Goal: Find specific page/section: Find specific page/section

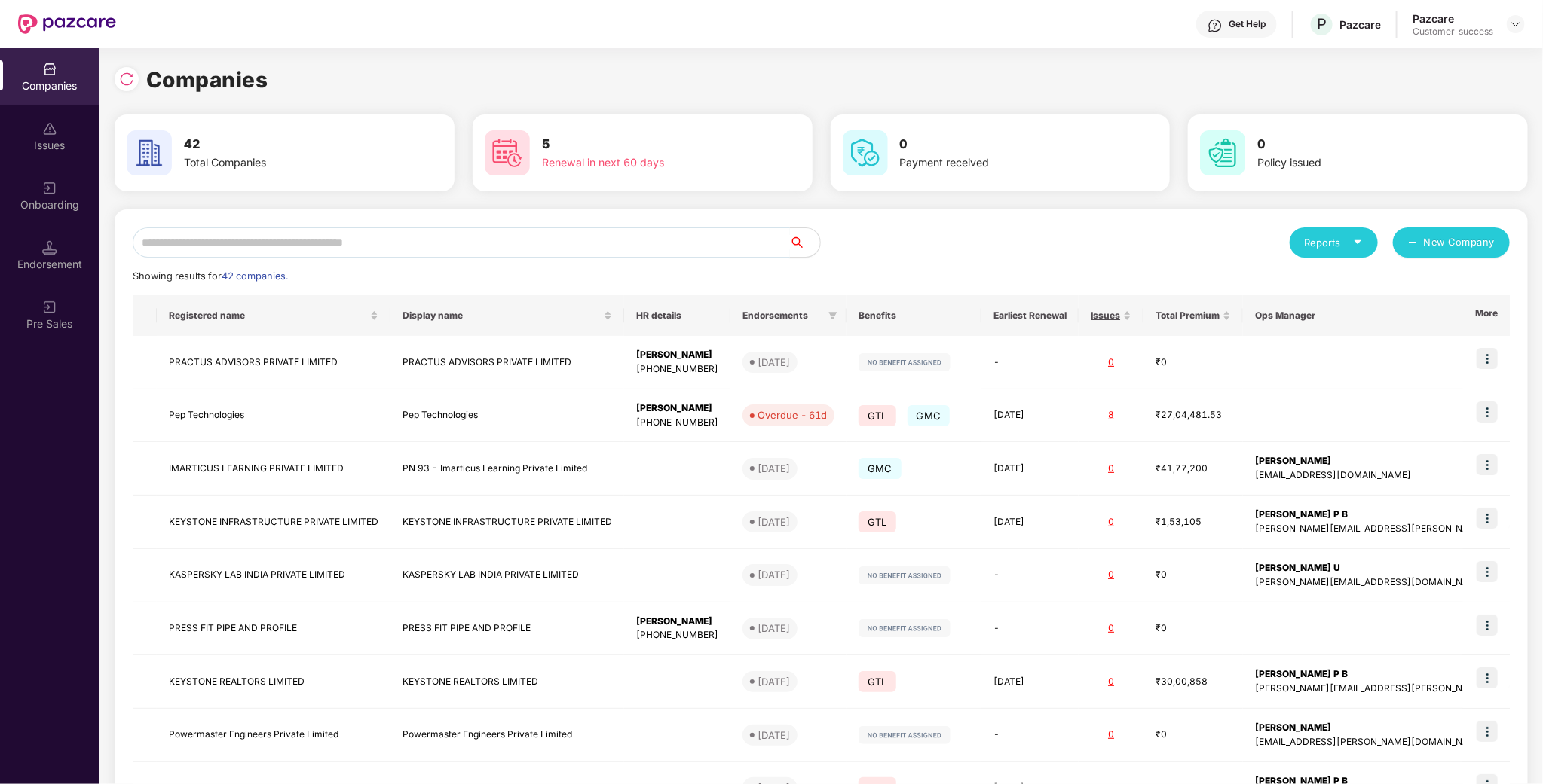
click at [425, 243] on input "text" at bounding box center [461, 242] width 657 height 30
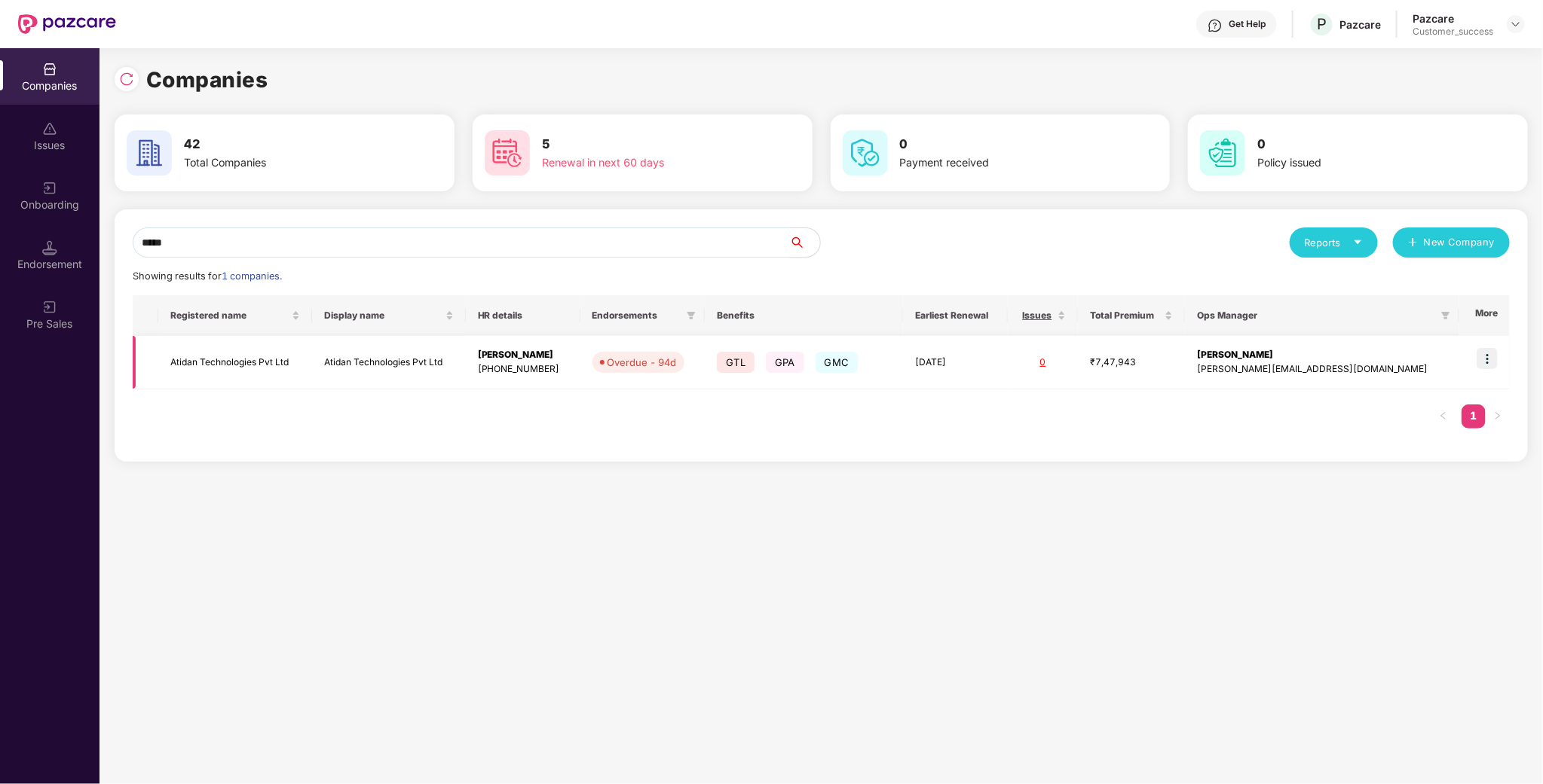
type input "*****"
click at [247, 360] on td "Atidan Technologies Pvt Ltd" at bounding box center [235, 362] width 154 height 54
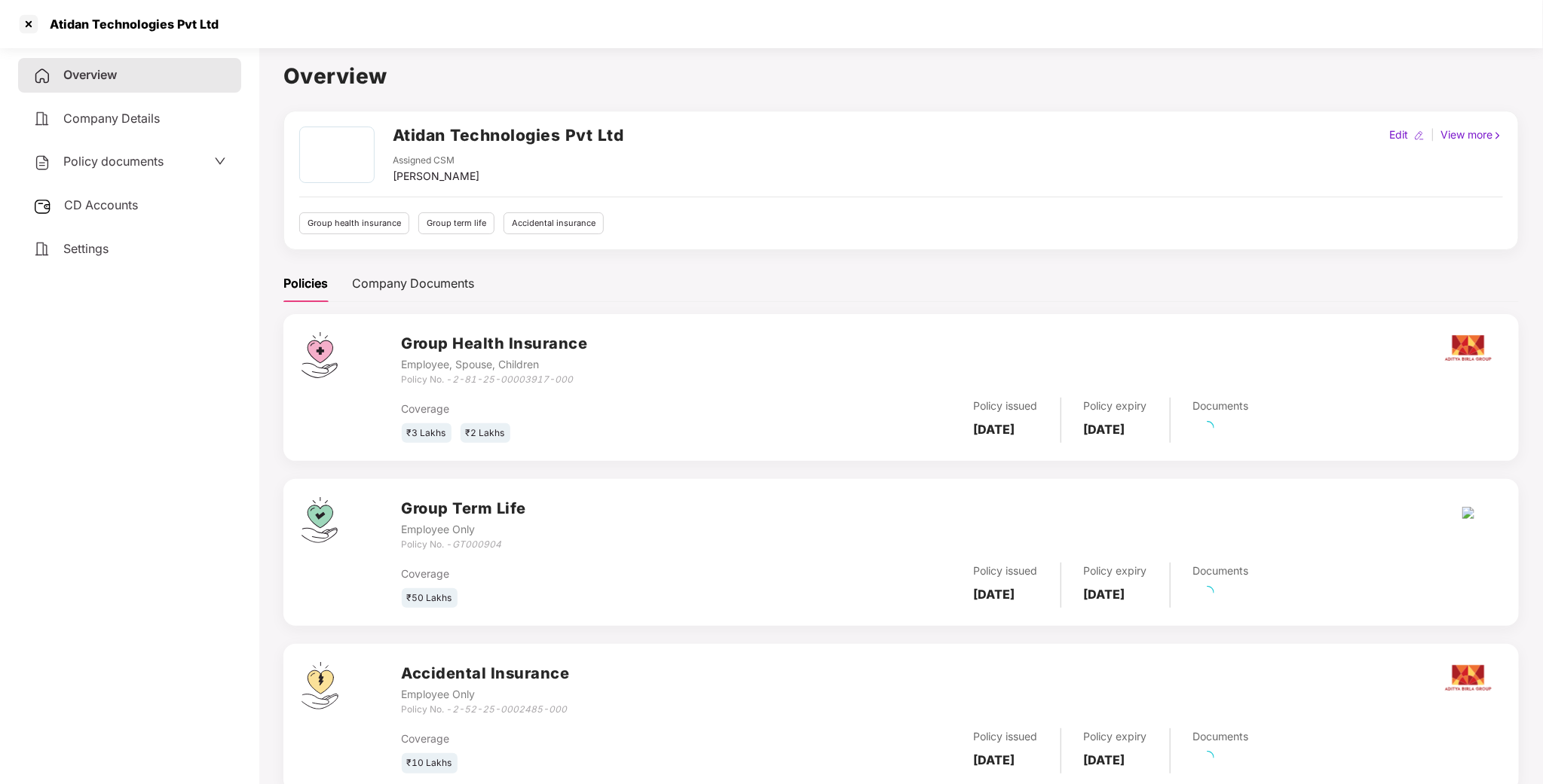
click at [141, 137] on div "Overview Company Details Policy documents CD Accounts Settings" at bounding box center [130, 162] width 223 height 208
click at [137, 156] on span "Policy documents" at bounding box center [113, 161] width 100 height 15
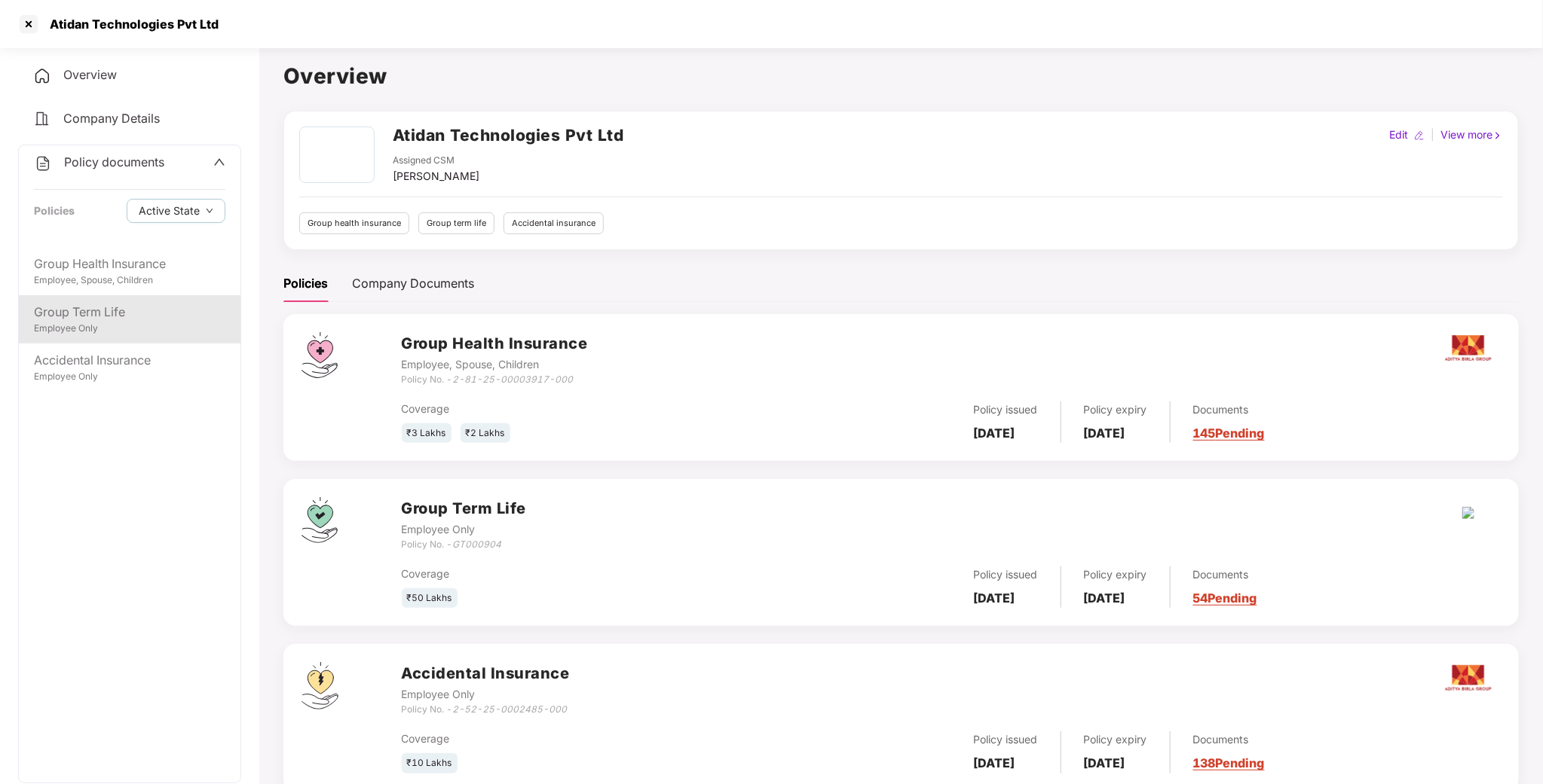
click at [94, 308] on div "Group Term Life" at bounding box center [129, 312] width 191 height 19
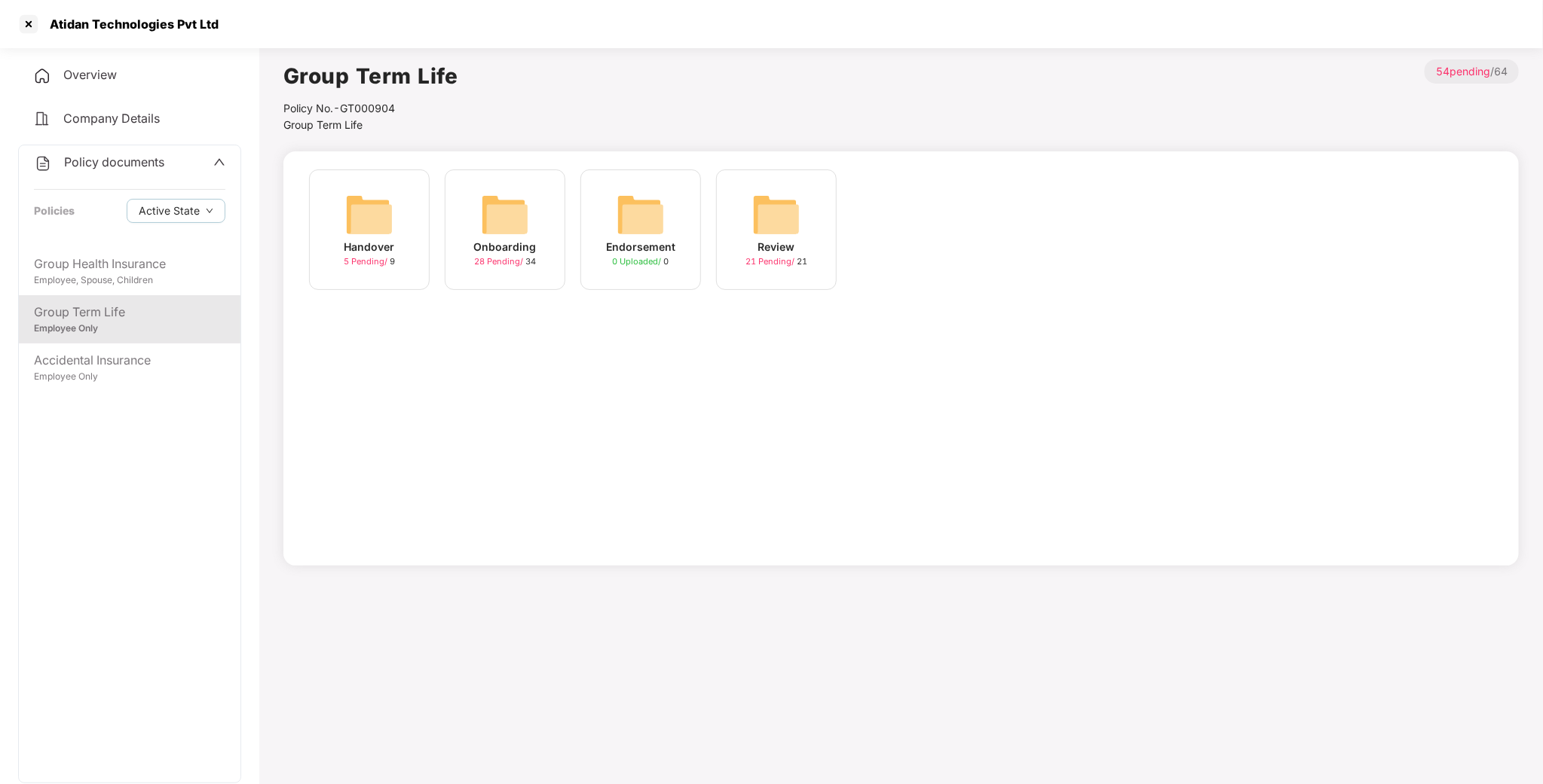
click at [516, 200] on img at bounding box center [505, 215] width 48 height 48
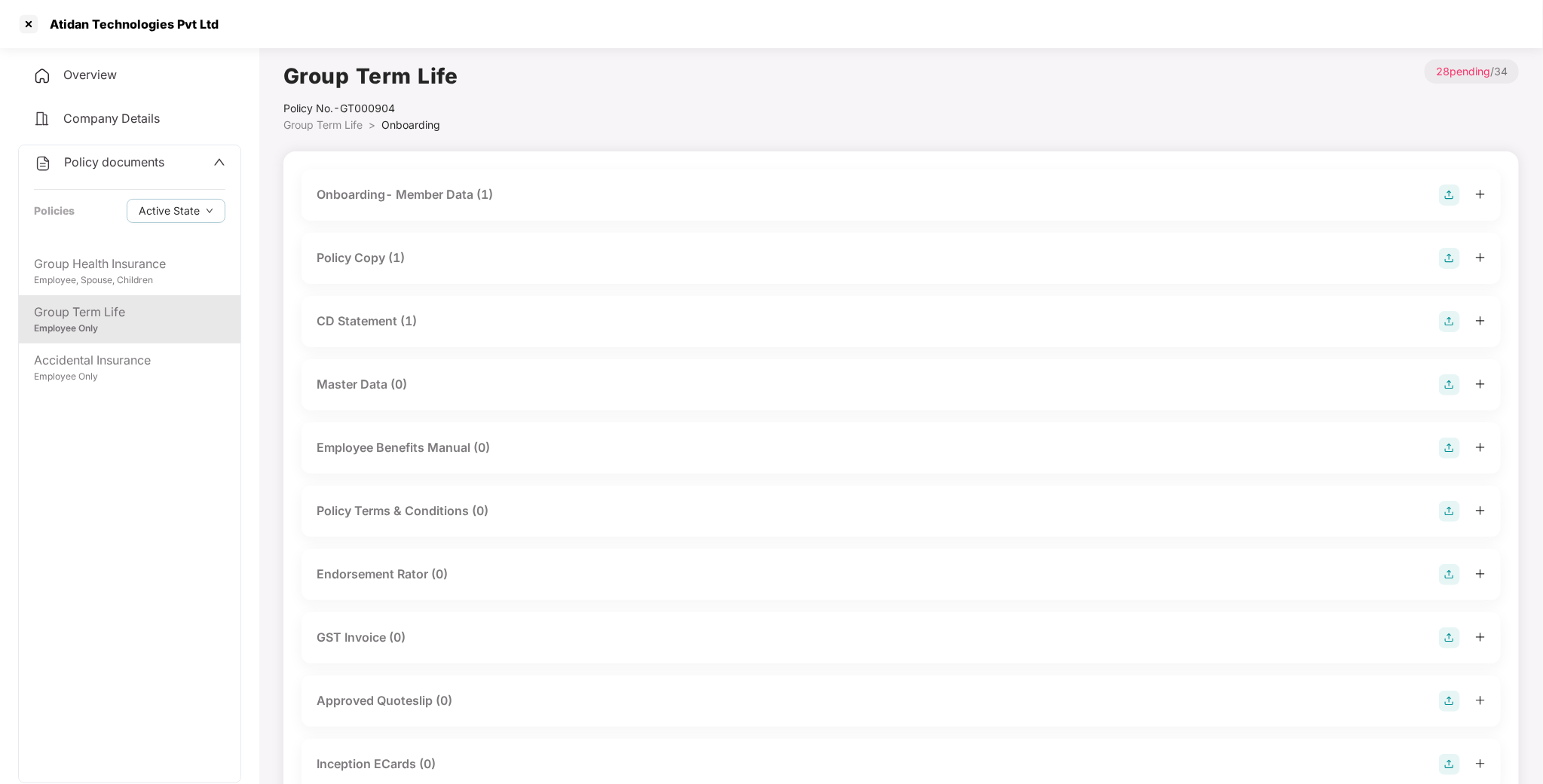
click at [373, 253] on div "Policy Copy (1)" at bounding box center [360, 258] width 88 height 19
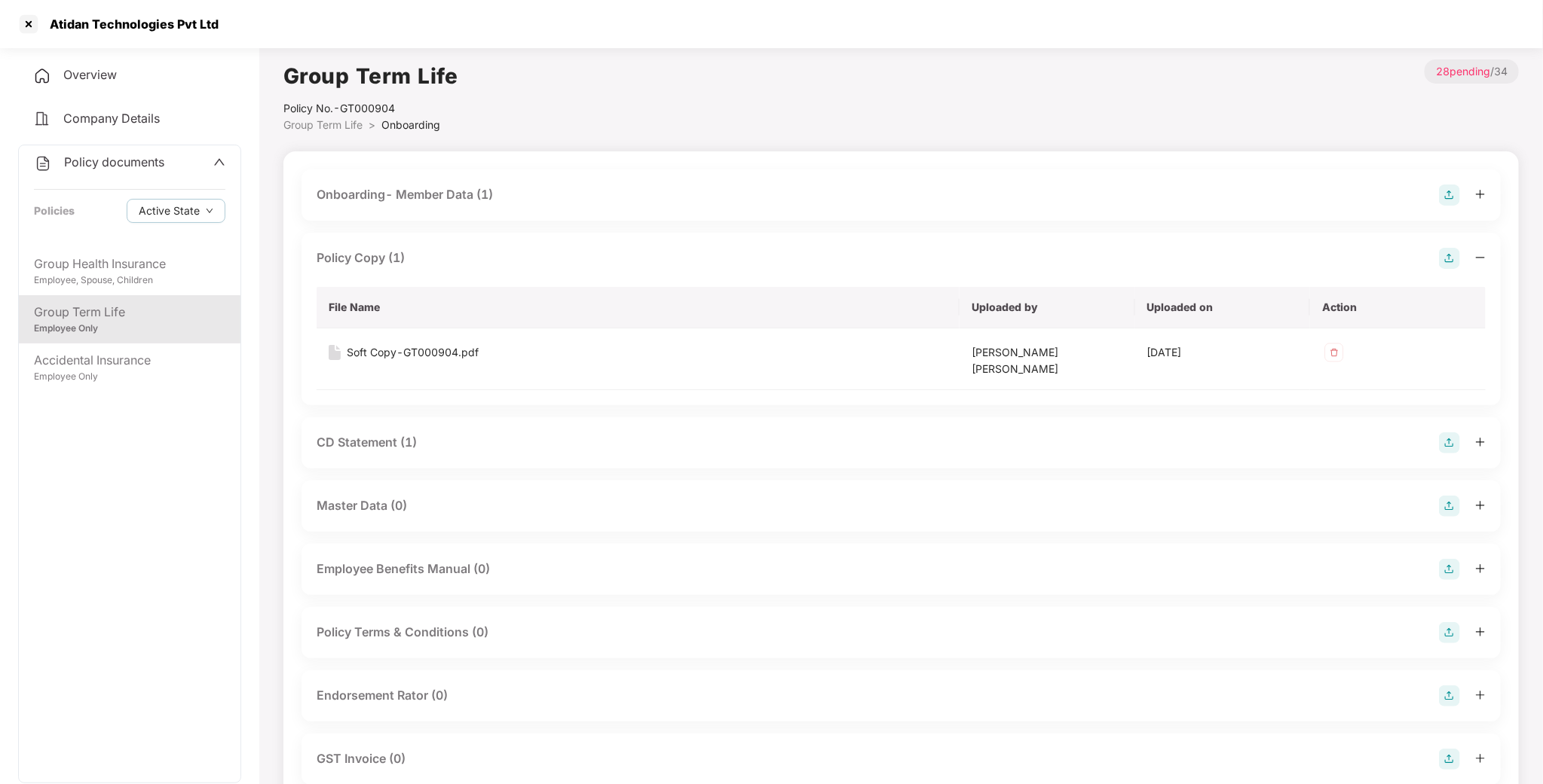
click at [373, 269] on div "Policy Copy (1) File Name Uploaded by Uploaded on Action Soft Copy-GT000904.pdf…" at bounding box center [901, 319] width 1199 height 173
click at [378, 251] on div "Policy Copy (1)" at bounding box center [360, 258] width 88 height 19
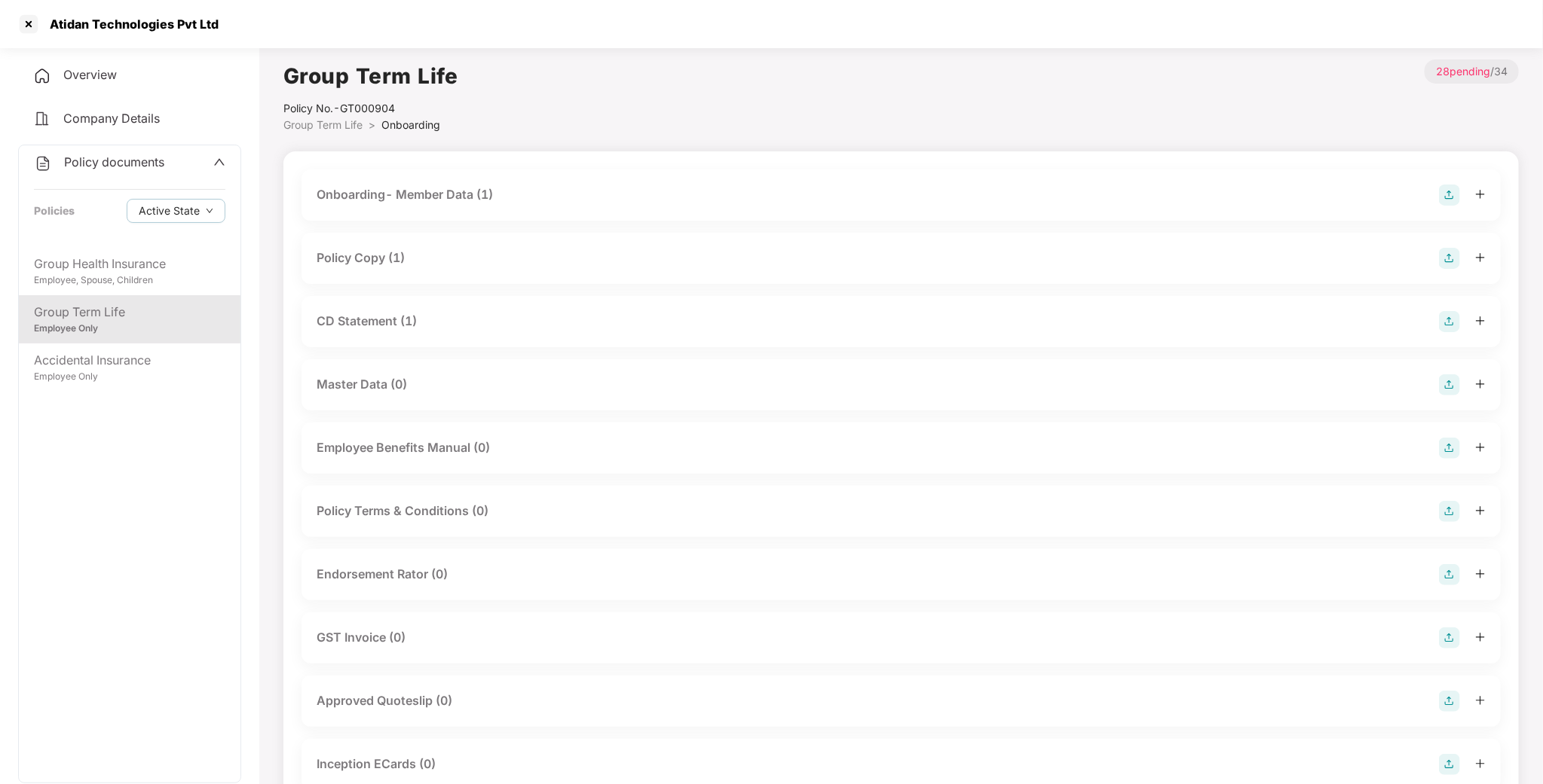
click at [155, 339] on div "Group Term Life Employee Only" at bounding box center [130, 319] width 222 height 48
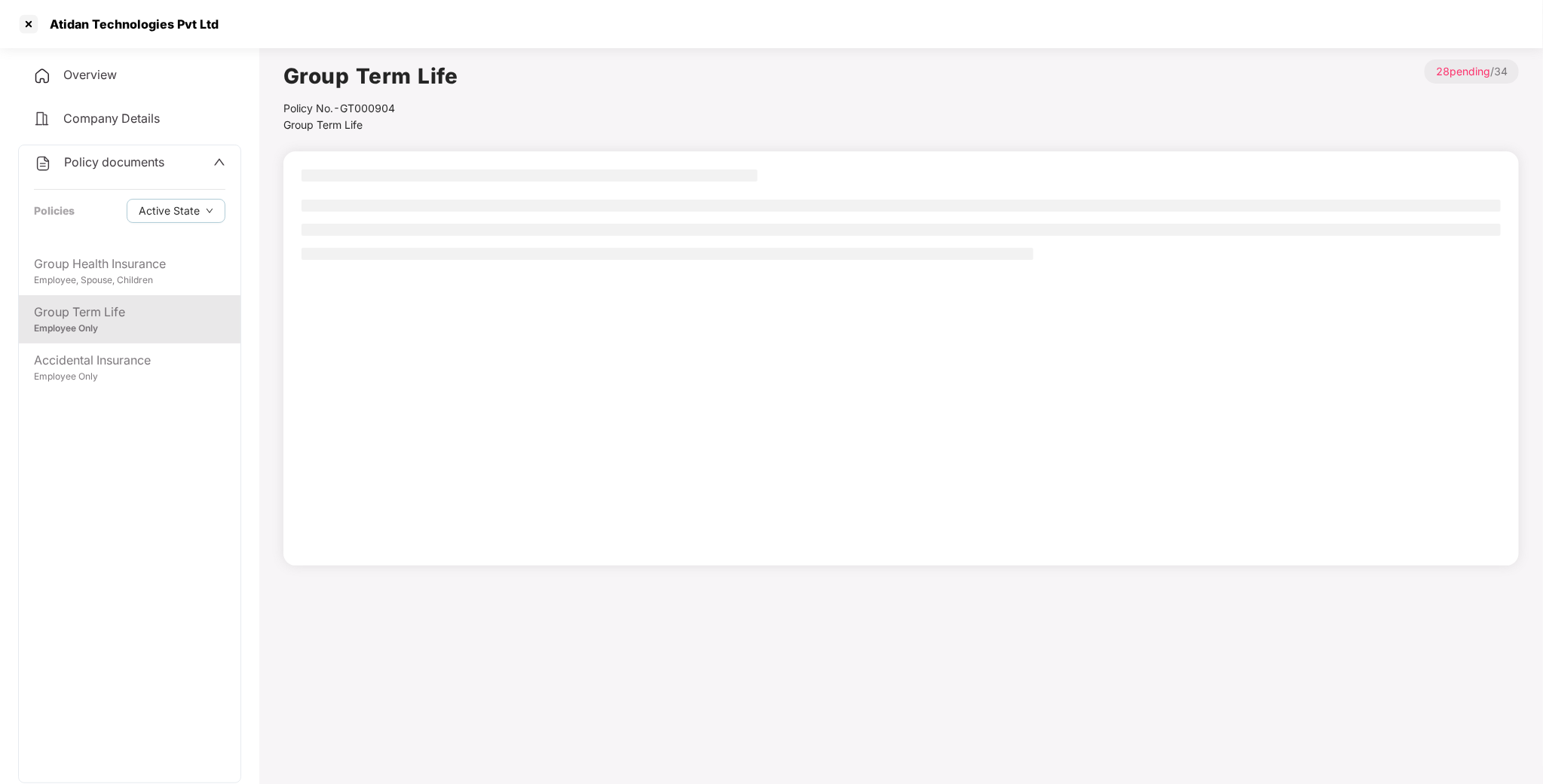
click at [159, 311] on div "Group Term Life" at bounding box center [129, 312] width 191 height 19
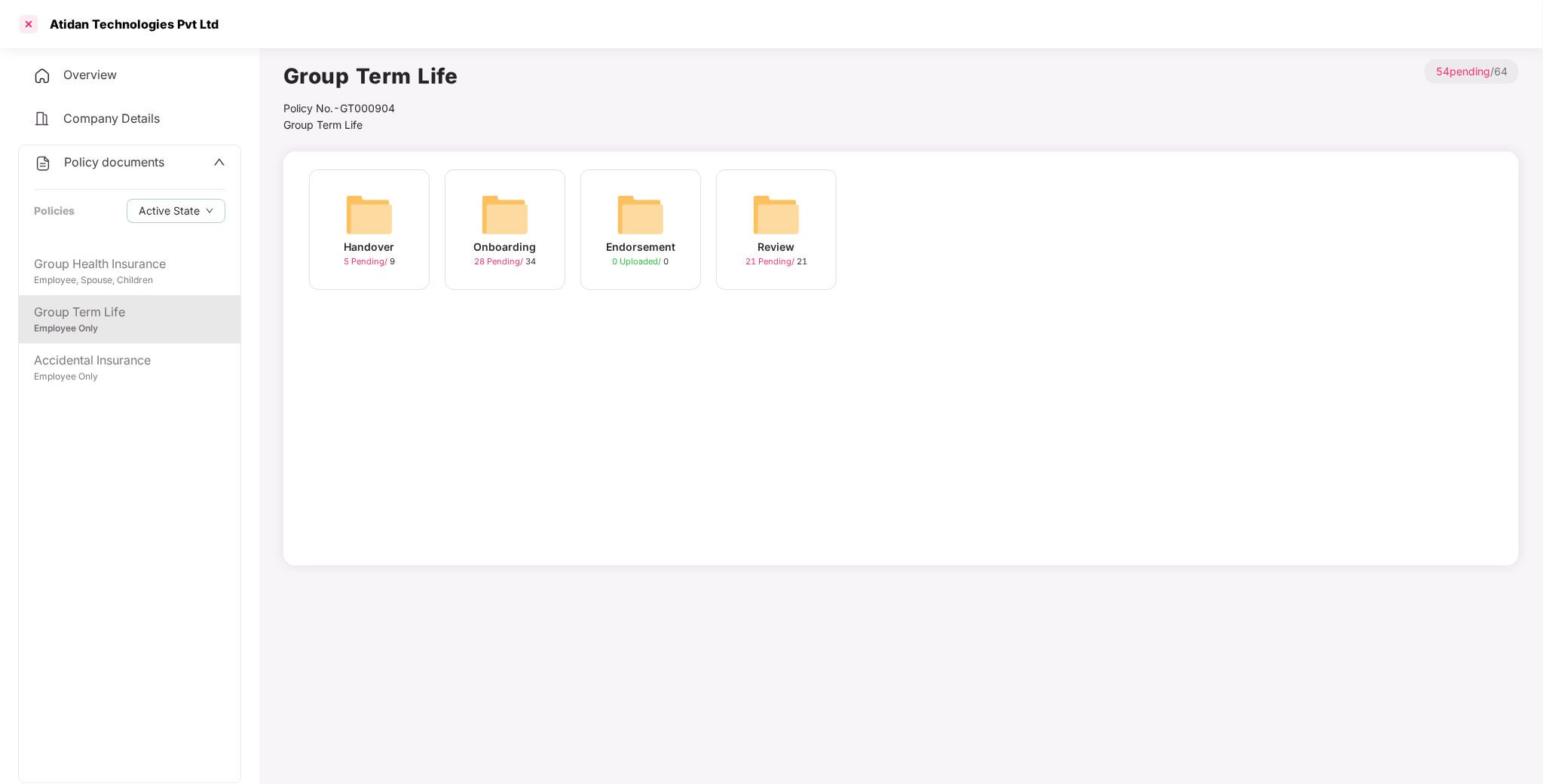
click at [23, 16] on div at bounding box center [28, 23] width 24 height 24
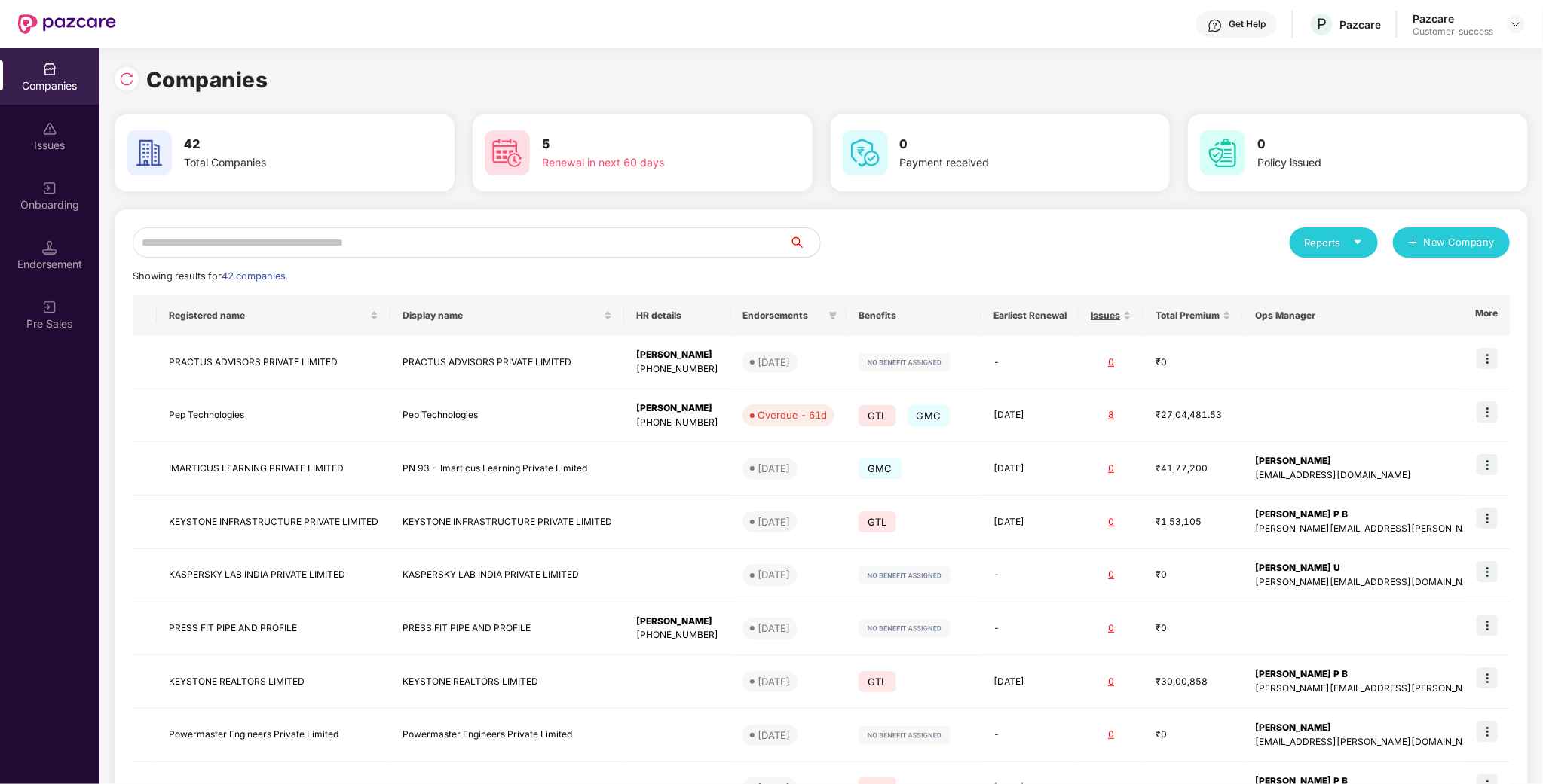
click at [289, 258] on div "Reports New Company Showing results for 42 companies. Registered name Display n…" at bounding box center [821, 575] width 1377 height 696
click at [288, 241] on input "text" at bounding box center [461, 242] width 657 height 30
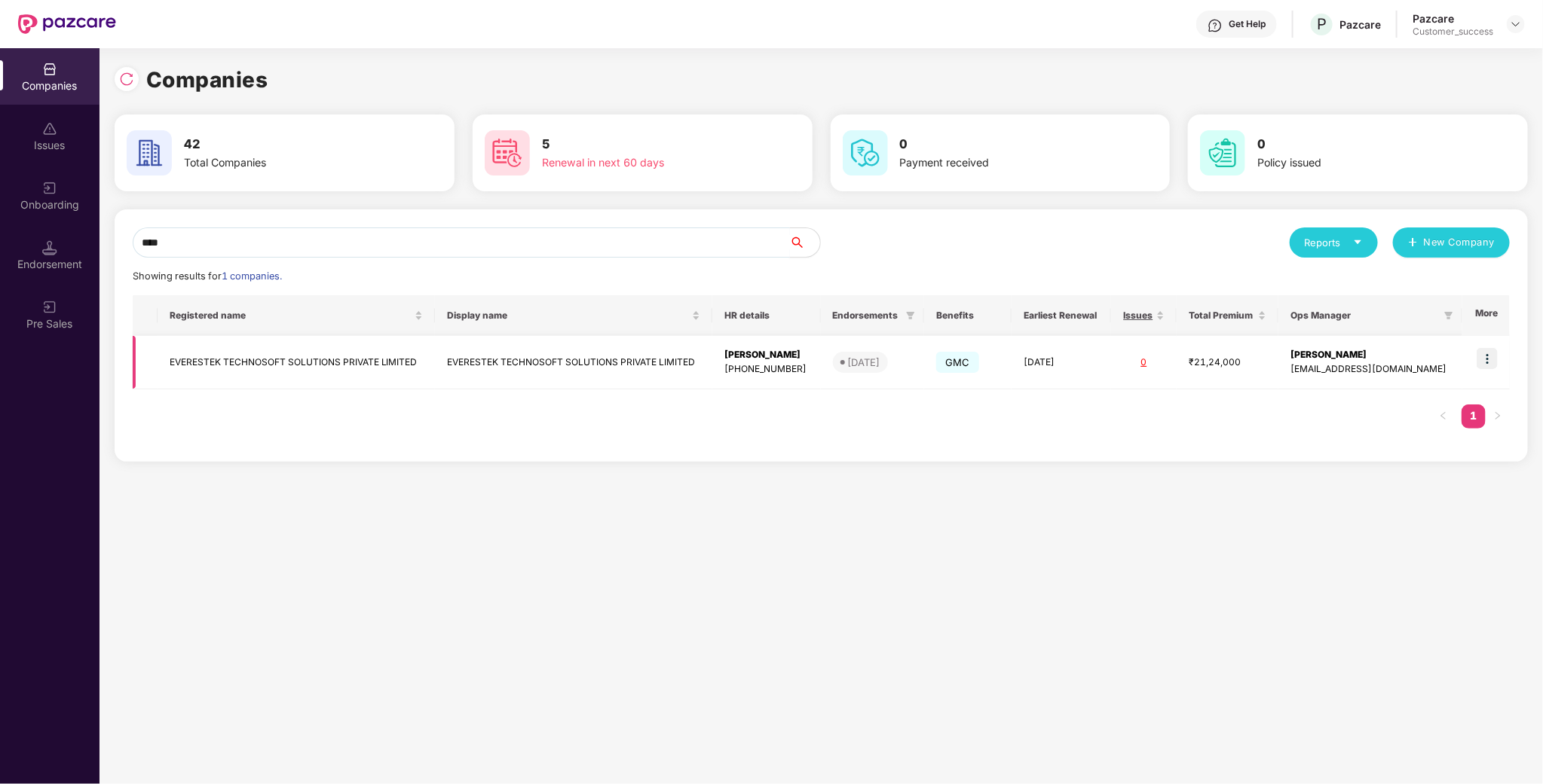
type input "****"
click at [273, 346] on td "EVERESTEK TECHNOSOFT SOLUTIONS PRIVATE LIMITED" at bounding box center [296, 362] width 277 height 54
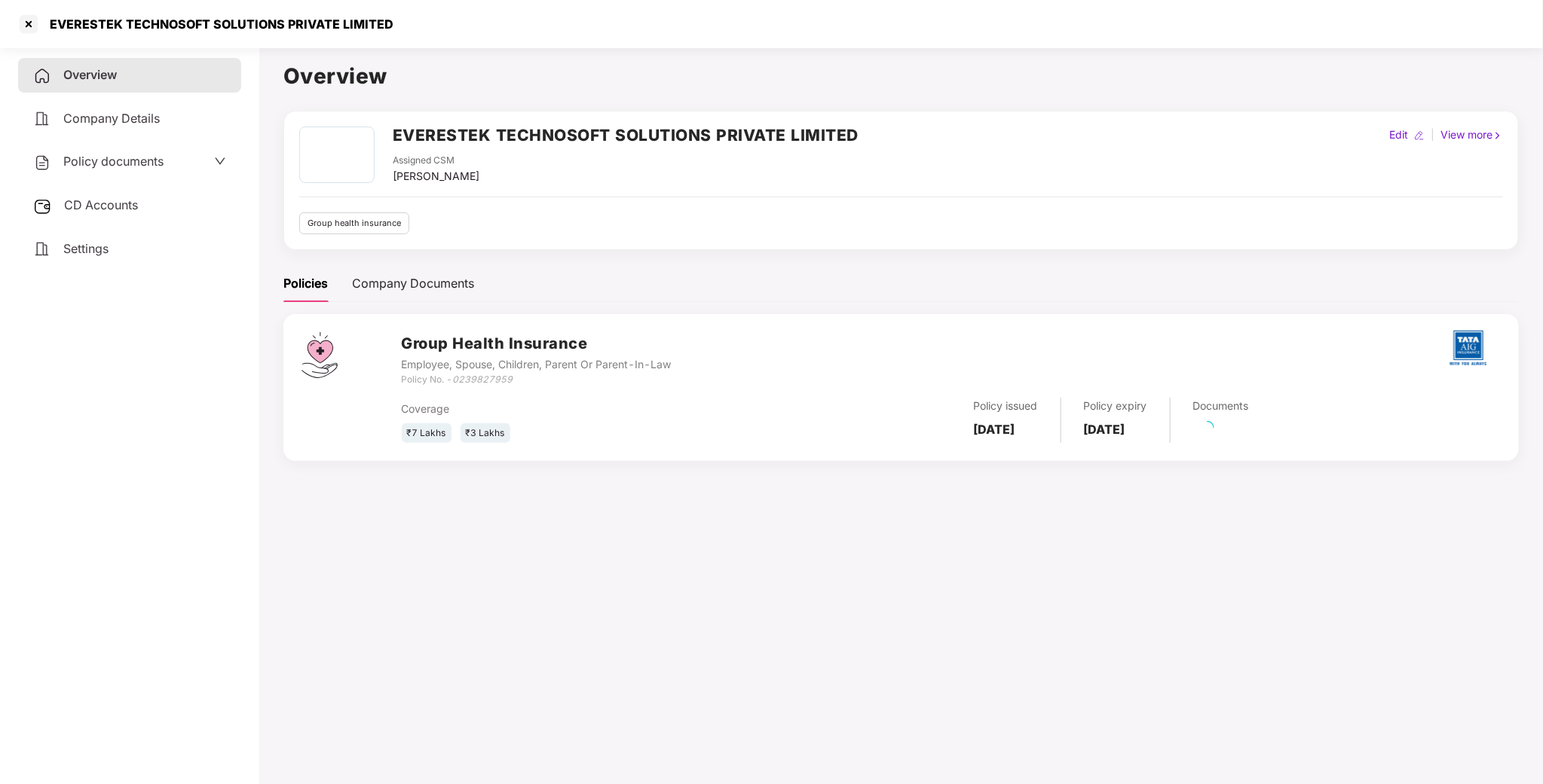
click at [105, 173] on div "Policy documents" at bounding box center [130, 162] width 223 height 34
click at [127, 159] on span "Policy documents" at bounding box center [113, 161] width 100 height 15
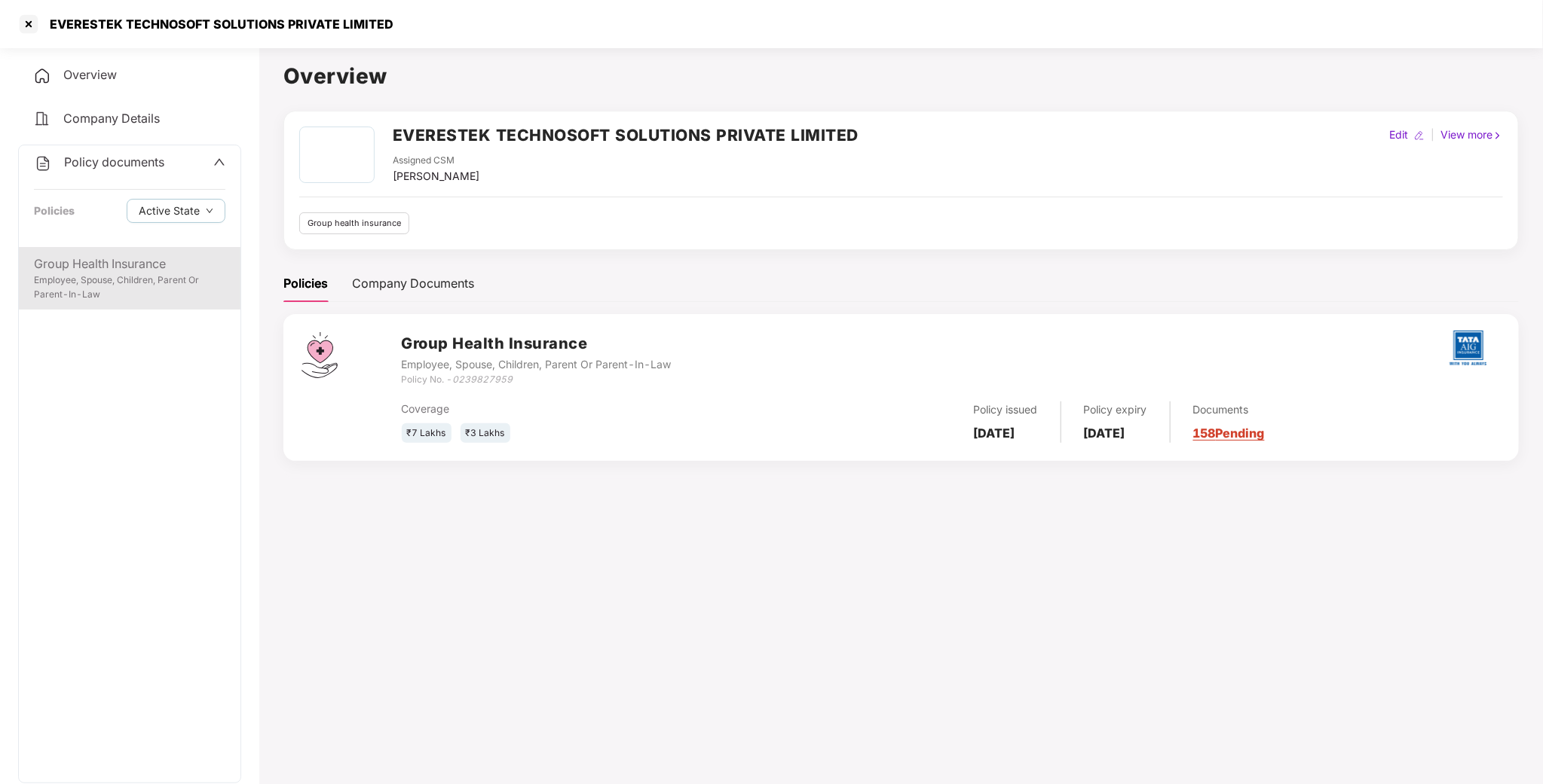
click at [111, 280] on div "Employee, Spouse, Children, Parent Or Parent-In-Law" at bounding box center [129, 287] width 191 height 29
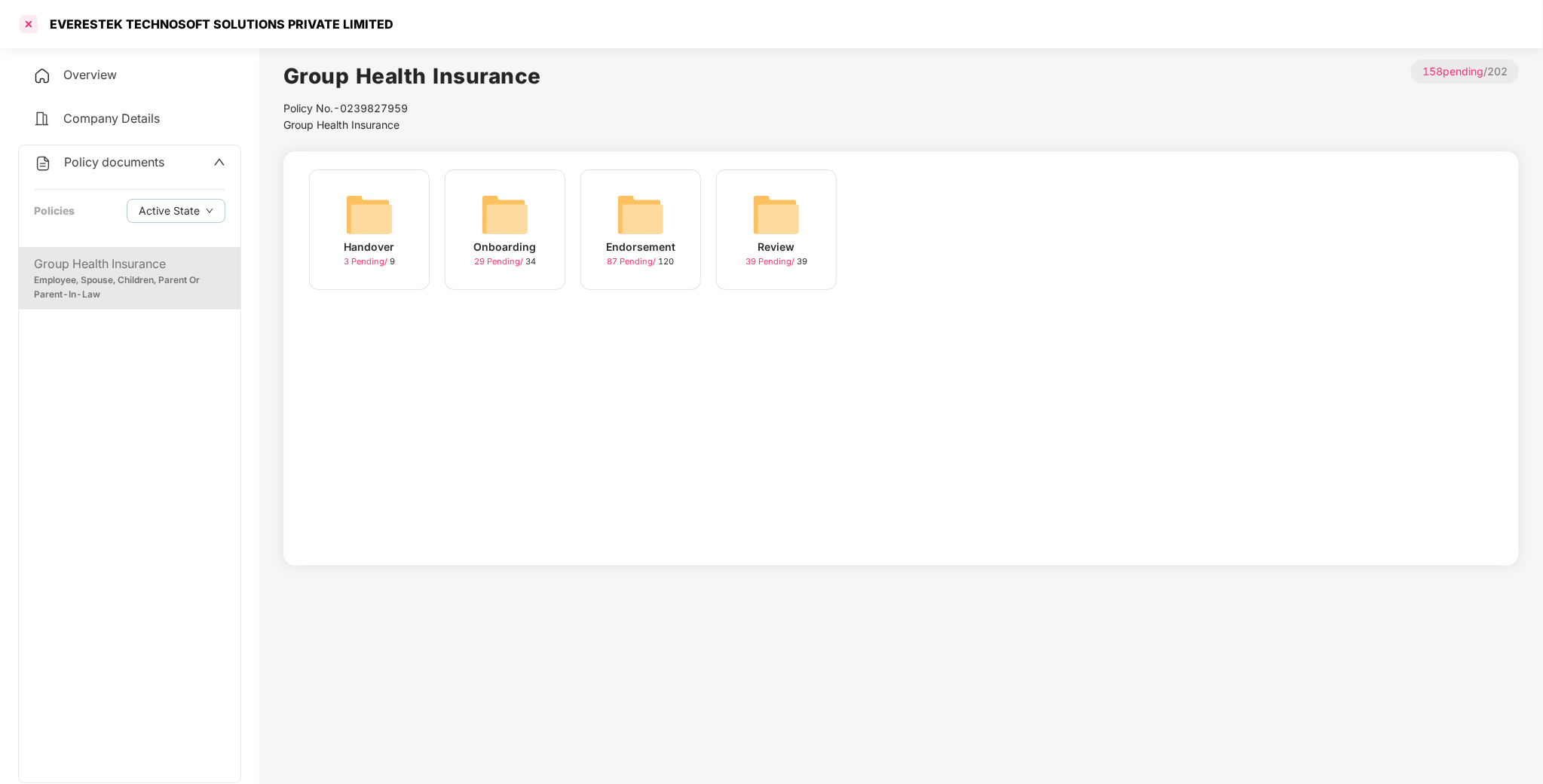
click at [38, 27] on div at bounding box center [28, 23] width 24 height 24
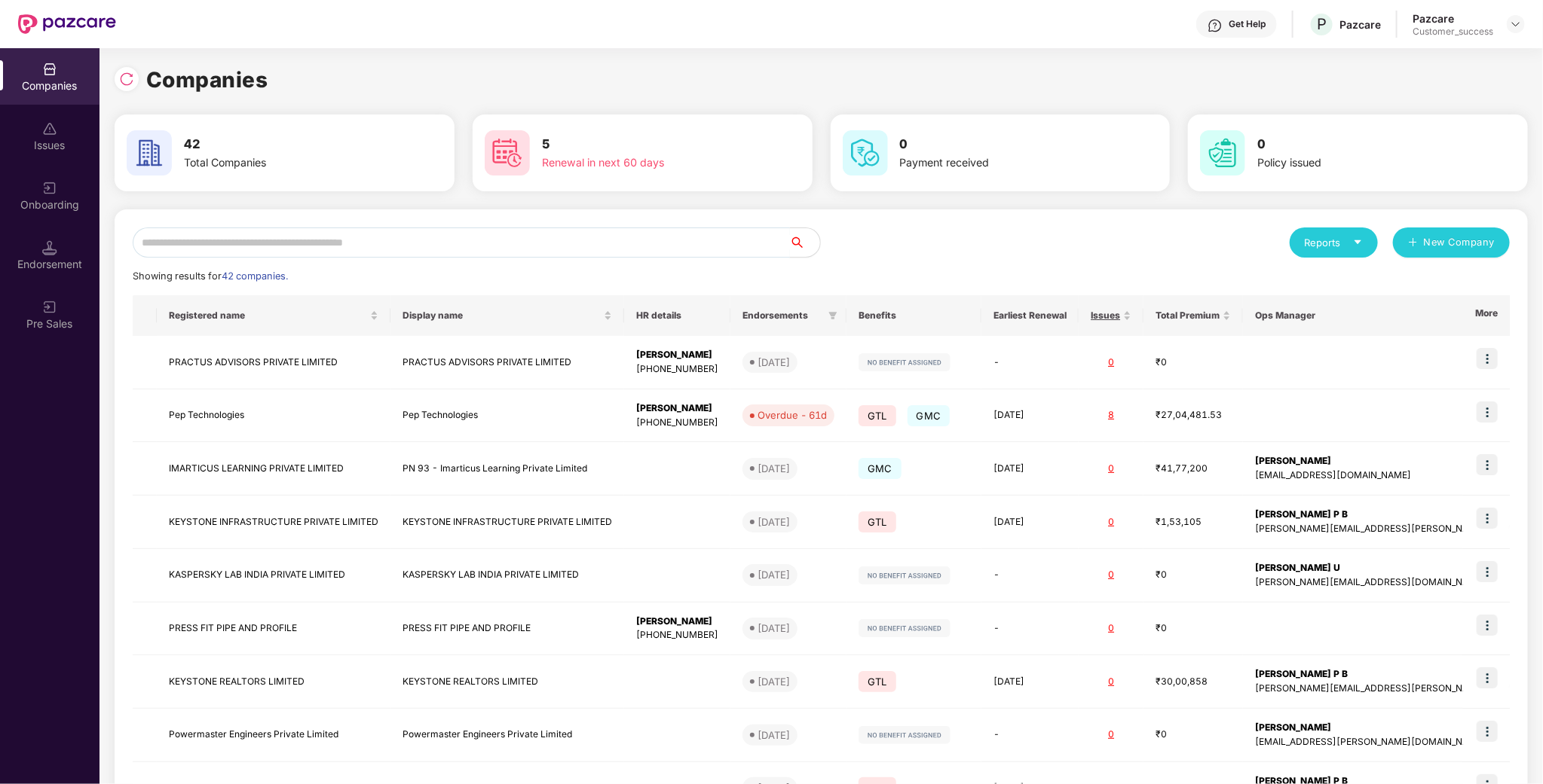
click at [463, 248] on input "text" at bounding box center [461, 242] width 657 height 30
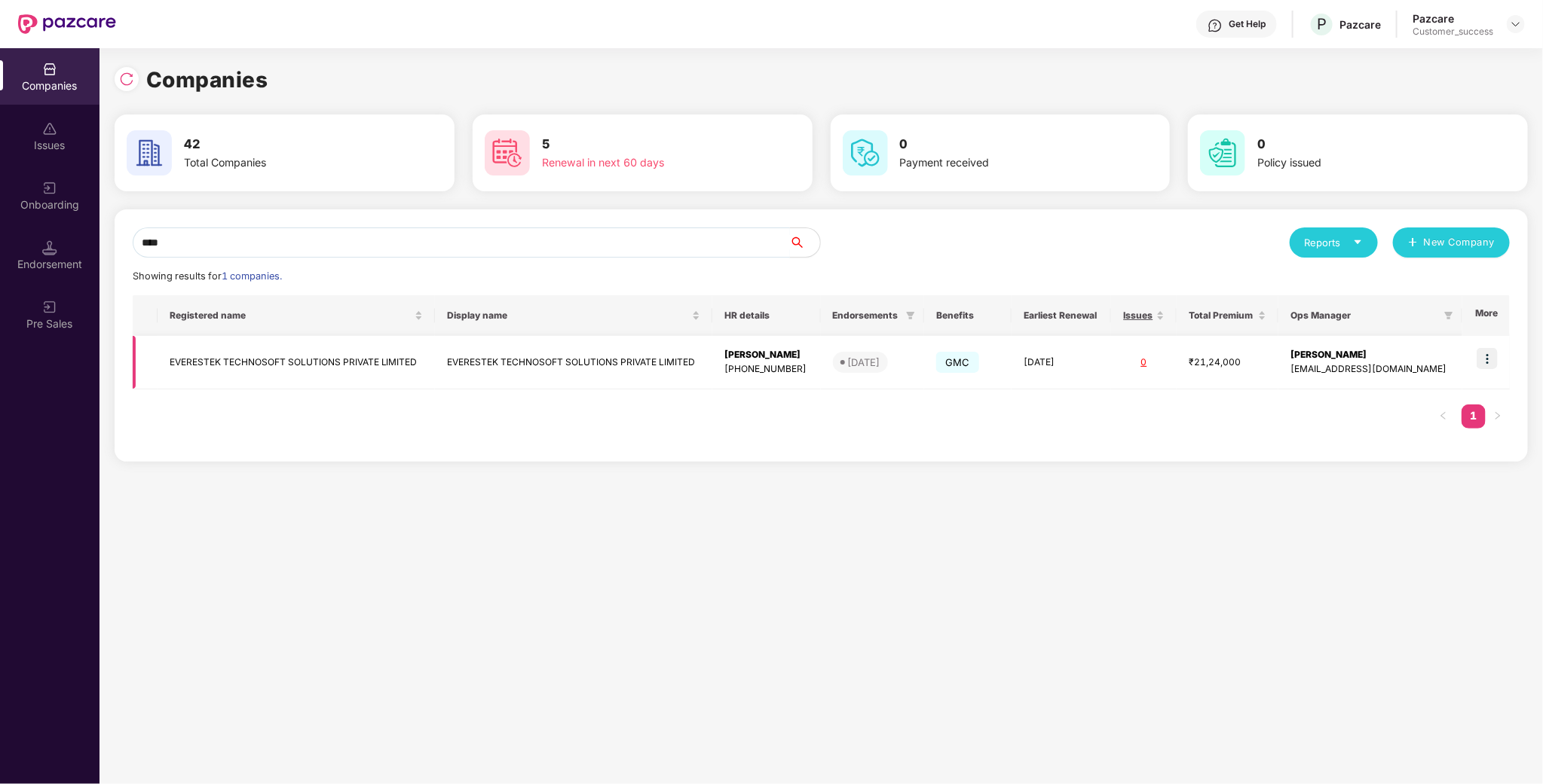
type input "****"
click at [253, 355] on td "EVERESTEK TECHNOSOFT SOLUTIONS PRIVATE LIMITED" at bounding box center [296, 362] width 277 height 54
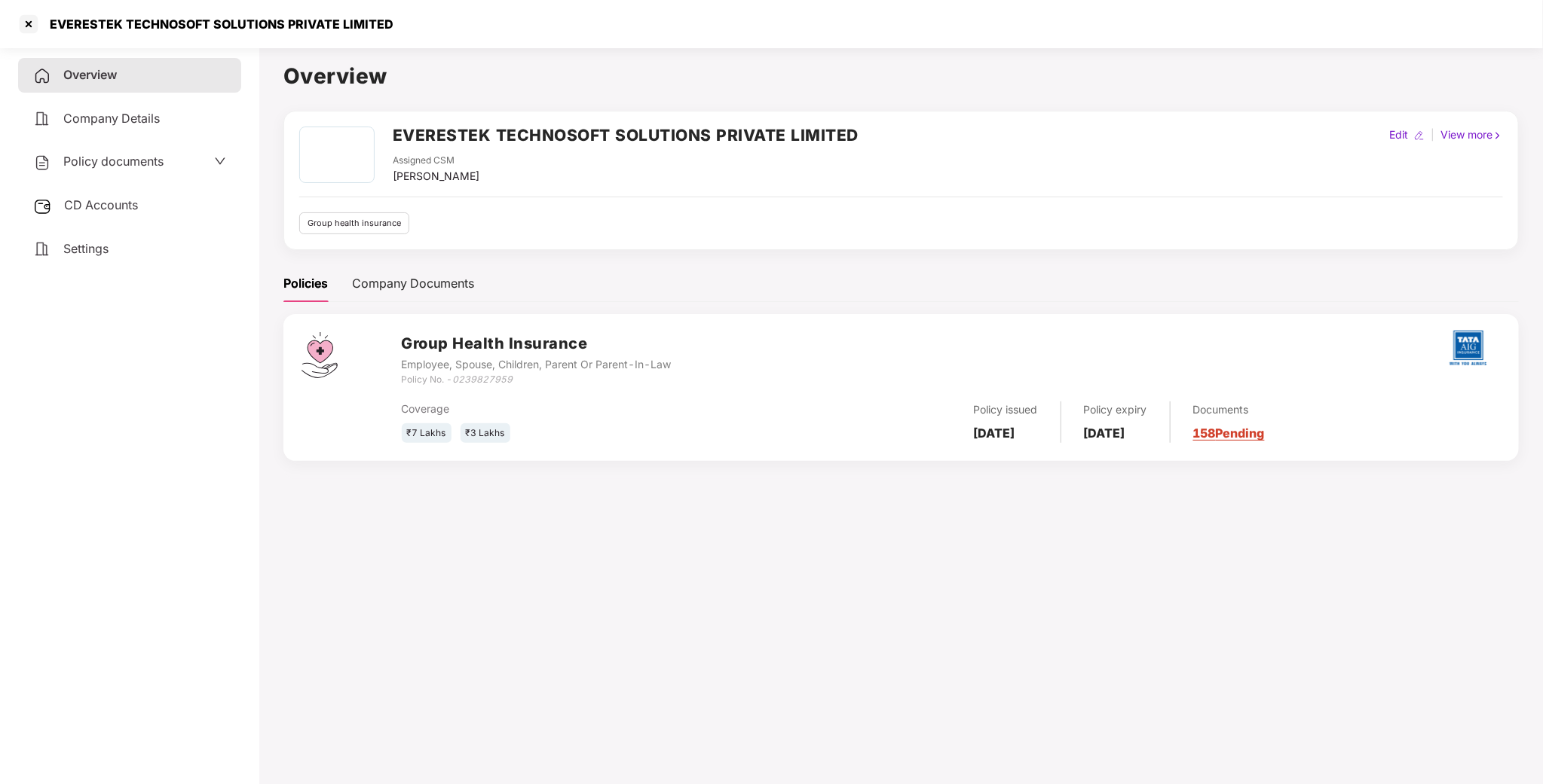
click at [140, 150] on div "Policy documents" at bounding box center [130, 162] width 223 height 34
click at [163, 157] on span "Policy documents" at bounding box center [113, 161] width 100 height 15
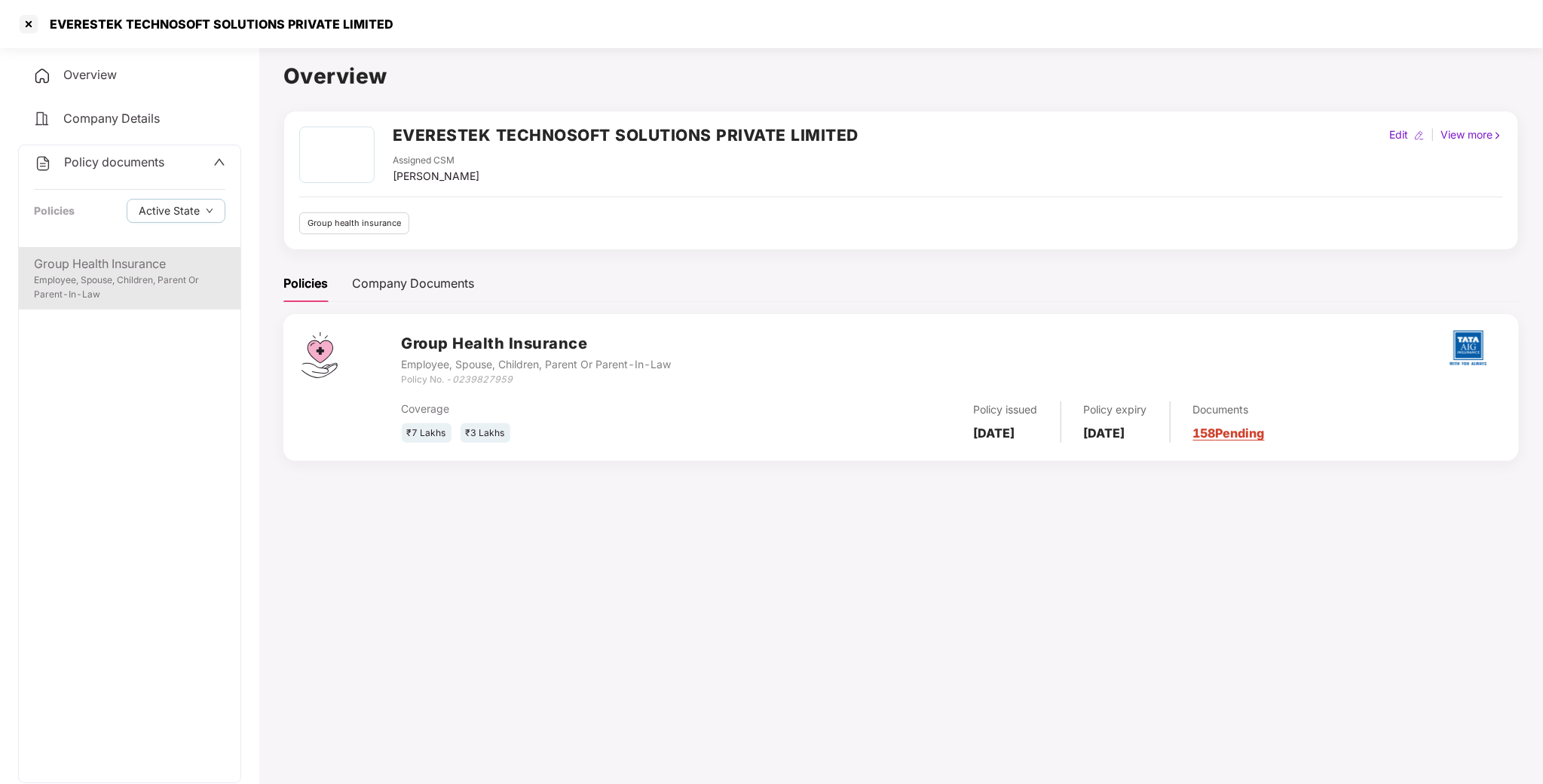
click at [136, 294] on div "Employee, Spouse, Children, Parent Or Parent-In-Law" at bounding box center [129, 287] width 191 height 29
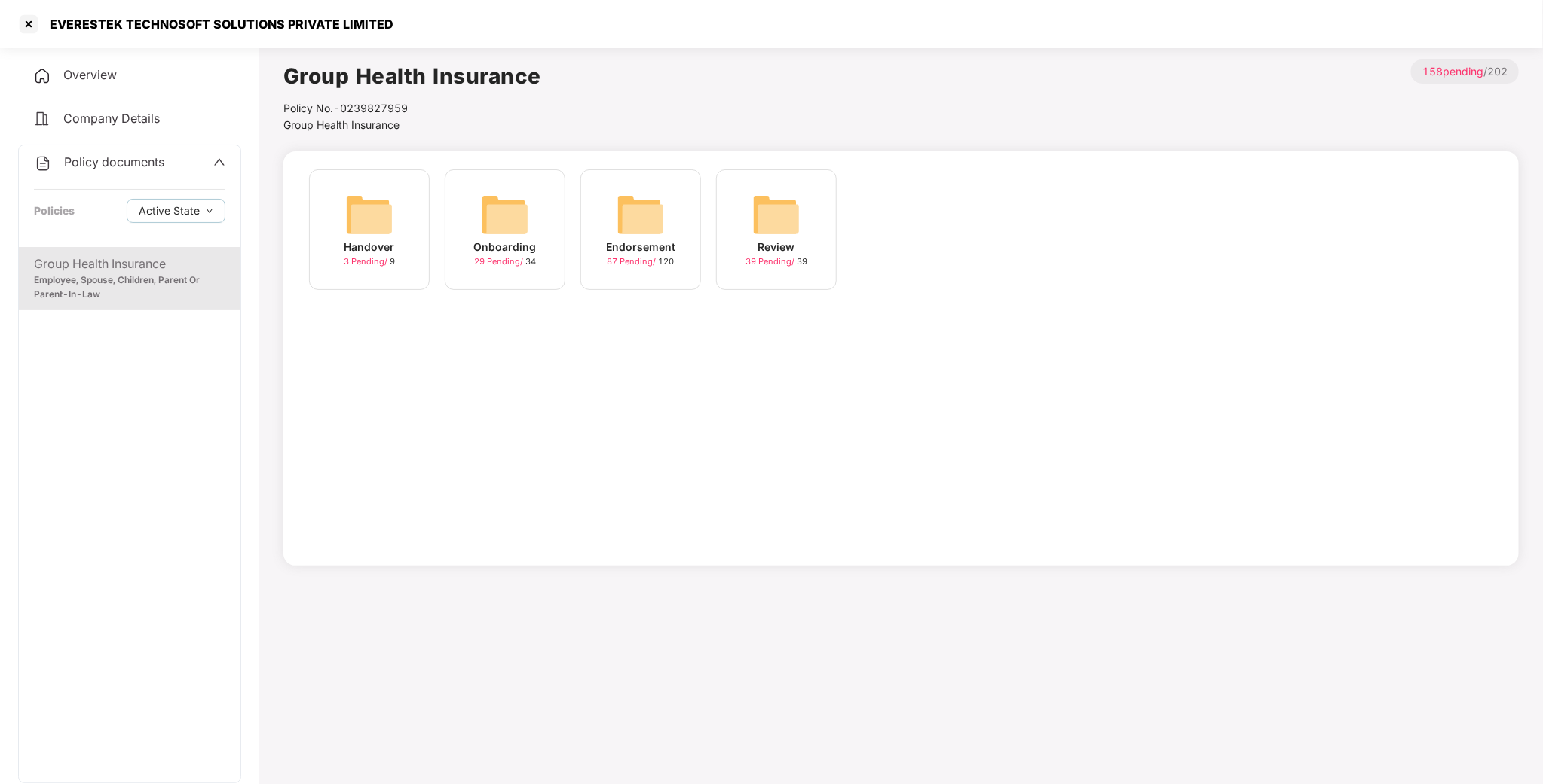
click at [645, 218] on img at bounding box center [641, 215] width 48 height 48
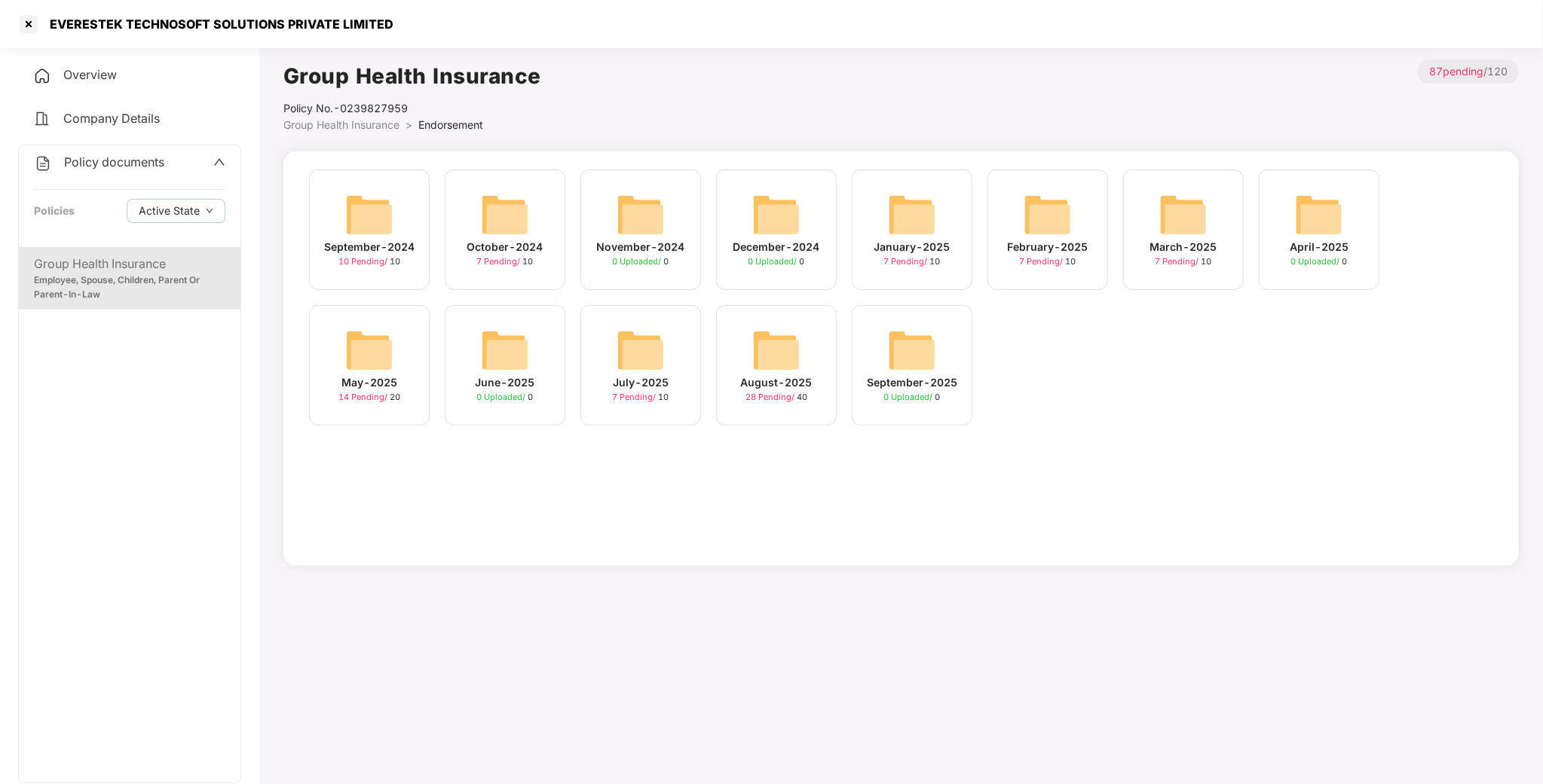
click at [376, 211] on img at bounding box center [370, 215] width 48 height 48
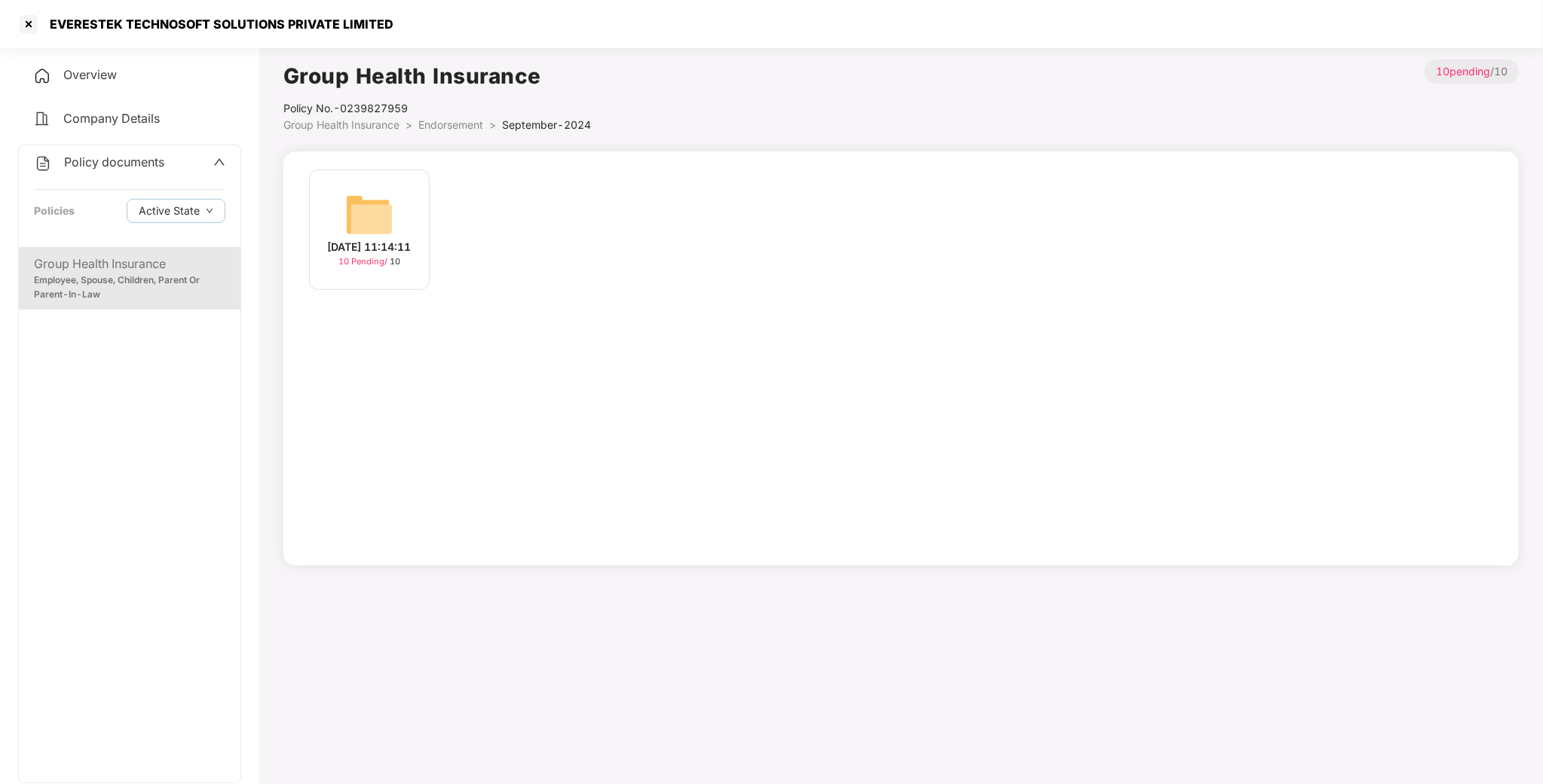
click at [365, 251] on div "[DATE] 11:14:11" at bounding box center [370, 247] width 84 height 16
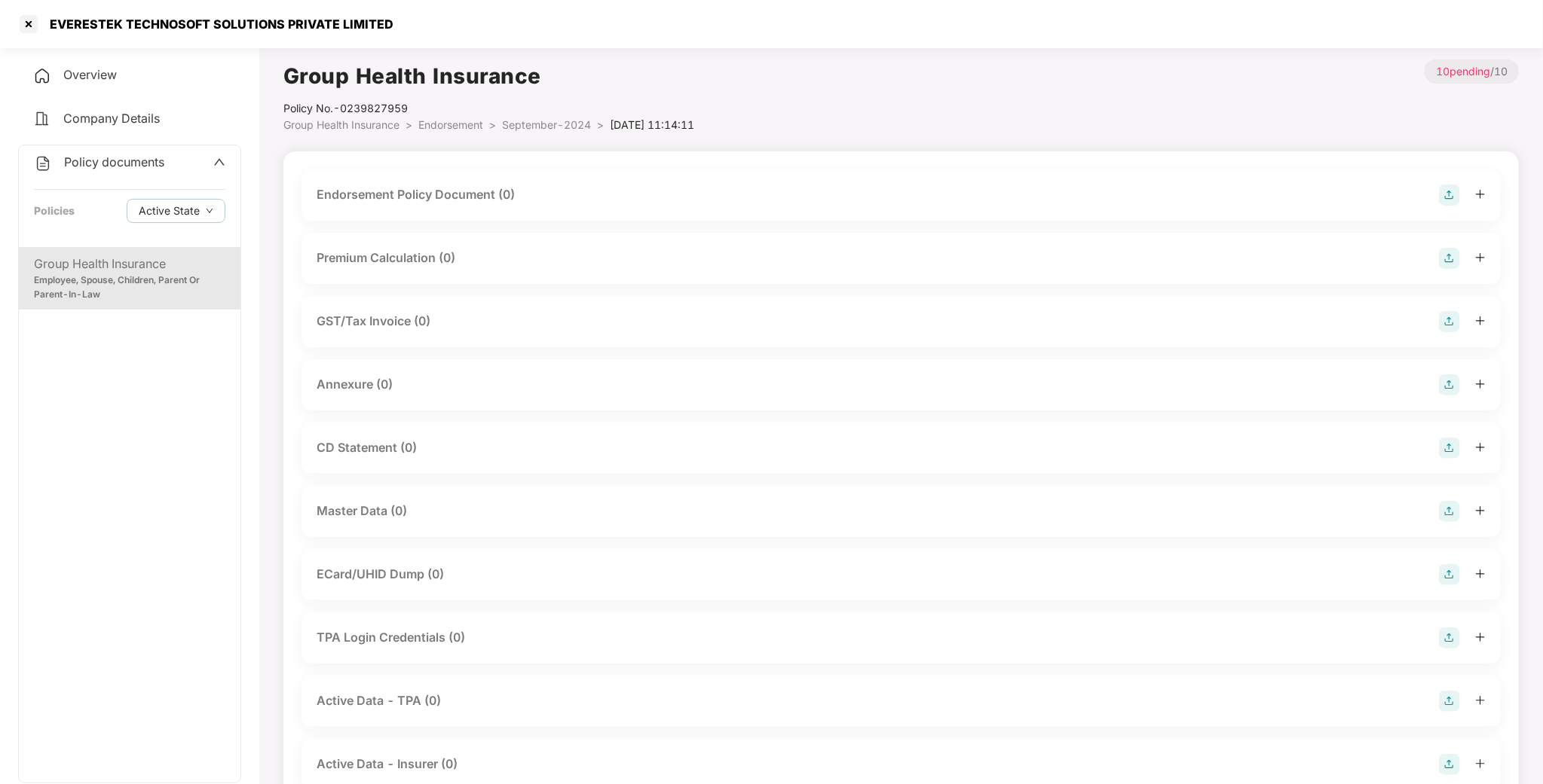
click at [109, 294] on div "Employee, Spouse, Children, Parent Or Parent-In-Law" at bounding box center [129, 287] width 191 height 29
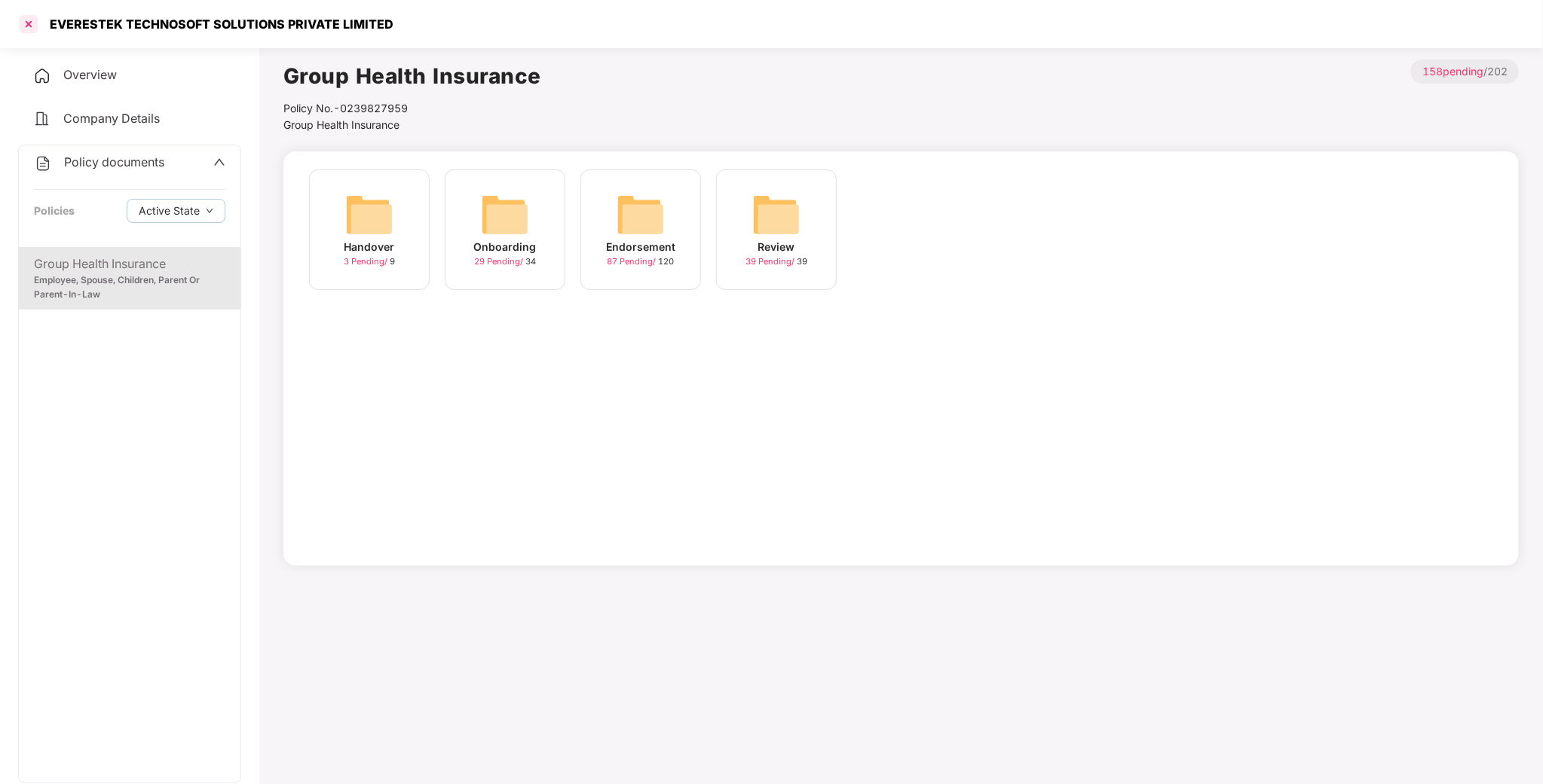
click at [37, 18] on div at bounding box center [28, 23] width 24 height 24
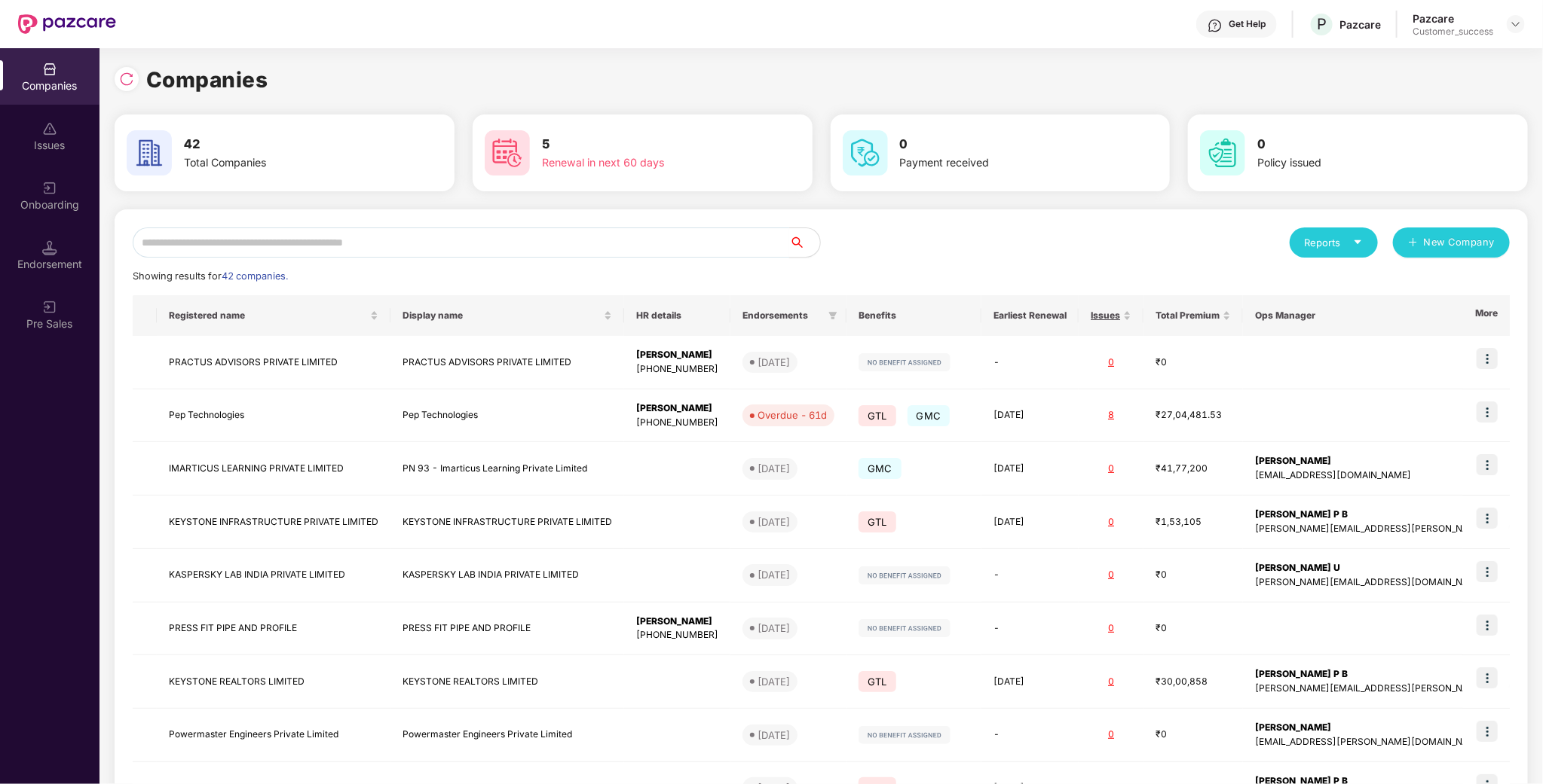
click at [241, 224] on div "Reports New Company Showing results for 42 companies. Registered name Display n…" at bounding box center [821, 575] width 1413 height 732
click at [234, 248] on input "text" at bounding box center [461, 242] width 657 height 30
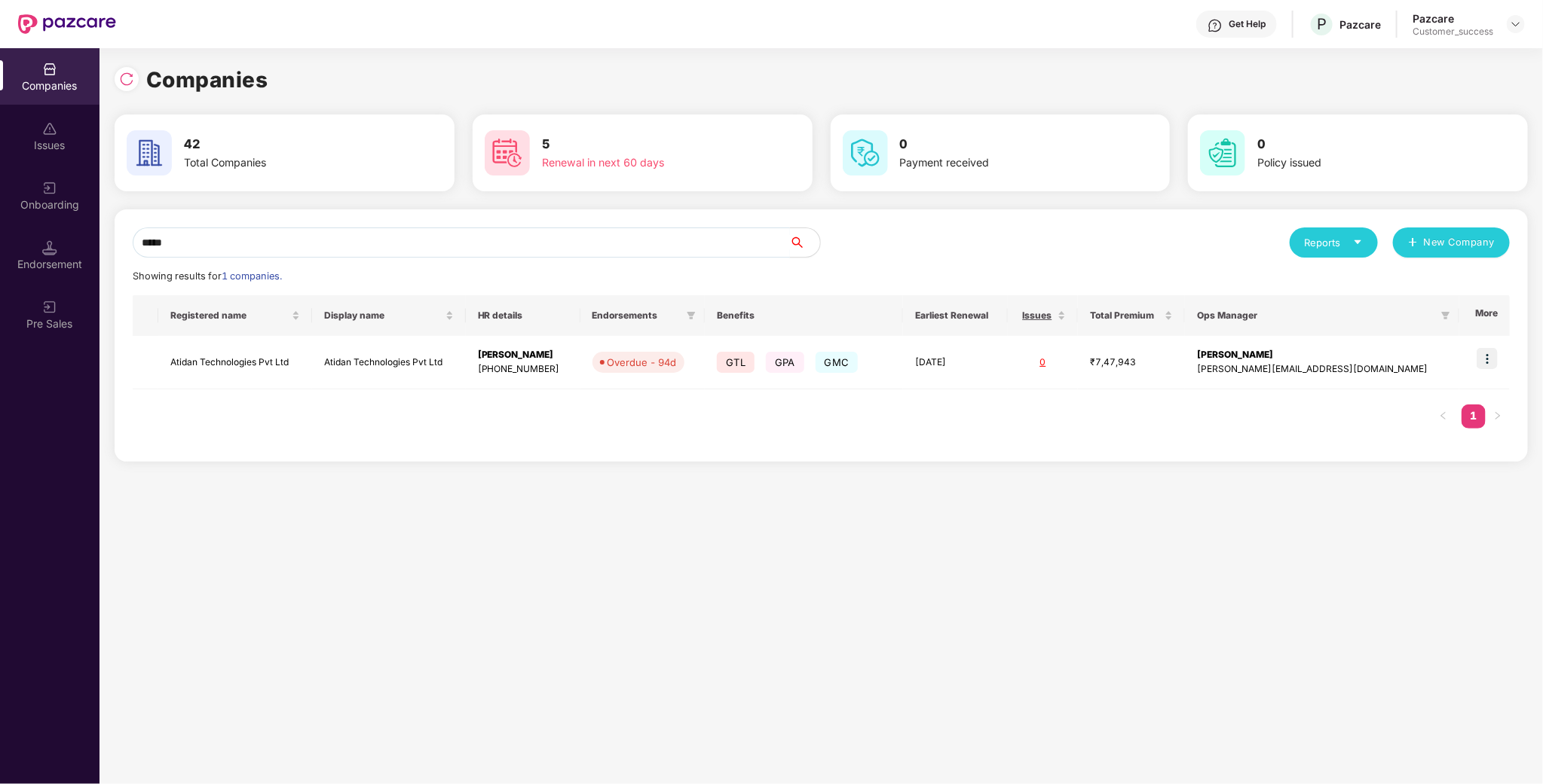
type input "*****"
click at [1409, 3] on div "Get Help P Pazcare Pazcare Customer_success" at bounding box center [820, 24] width 1409 height 48
click at [204, 366] on td "Atidan Technologies Pvt Ltd" at bounding box center [235, 362] width 154 height 54
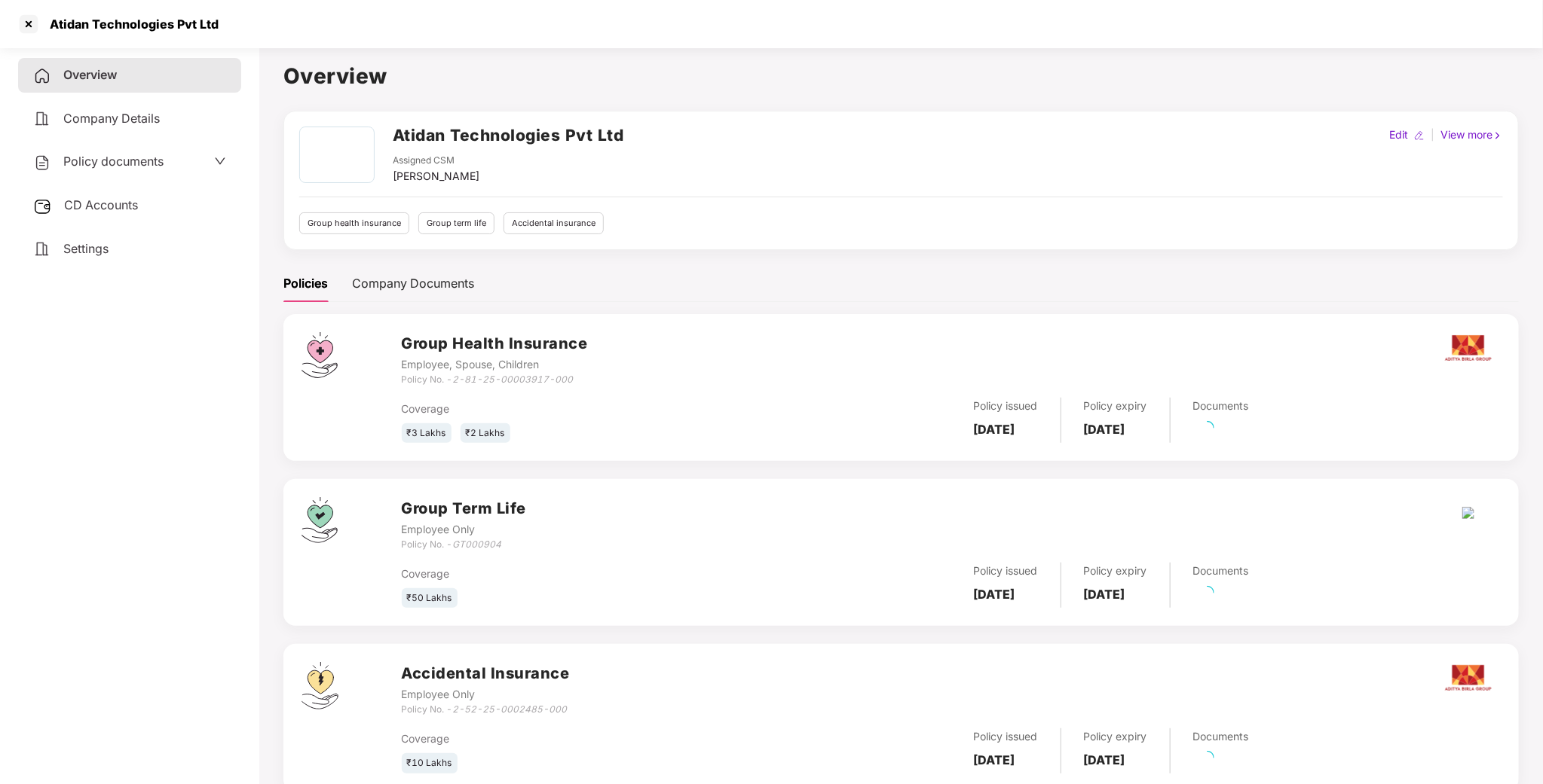
click at [112, 162] on span "Policy documents" at bounding box center [113, 161] width 100 height 15
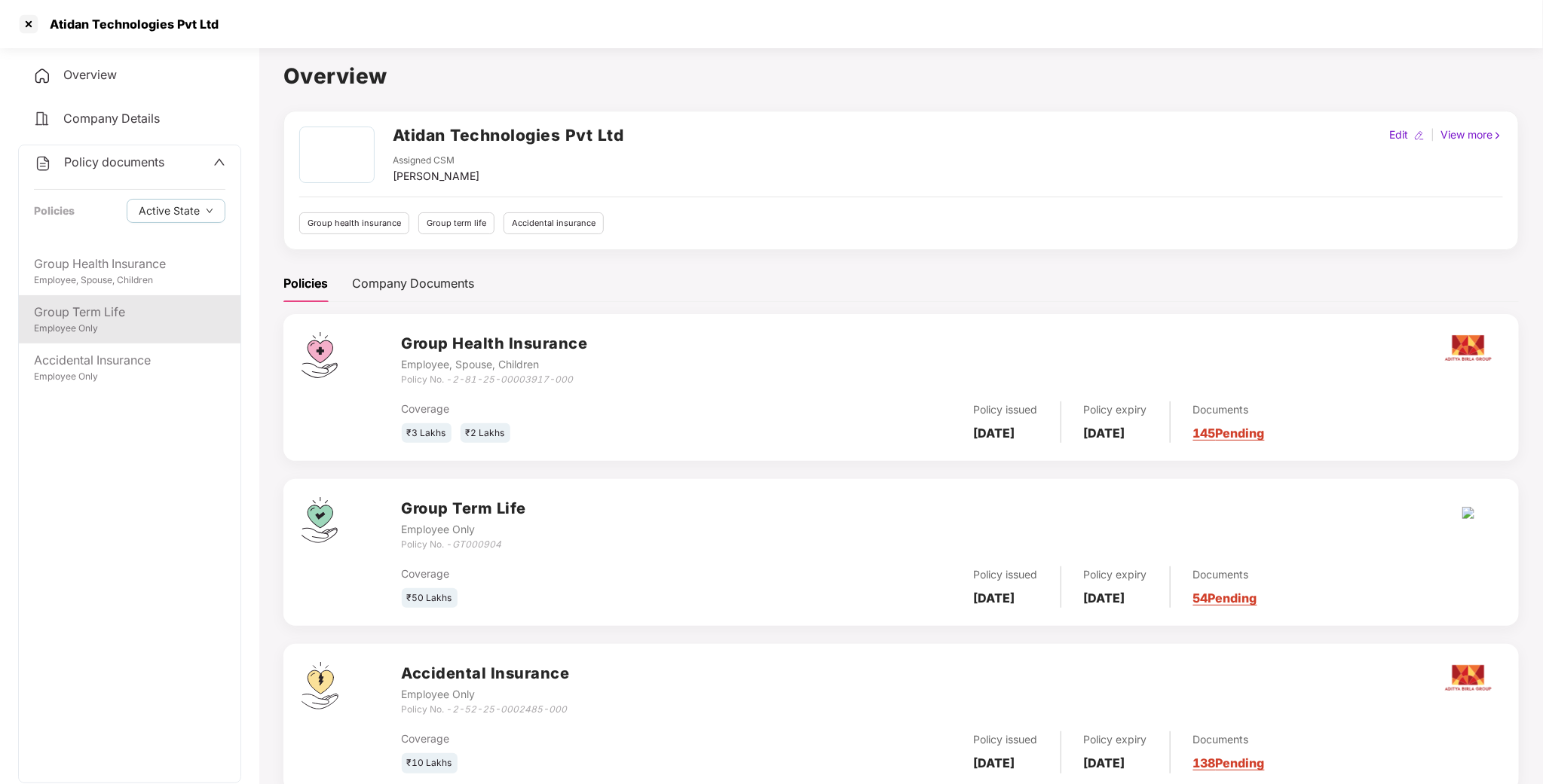
click at [105, 326] on div "Employee Only" at bounding box center [129, 329] width 191 height 14
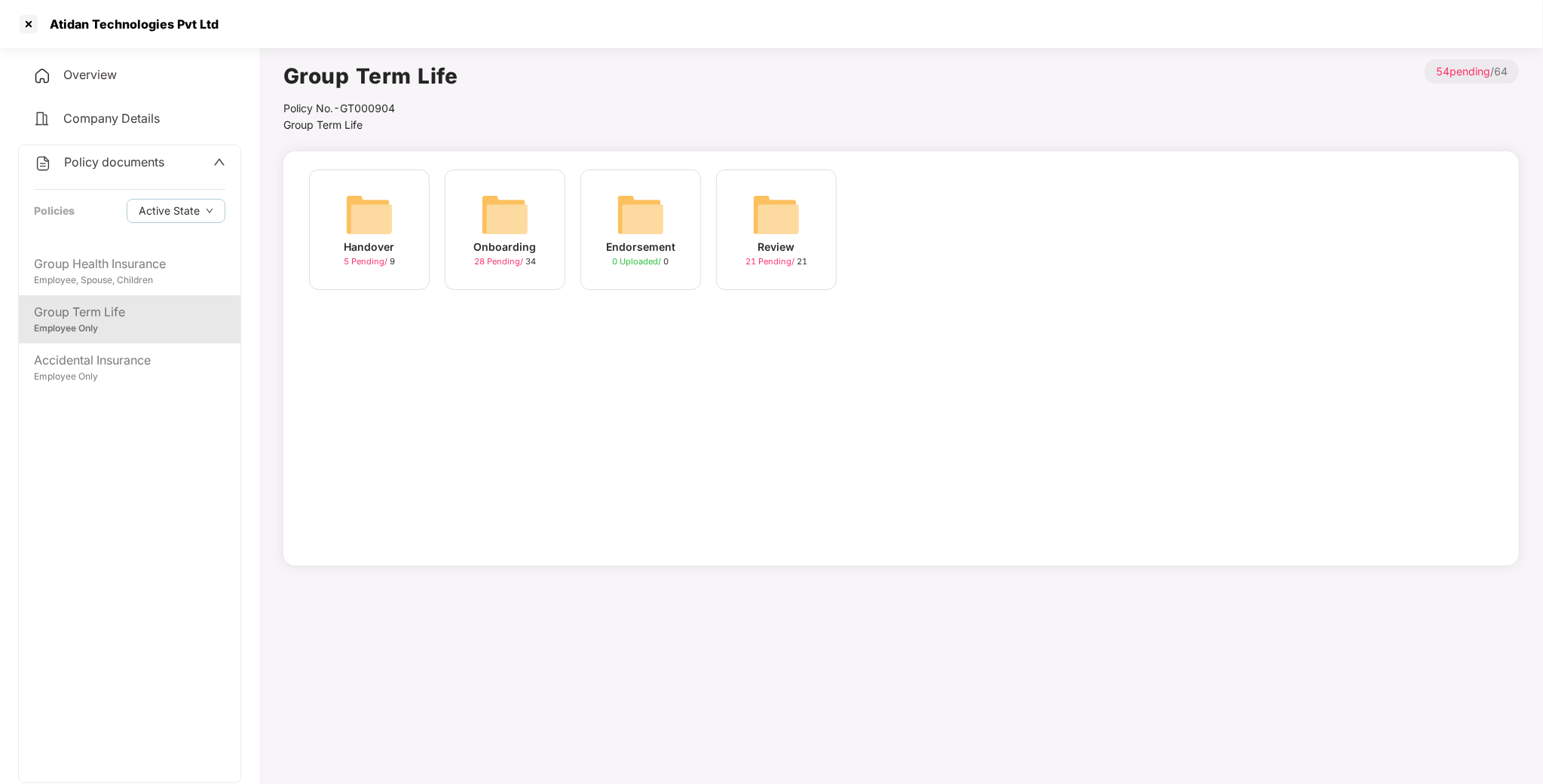
click at [509, 219] on img at bounding box center [505, 215] width 48 height 48
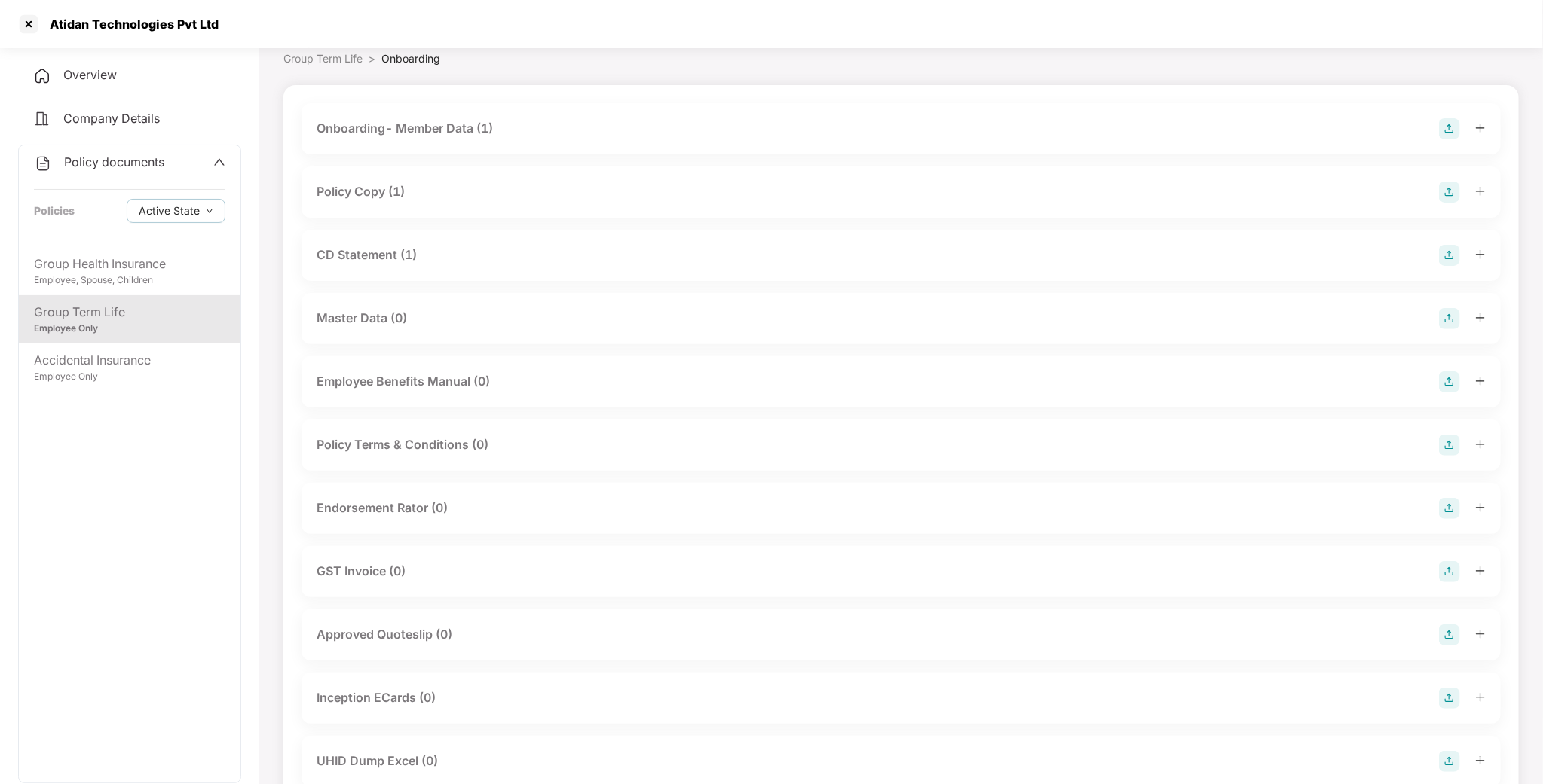
scroll to position [113, 0]
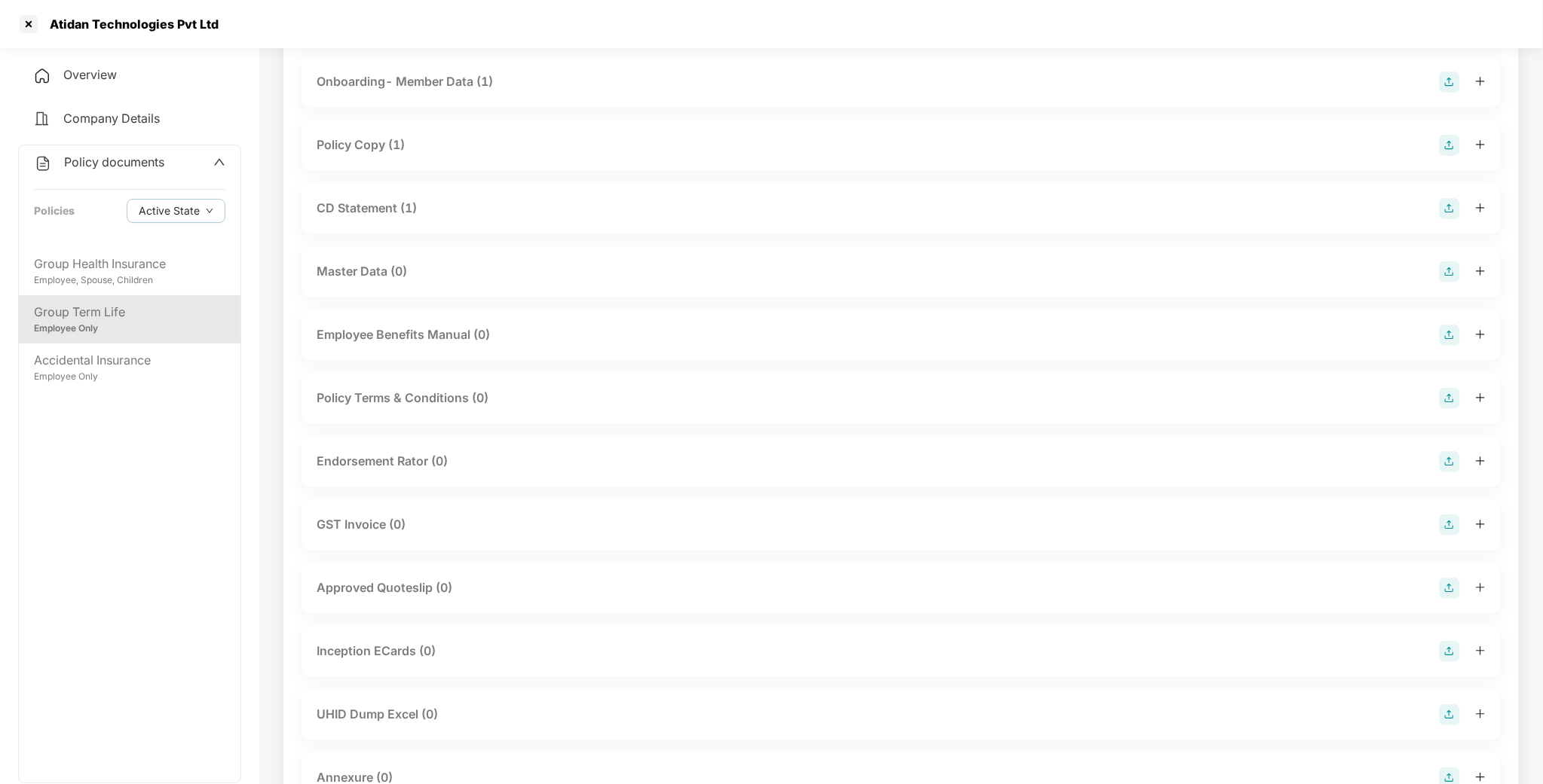
click at [371, 210] on div "CD Statement (1)" at bounding box center [366, 208] width 100 height 19
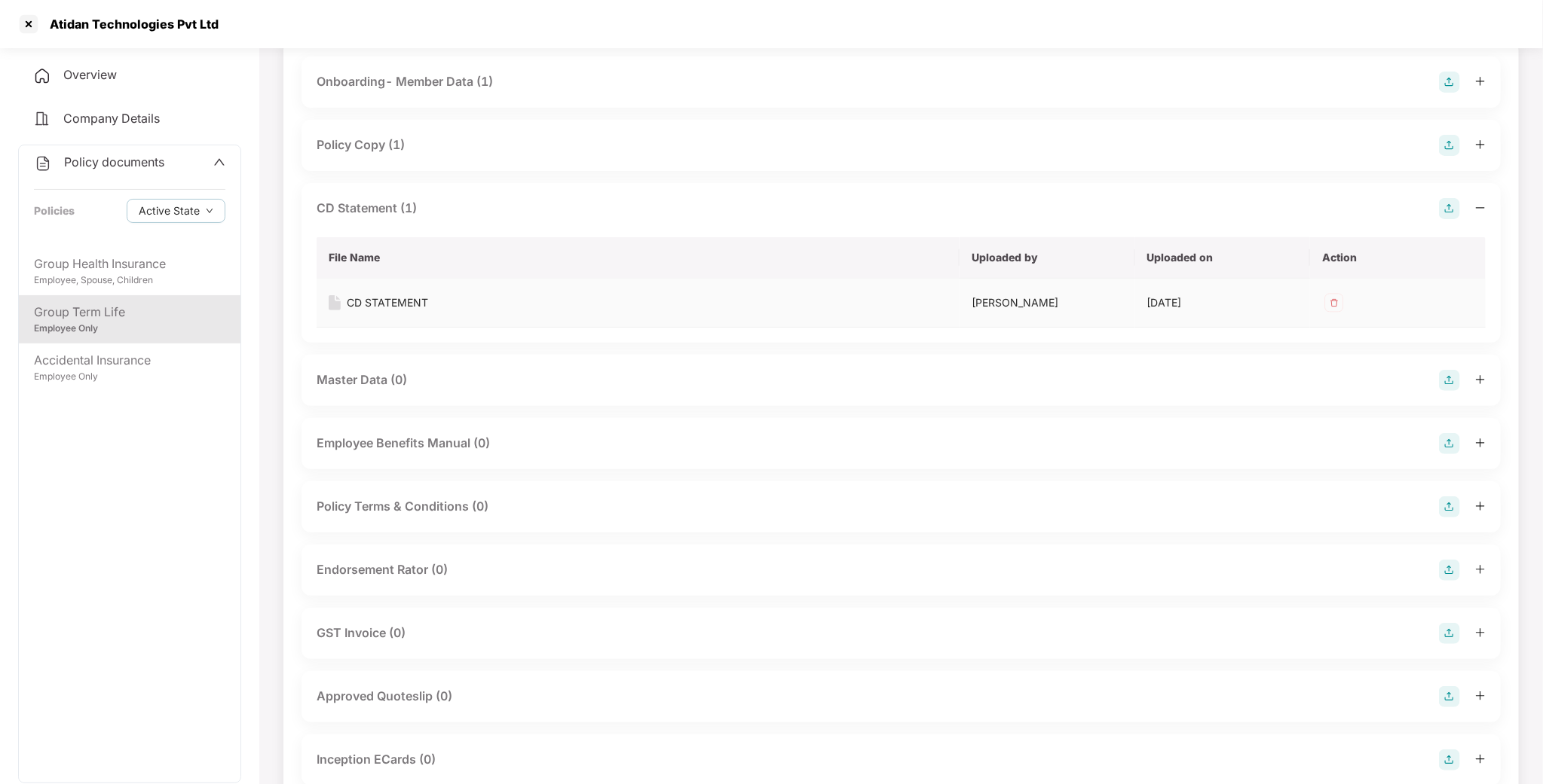
click at [369, 301] on div "CD STATEMENT" at bounding box center [388, 302] width 81 height 16
click at [376, 147] on div "Policy Copy (1)" at bounding box center [360, 145] width 88 height 19
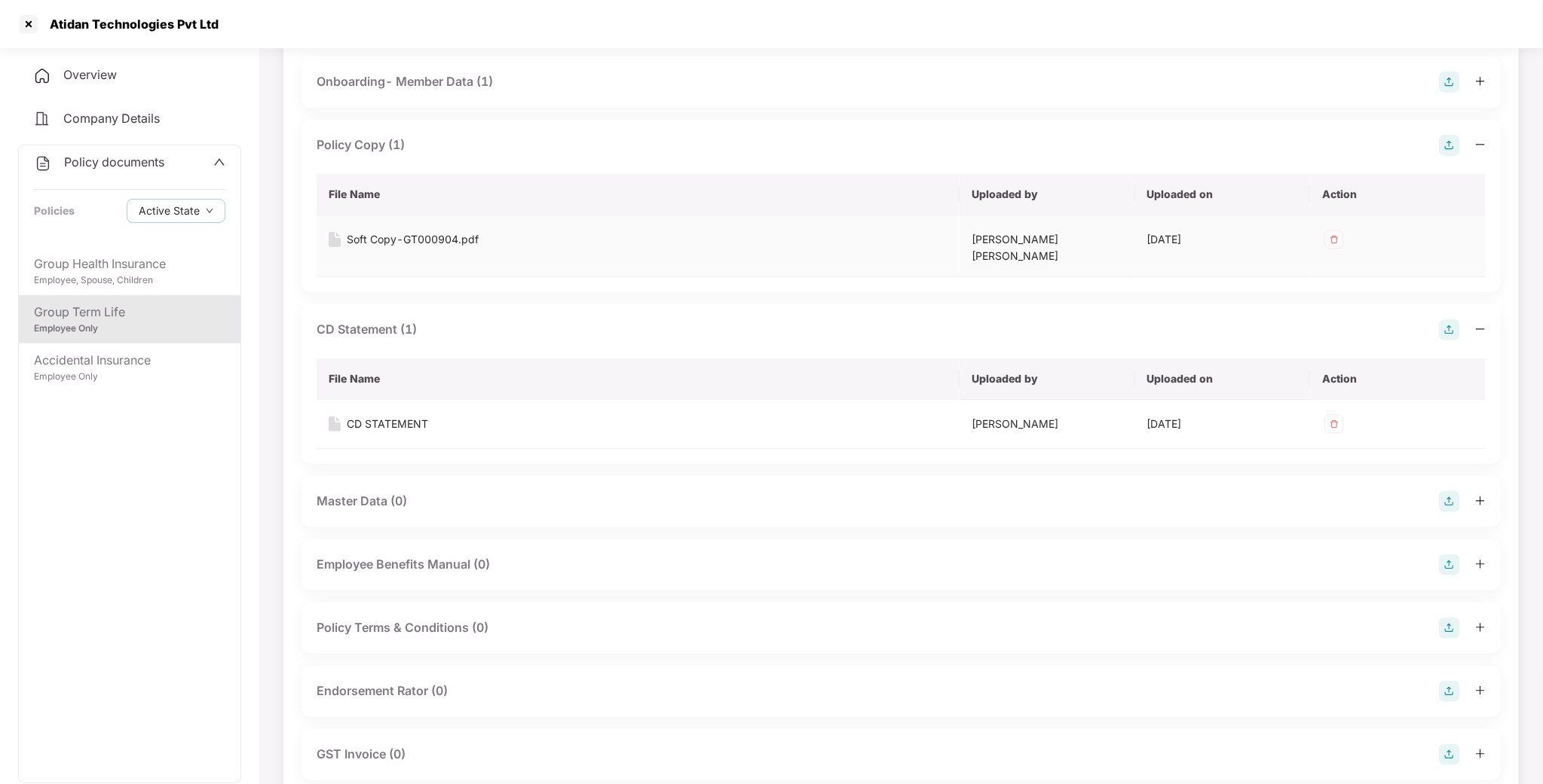
click at [389, 242] on div "Soft Copy-GT000904.pdf" at bounding box center [413, 239] width 132 height 16
click at [32, 27] on div at bounding box center [28, 23] width 24 height 24
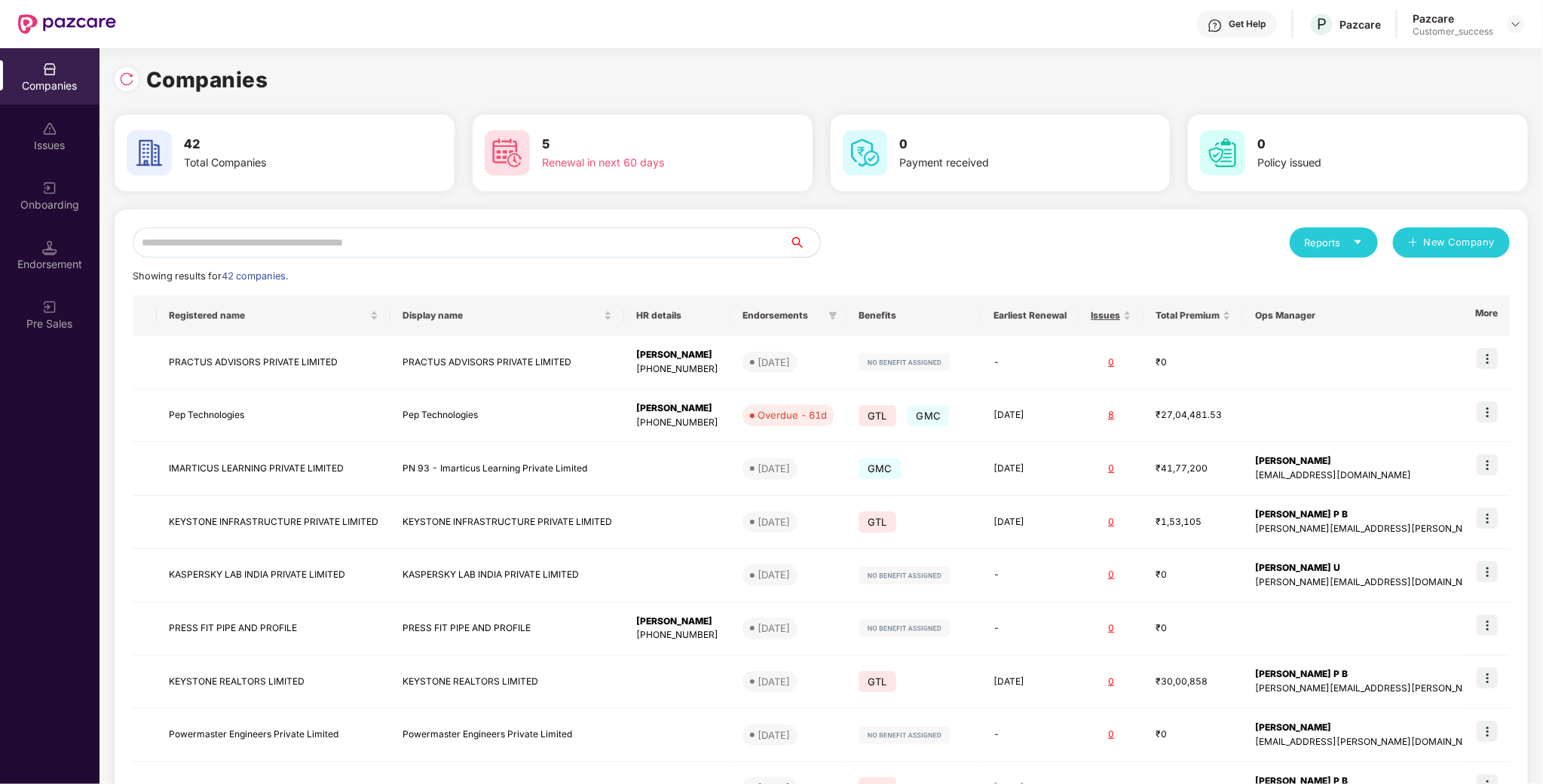
scroll to position [0, 0]
click at [324, 236] on input "text" at bounding box center [461, 242] width 657 height 30
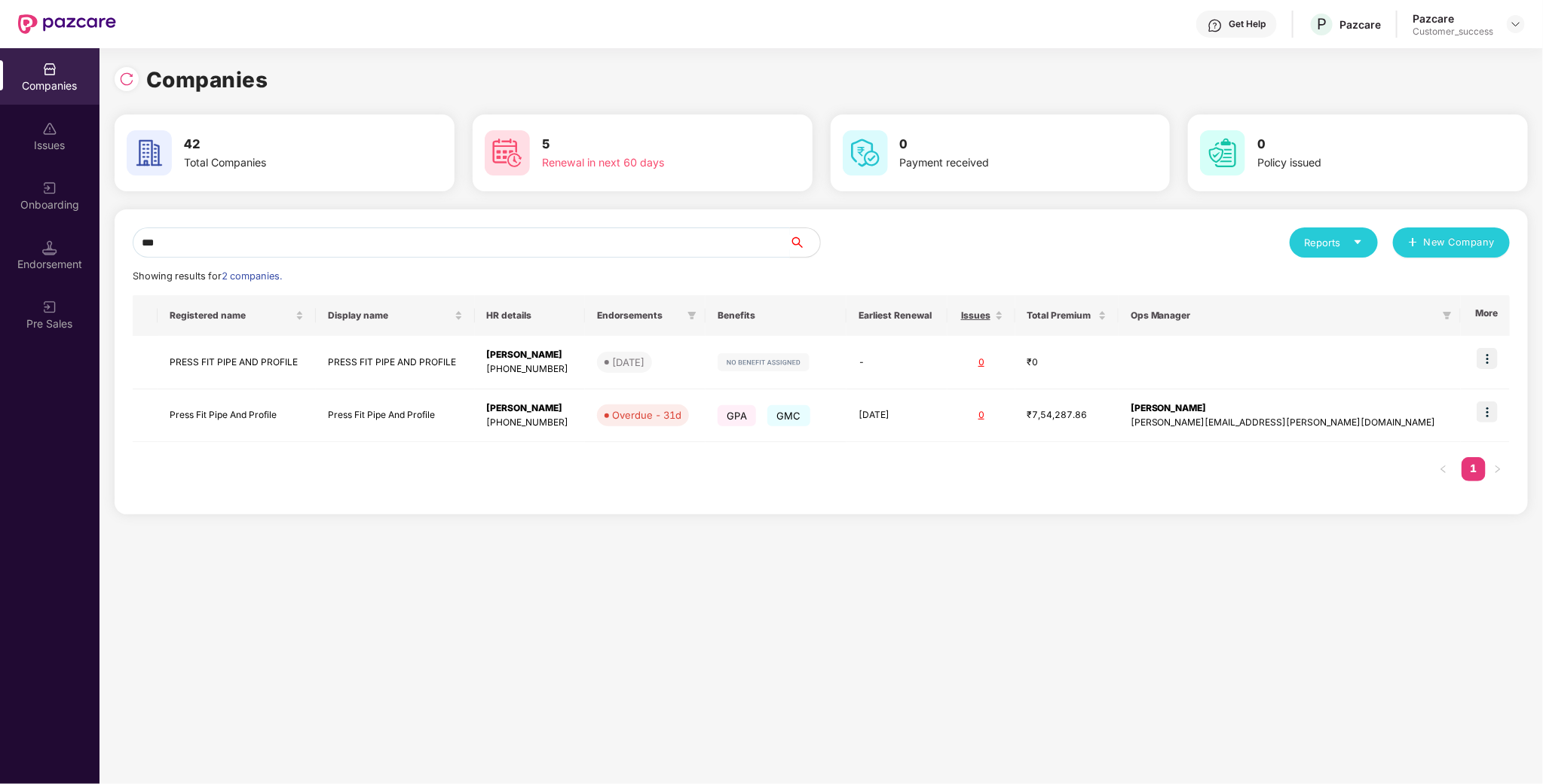
type input "****"
click at [208, 414] on td "Press Fit Pipe And Profile" at bounding box center [237, 416] width 159 height 54
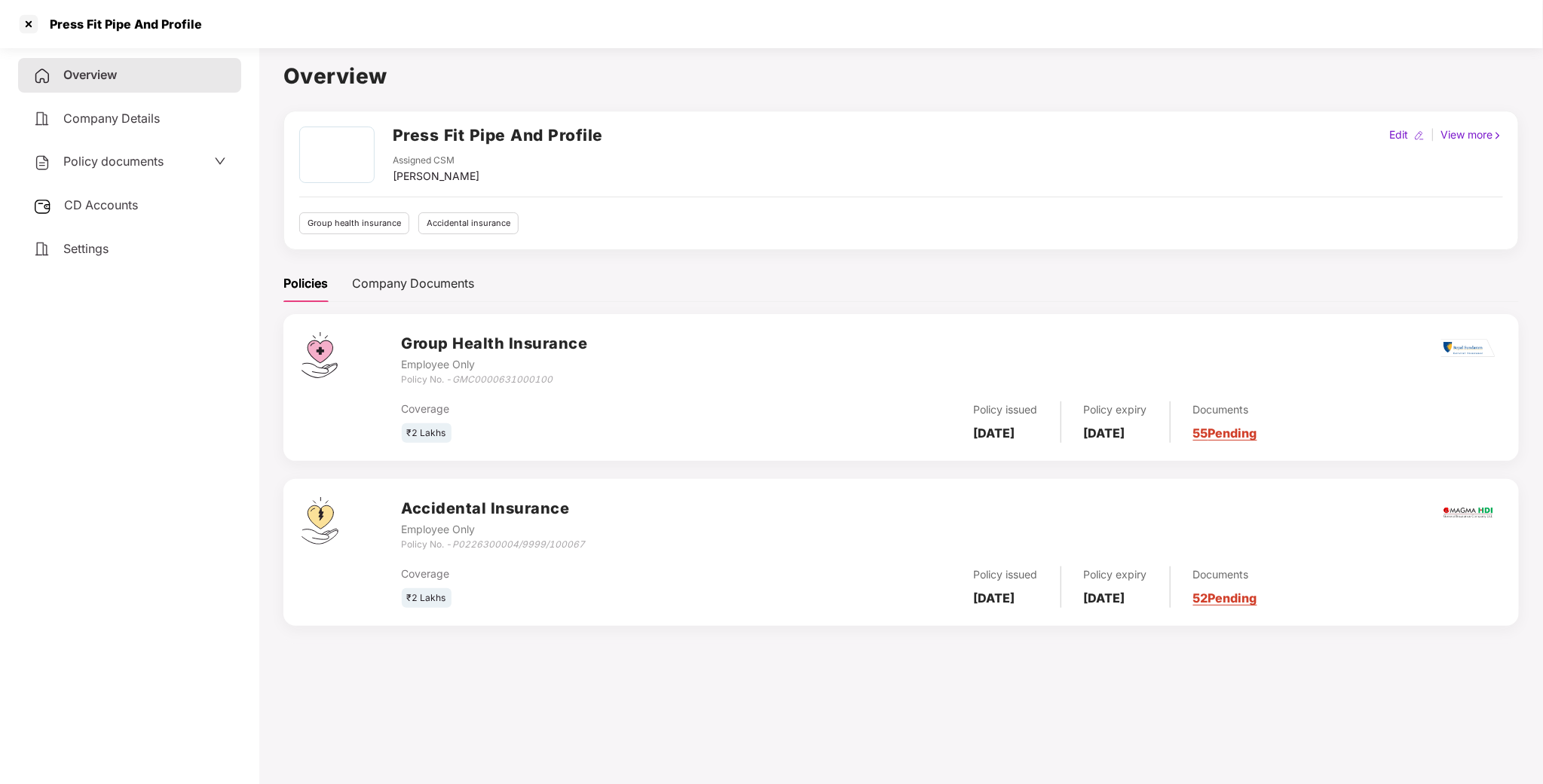
click at [99, 170] on div "Policy documents" at bounding box center [130, 162] width 223 height 34
click at [129, 156] on span "Policy documents" at bounding box center [113, 161] width 100 height 15
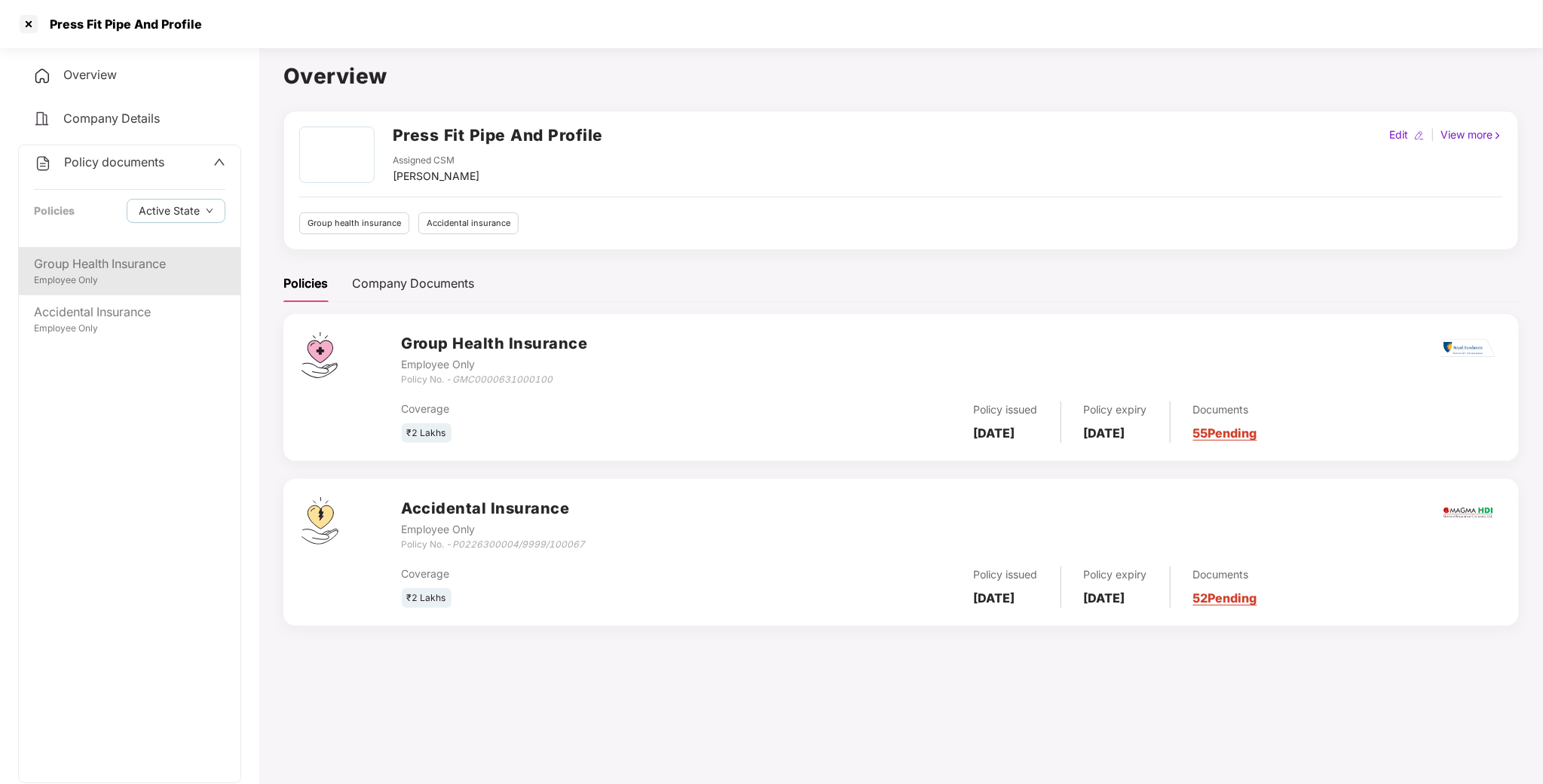
click at [120, 287] on div "Group Health Insurance Employee Only" at bounding box center [130, 271] width 222 height 48
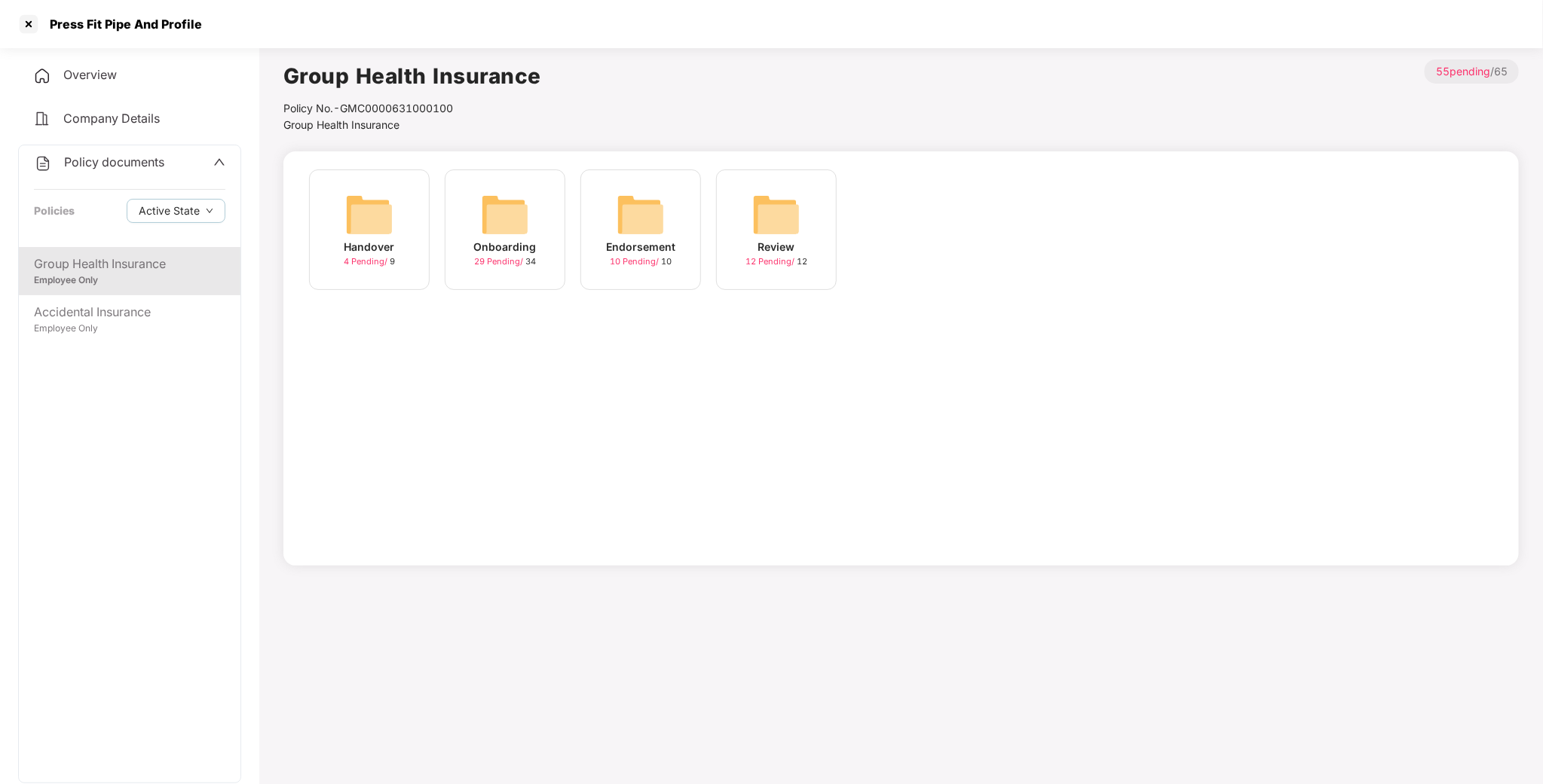
click at [501, 244] on div "Onboarding" at bounding box center [505, 247] width 63 height 16
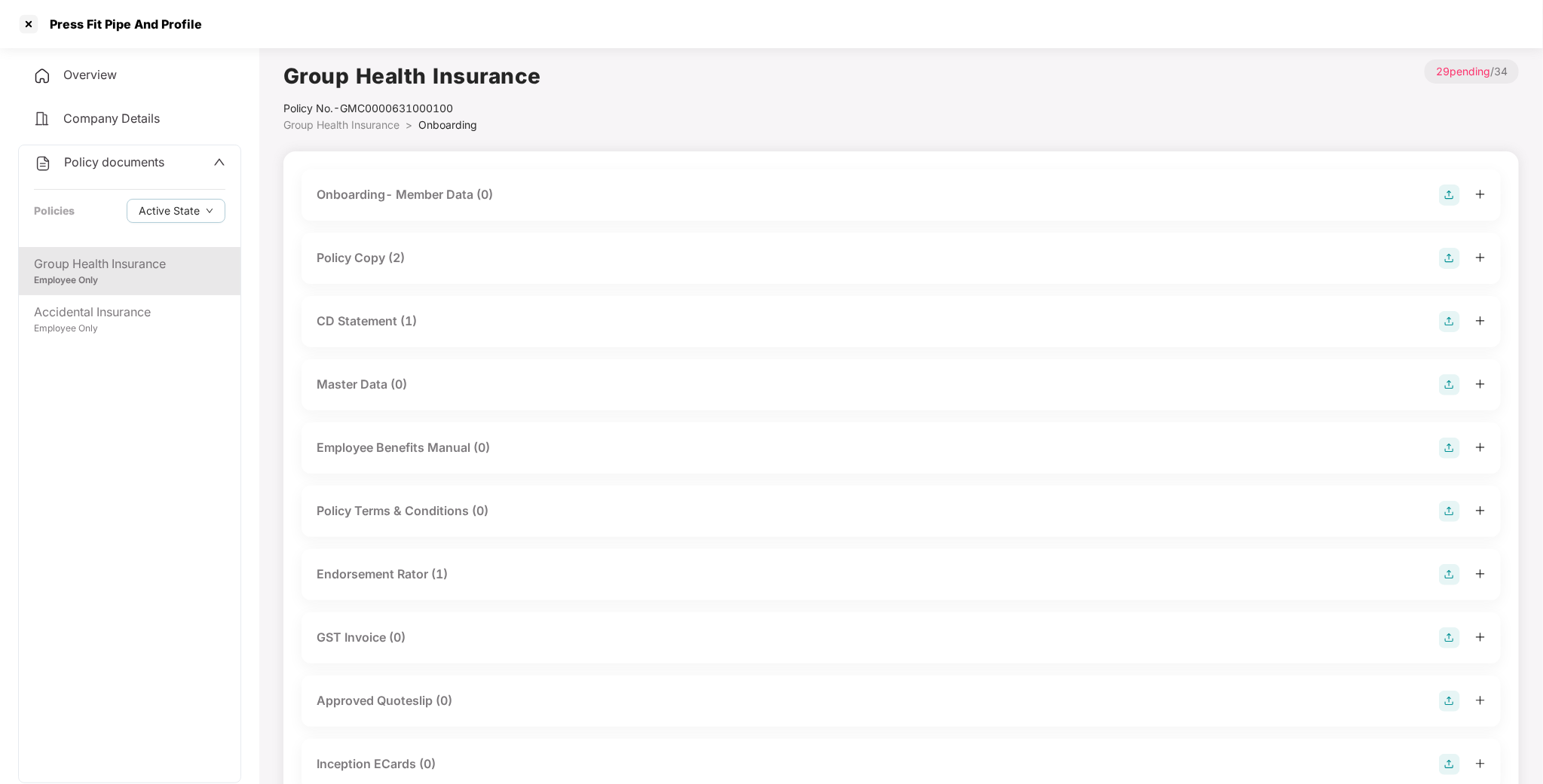
click at [375, 258] on div "Policy Copy (2)" at bounding box center [360, 258] width 88 height 19
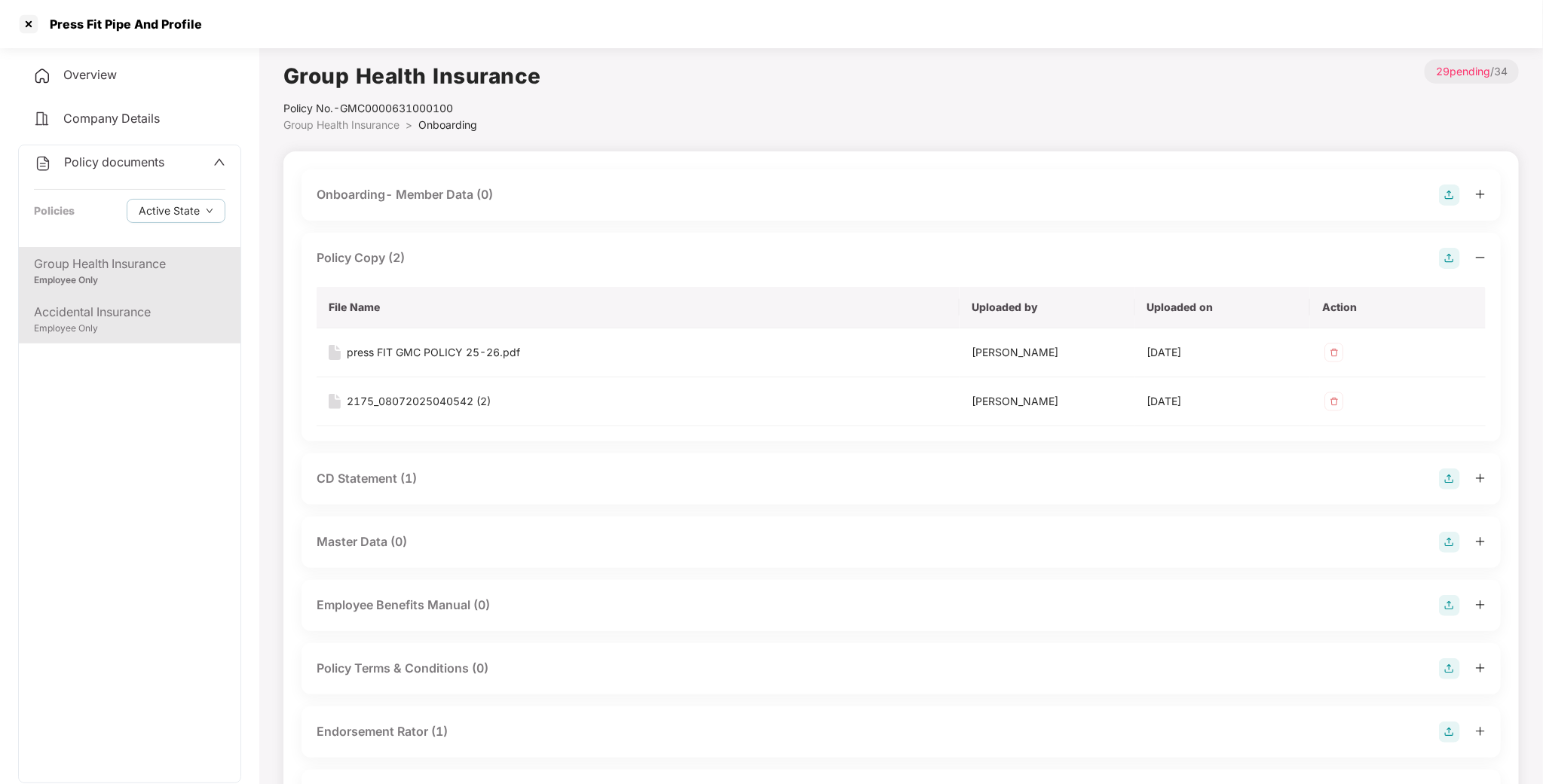
click at [91, 348] on div "Group Health Insurance Employee Only Accidental Insurance Employee Only" at bounding box center [130, 515] width 222 height 536
click at [112, 335] on div "Accidental Insurance Employee Only" at bounding box center [130, 319] width 222 height 48
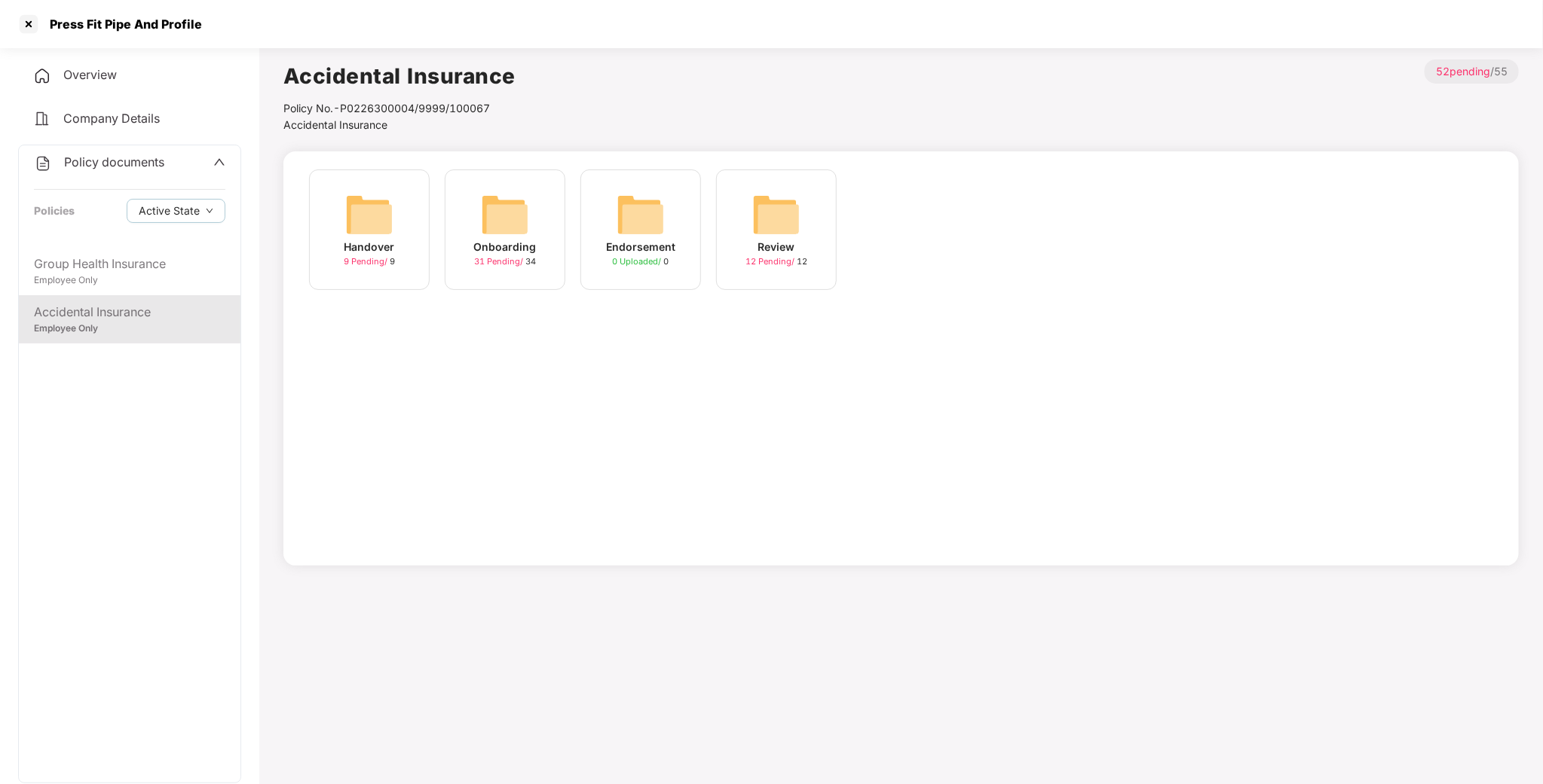
click at [484, 217] on img at bounding box center [505, 215] width 48 height 48
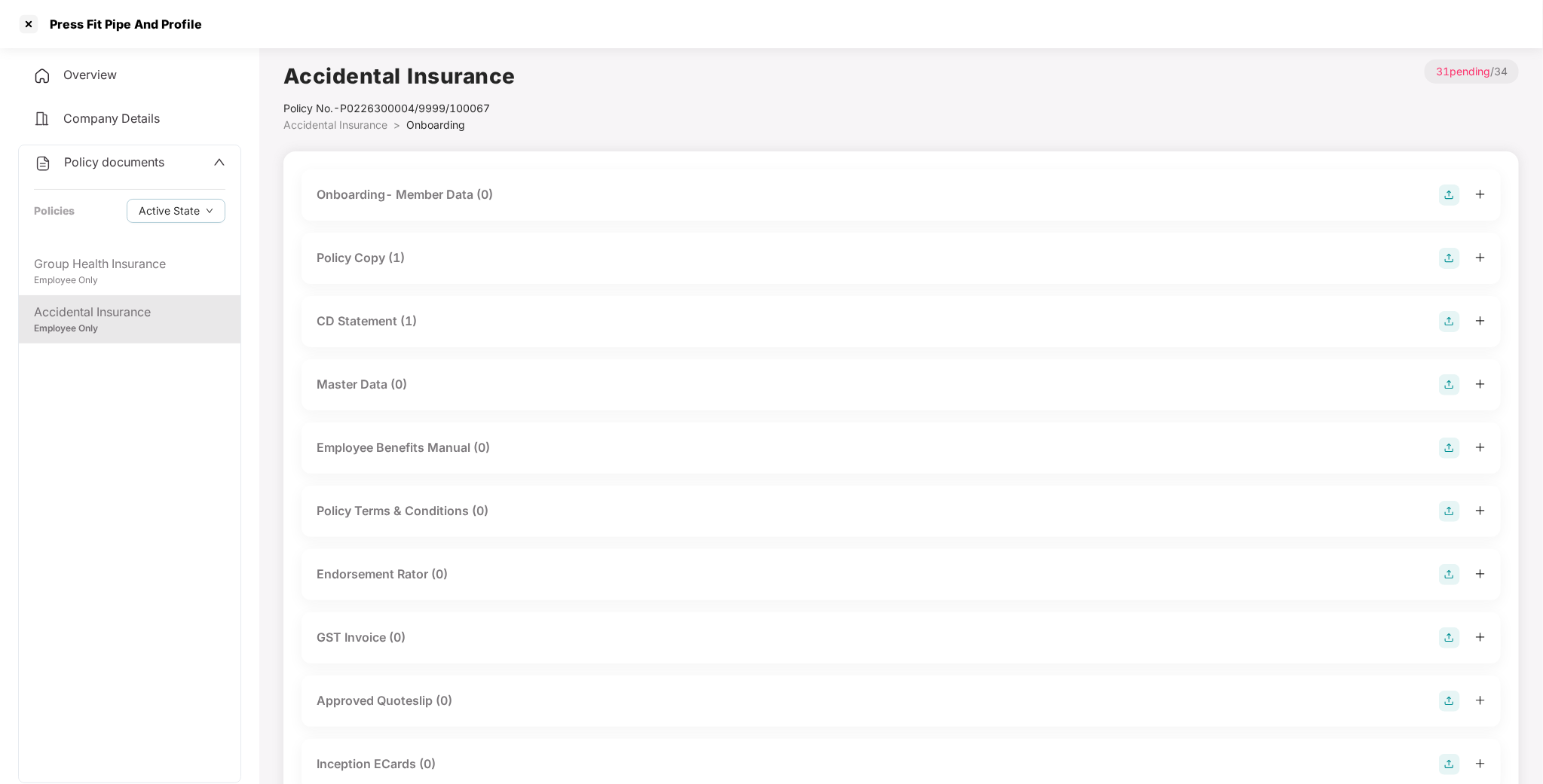
click at [373, 268] on div "Policy Copy (1)" at bounding box center [901, 258] width 1169 height 21
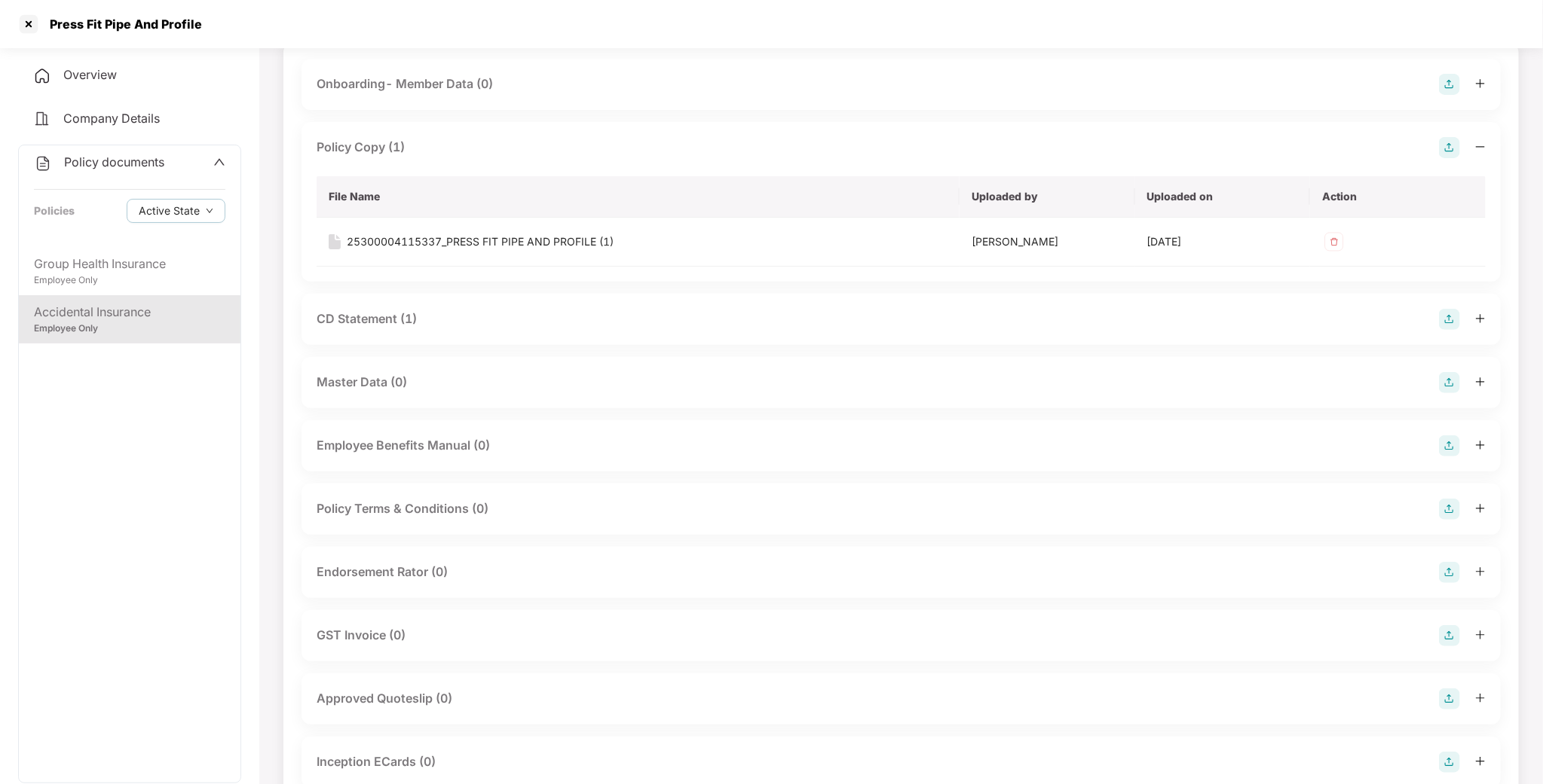
scroll to position [113, 0]
click at [27, 30] on div at bounding box center [28, 23] width 24 height 24
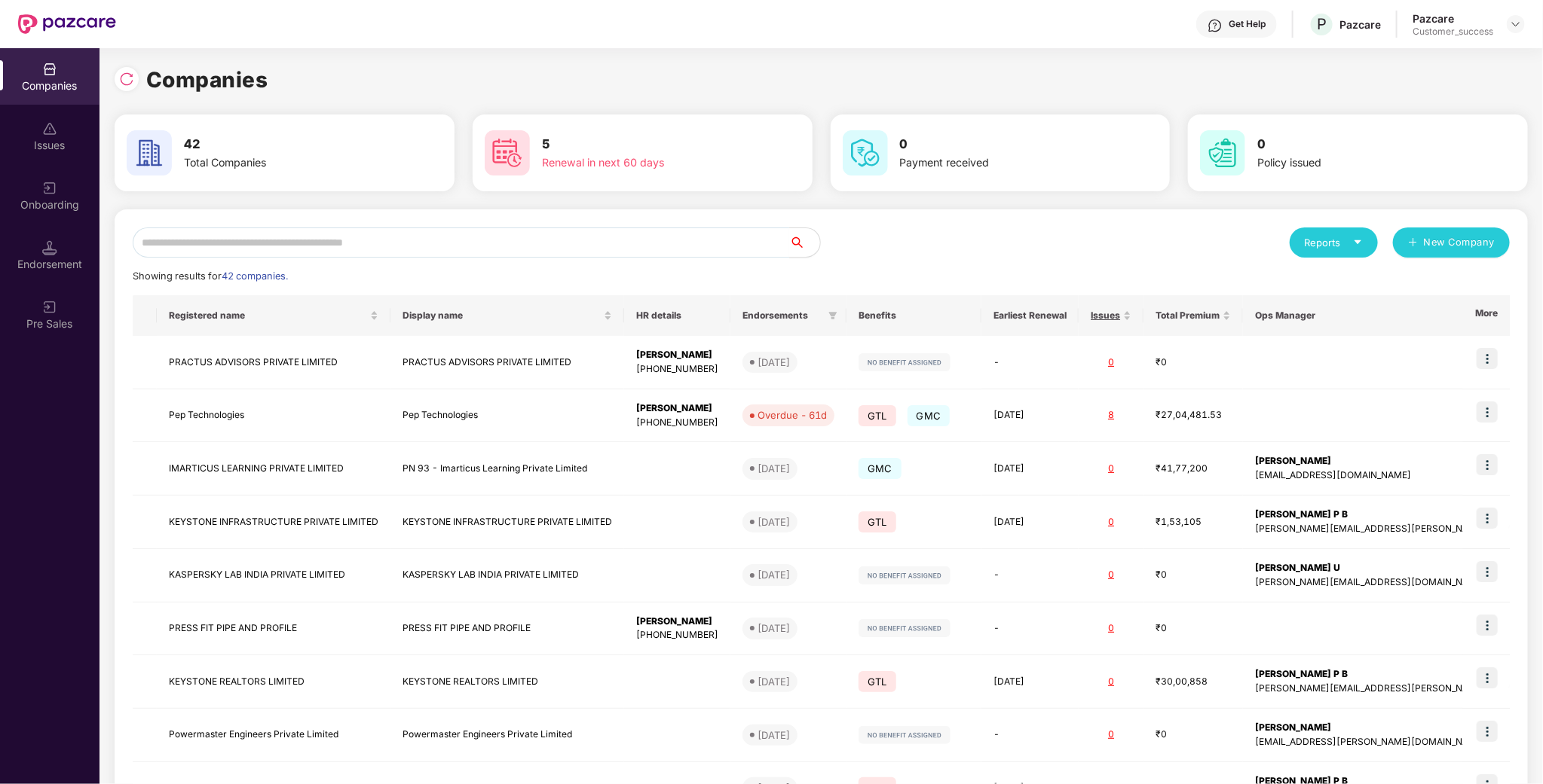
scroll to position [0, 0]
click at [241, 233] on input "text" at bounding box center [461, 242] width 657 height 30
type input "*"
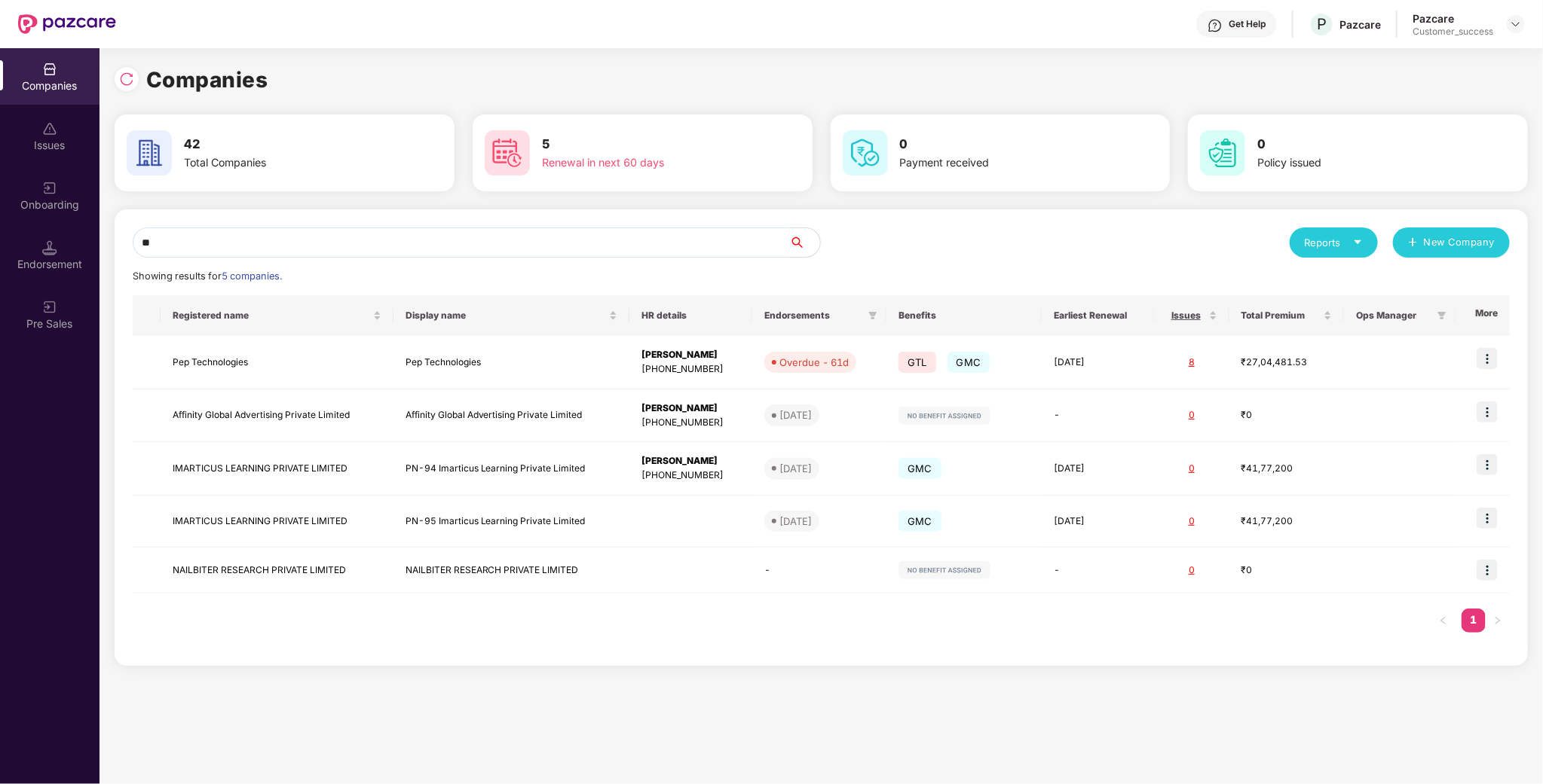
type input "*"
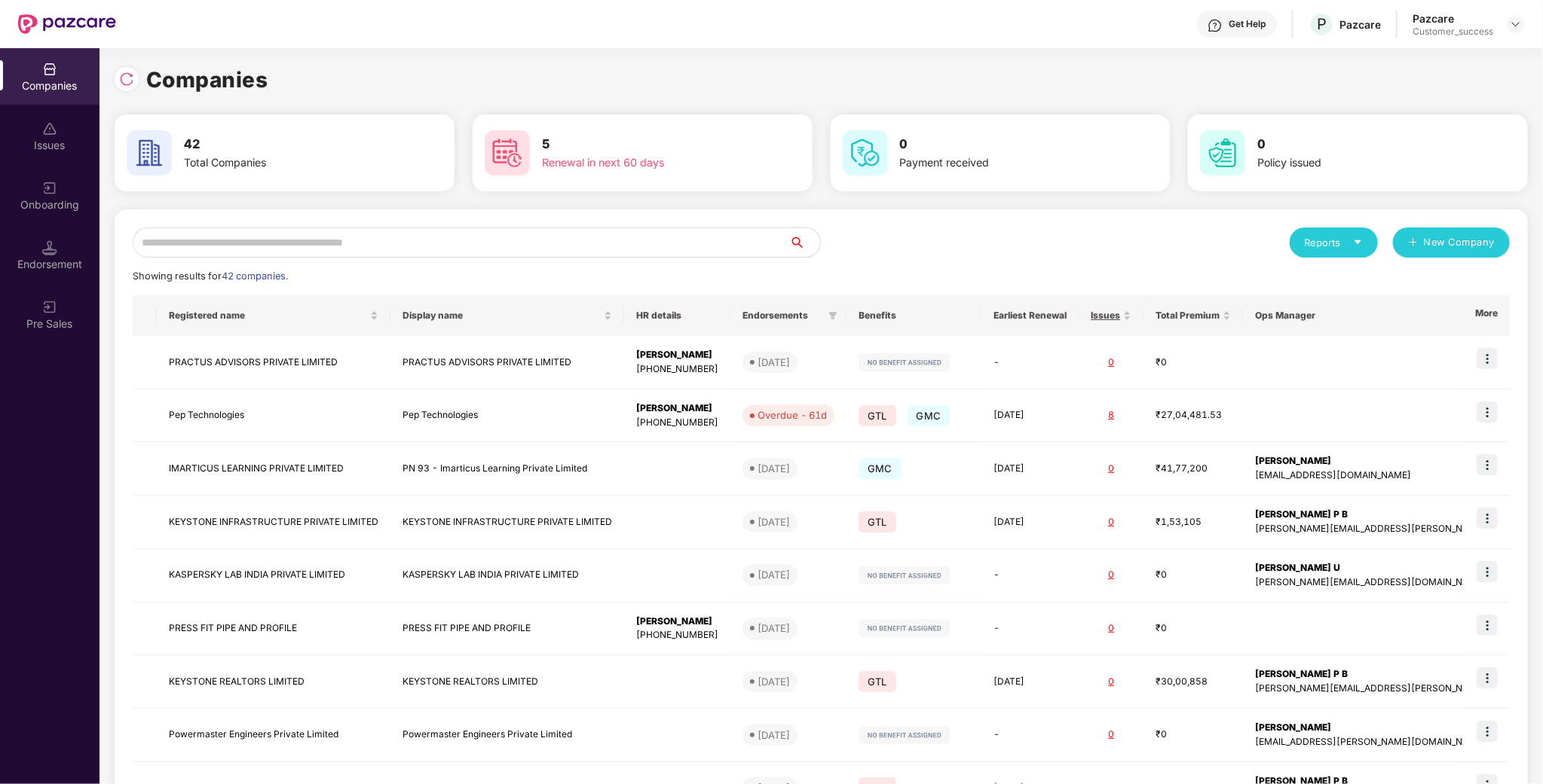
type input "*"
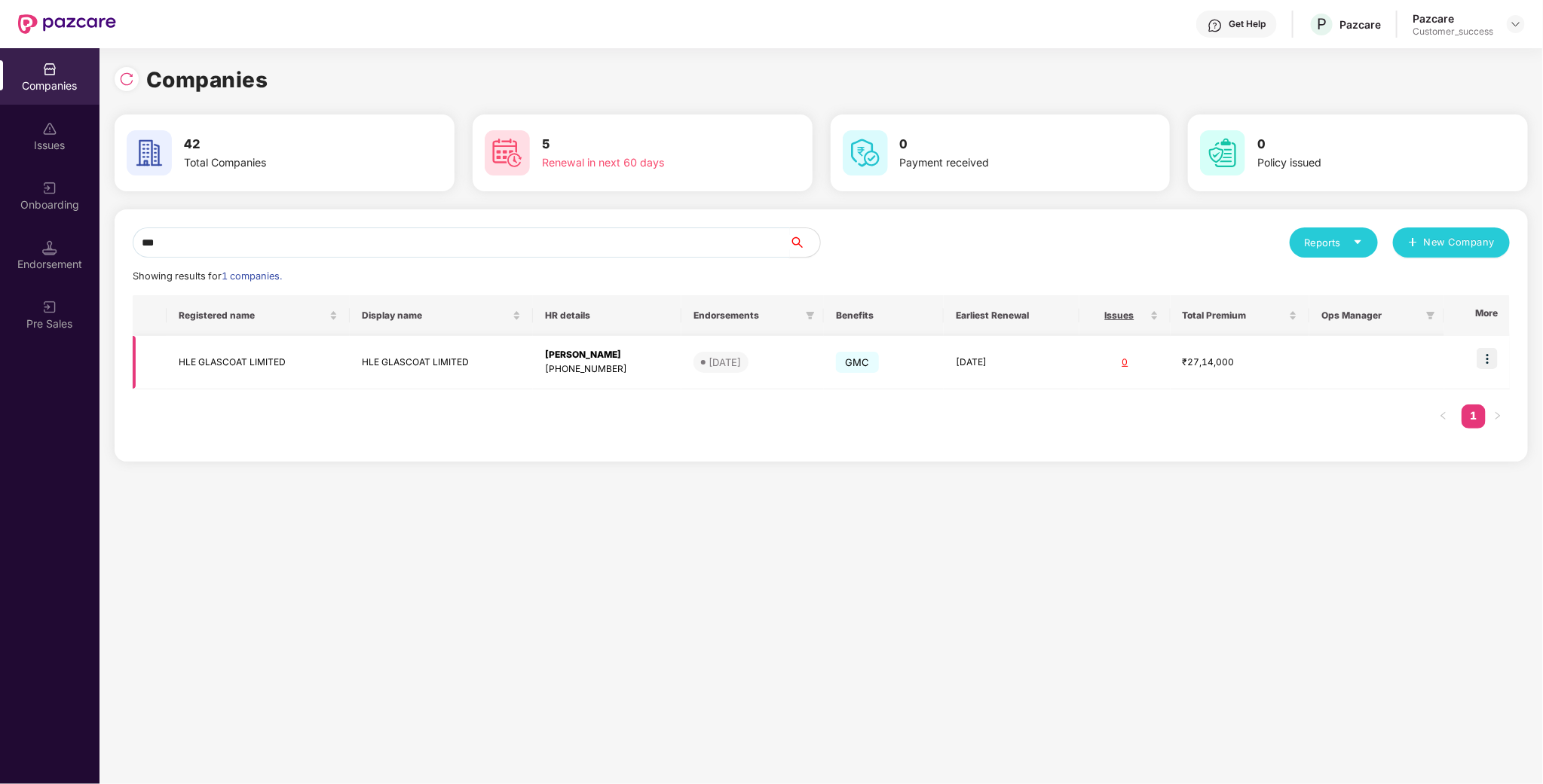
type input "***"
click at [1488, 351] on img at bounding box center [1487, 358] width 21 height 21
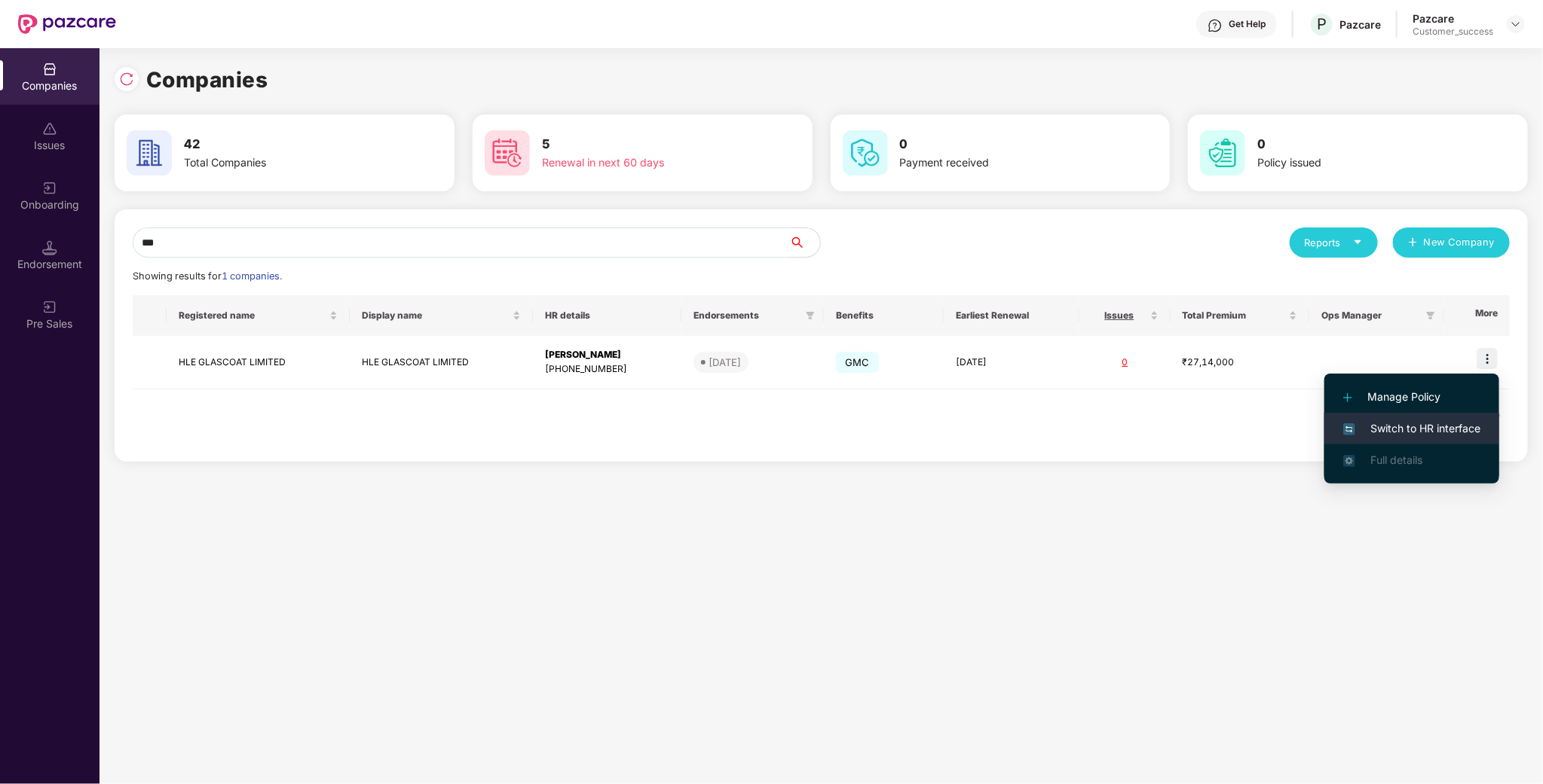
click at [1426, 428] on span "Switch to HR interface" at bounding box center [1412, 428] width 138 height 16
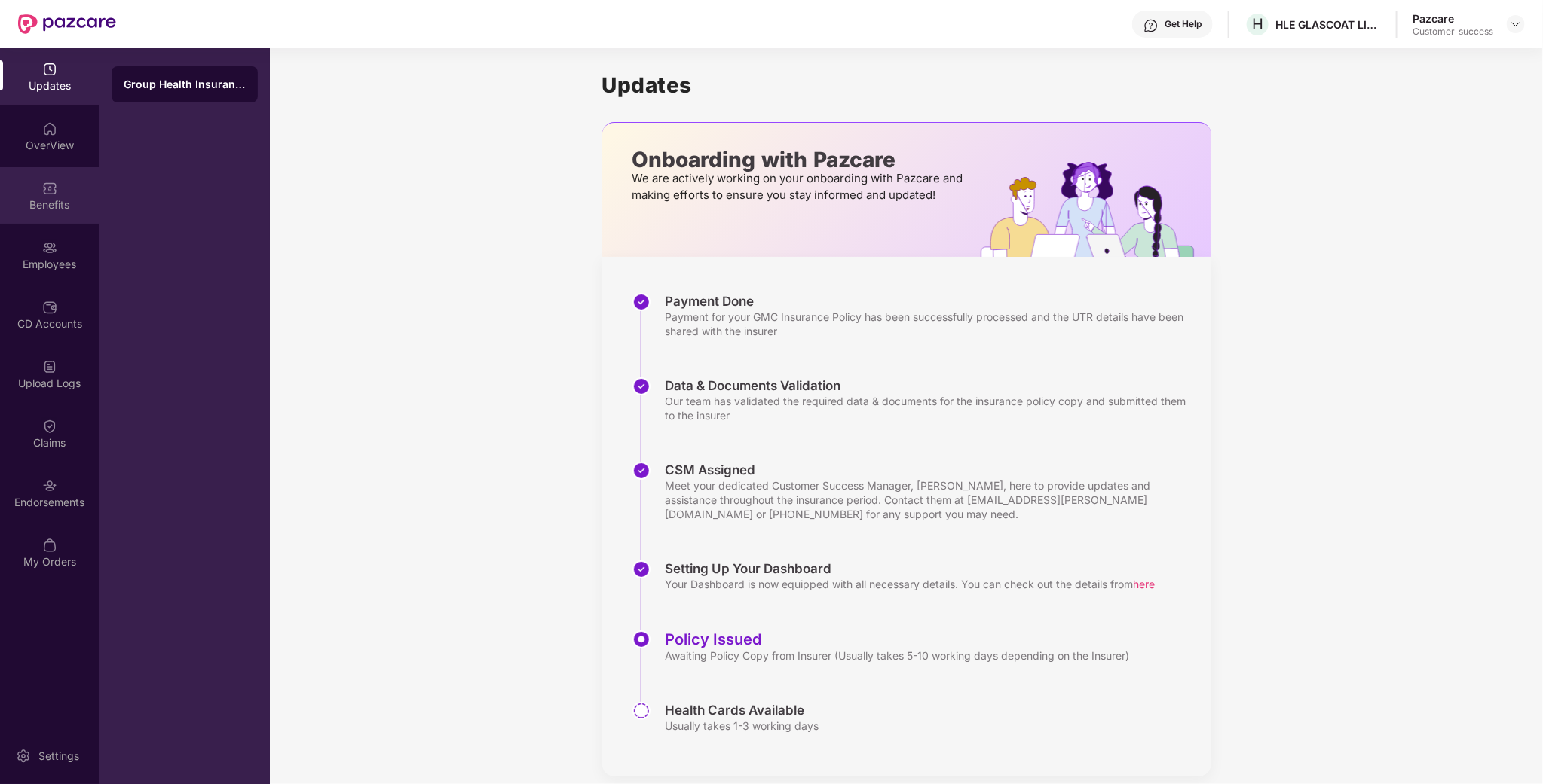
click at [46, 219] on div "Benefits" at bounding box center [49, 195] width 99 height 56
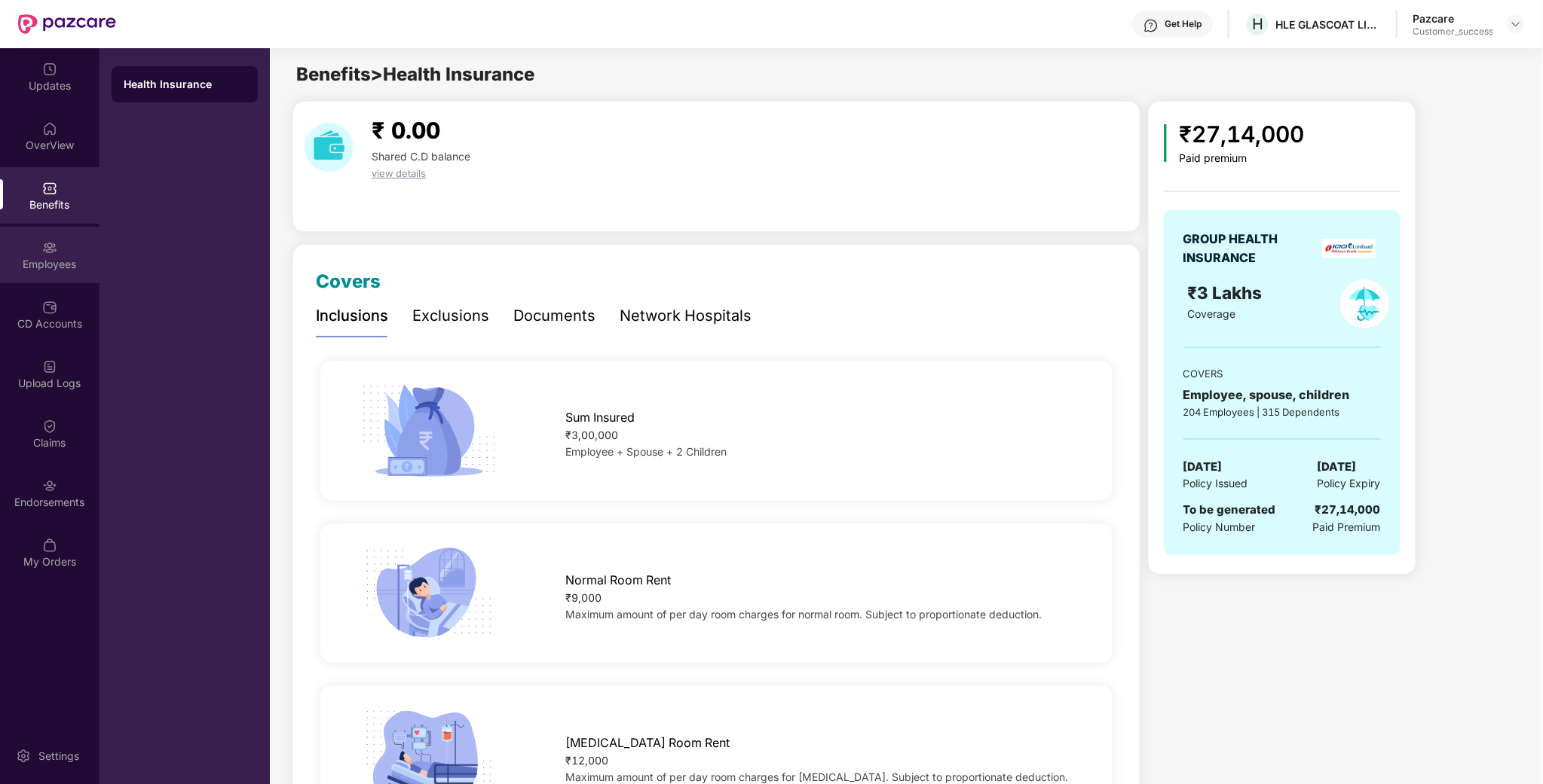
click at [56, 262] on div "Employees" at bounding box center [49, 264] width 99 height 15
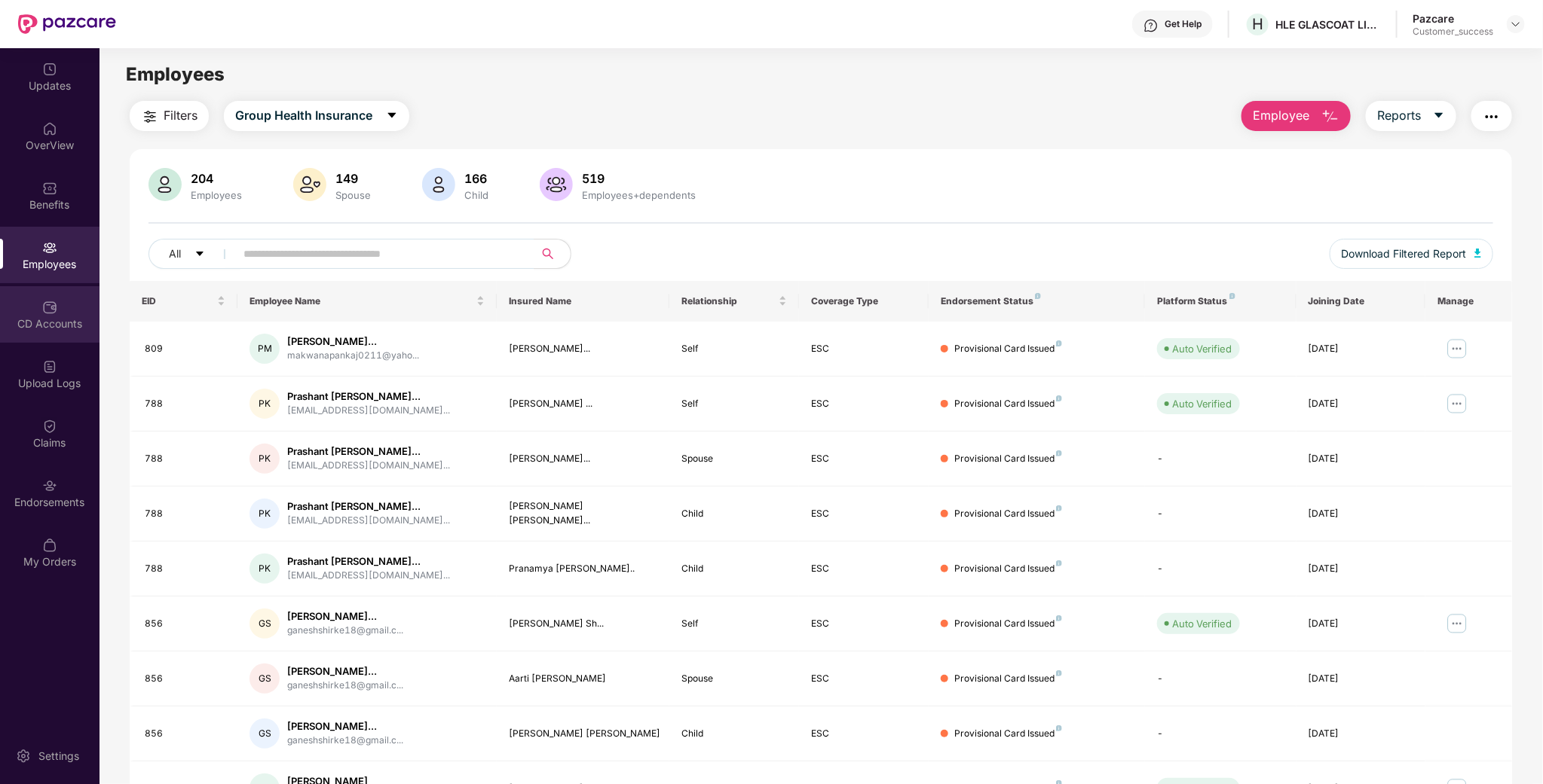
click at [41, 337] on div "CD Accounts" at bounding box center [49, 315] width 99 height 56
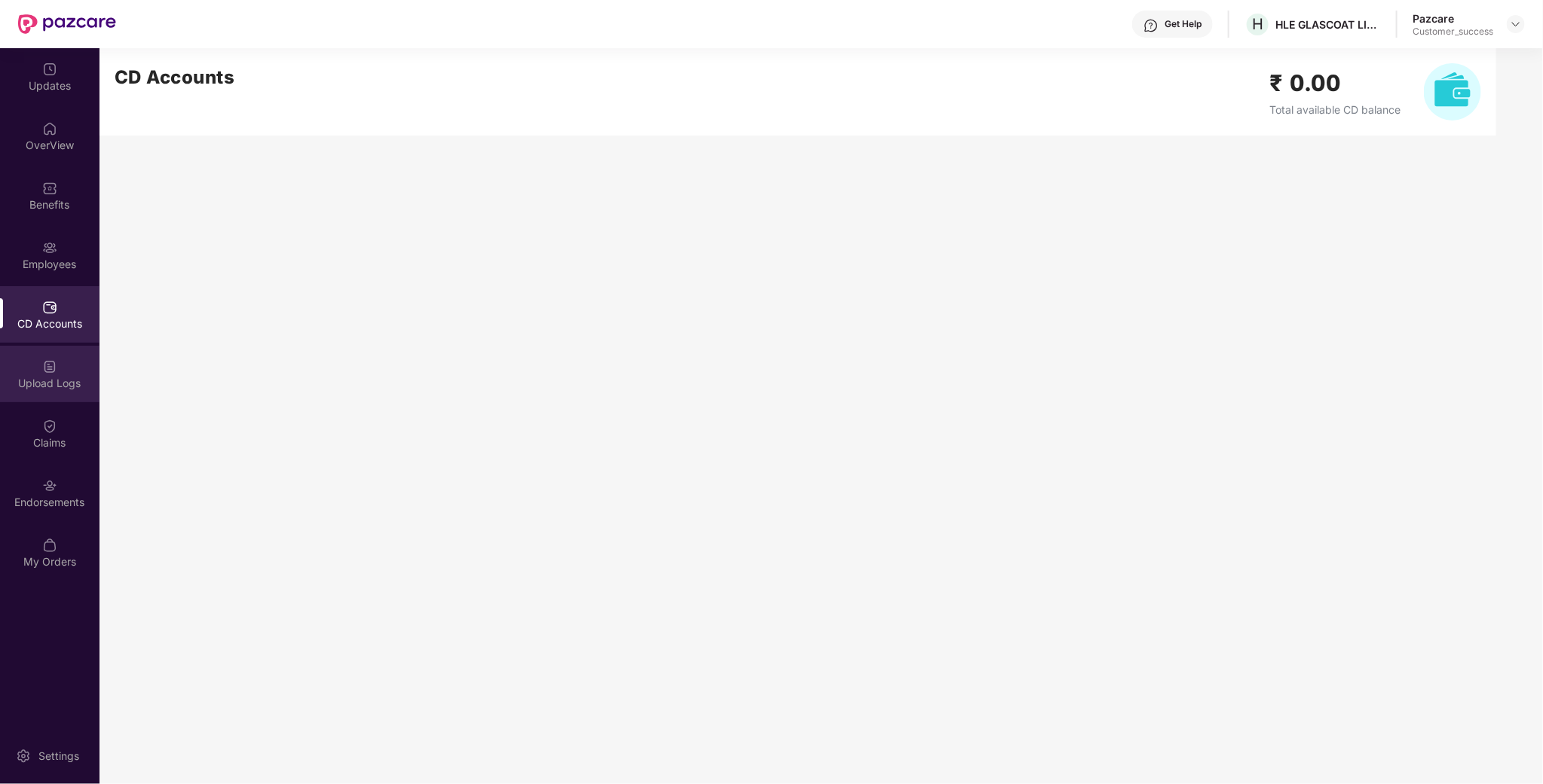
click at [56, 387] on div "Upload Logs" at bounding box center [49, 383] width 99 height 15
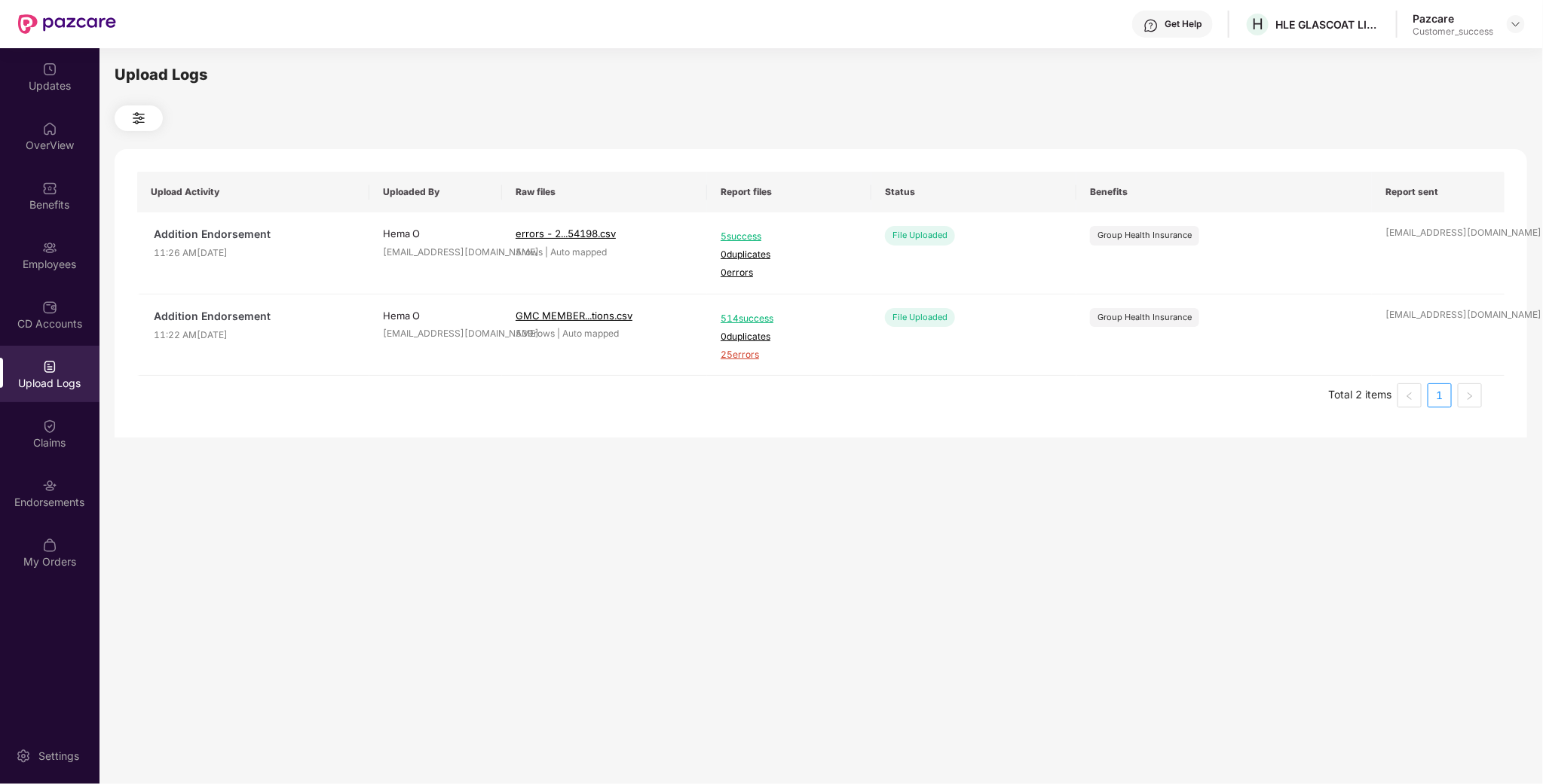
click at [52, 296] on div "CD Accounts" at bounding box center [49, 315] width 99 height 56
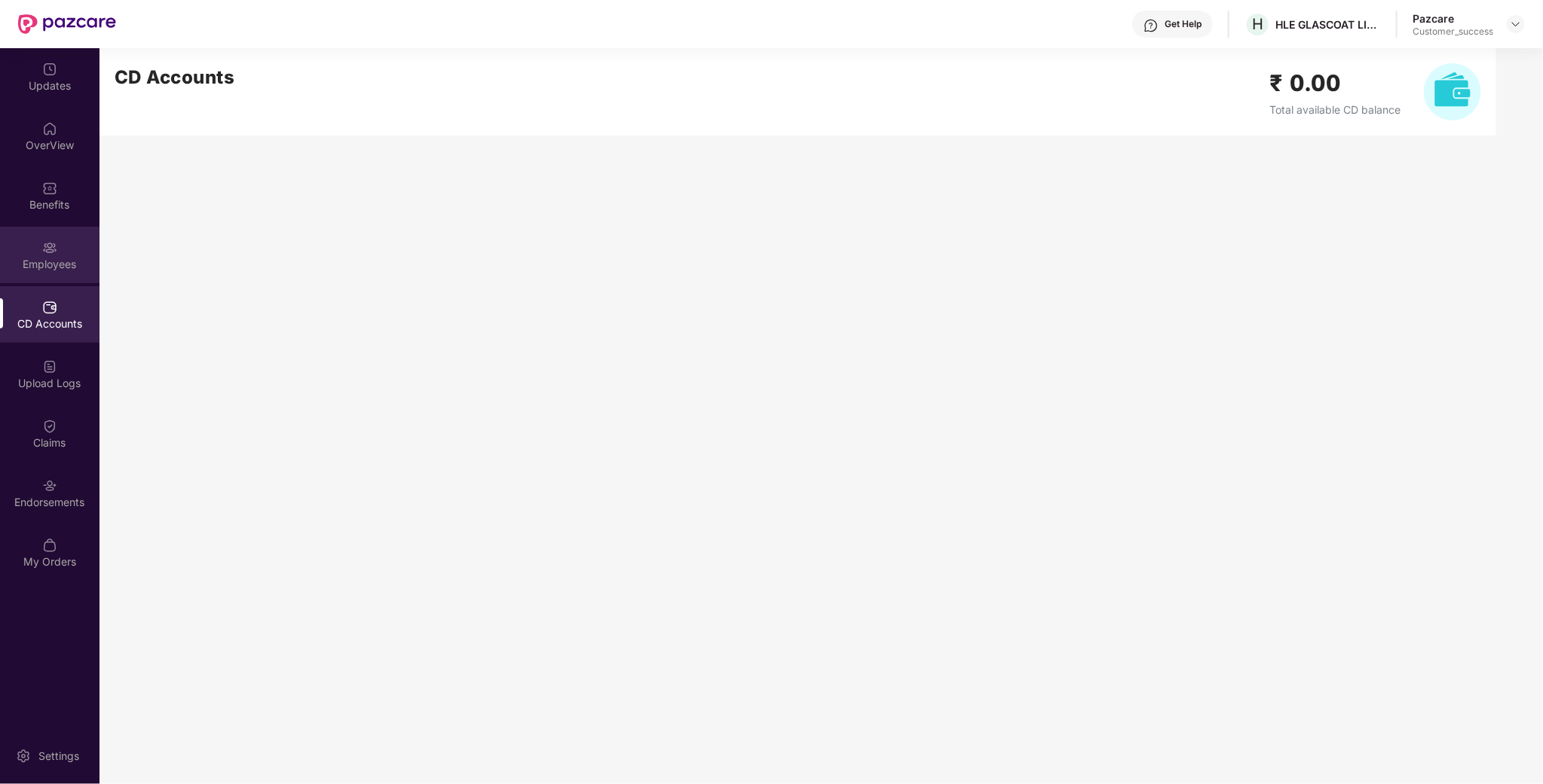
click at [66, 240] on div "Employees" at bounding box center [49, 255] width 99 height 56
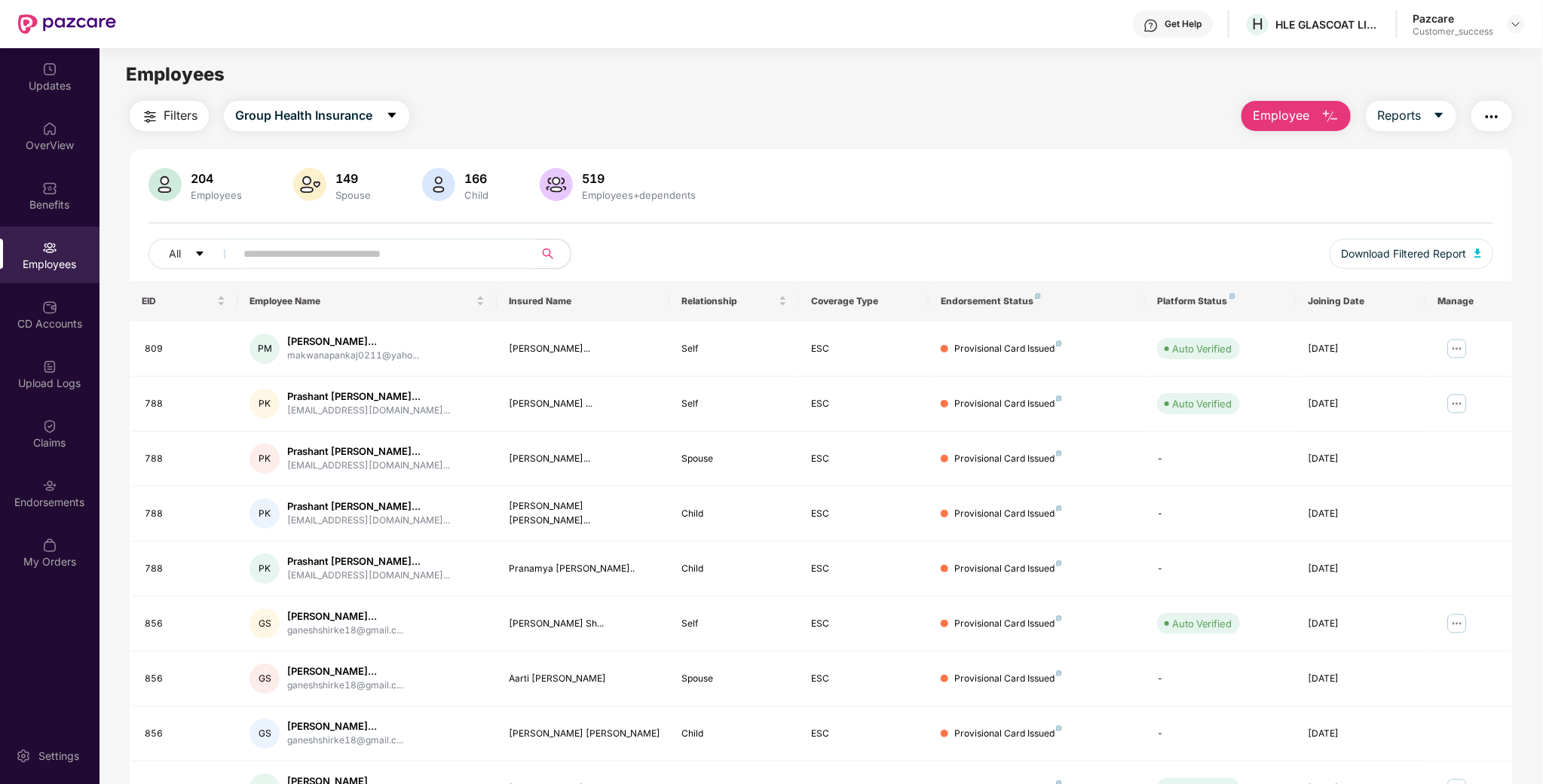
click at [125, 26] on div "Click to sort ascending" at bounding box center [63, 12] width 125 height 26
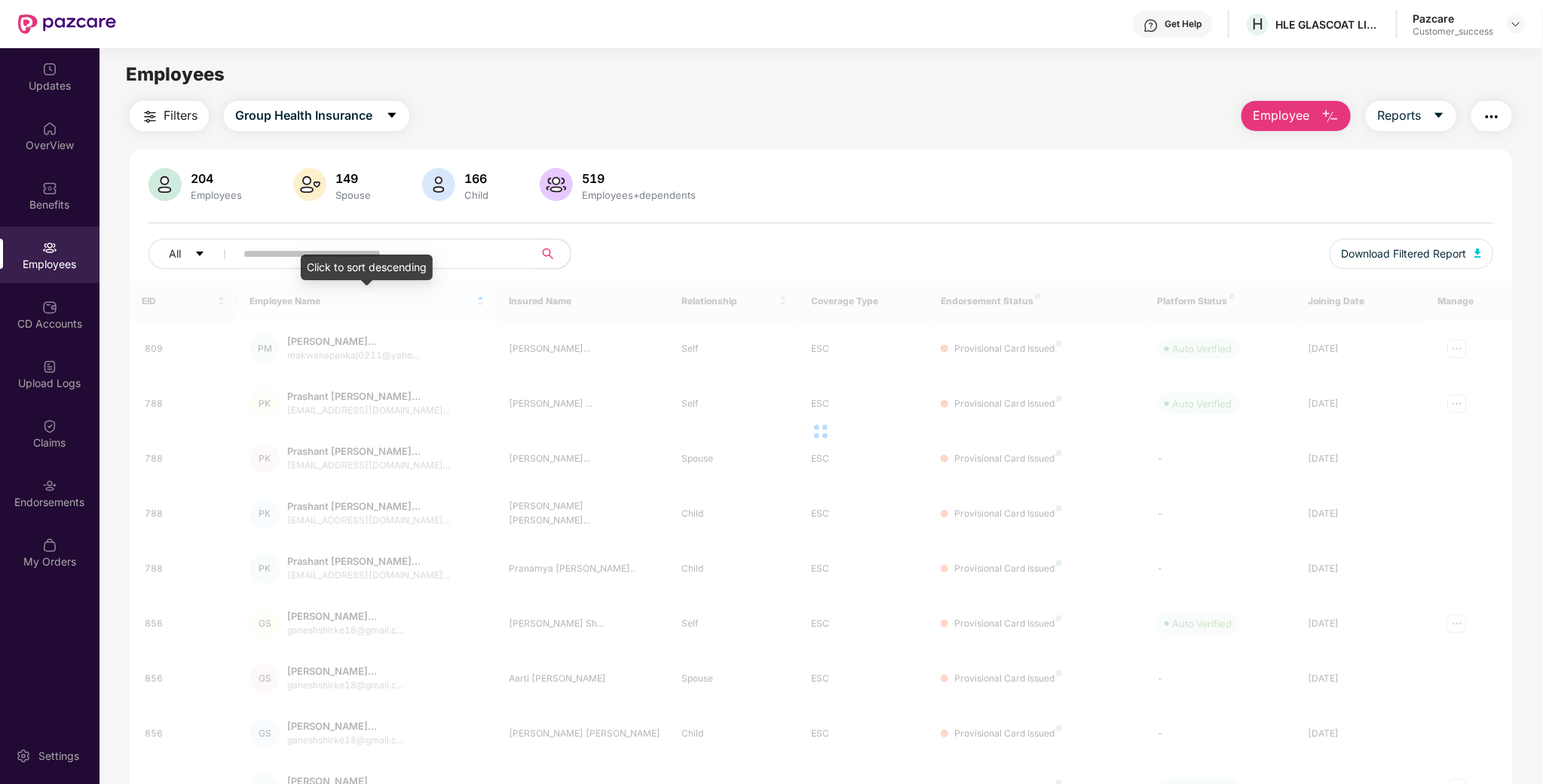
click at [434, 248] on input "text" at bounding box center [379, 254] width 270 height 23
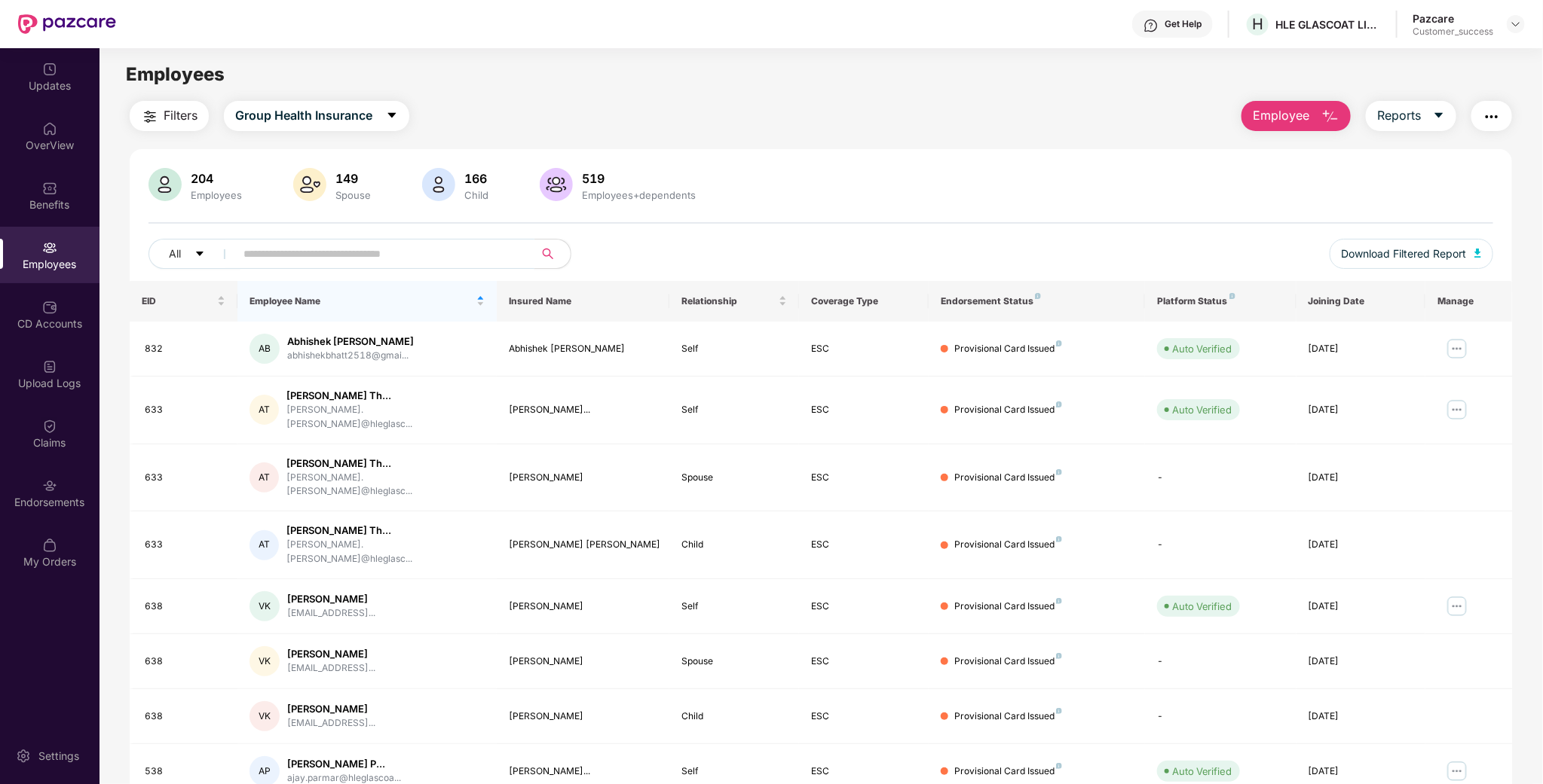
paste input "***"
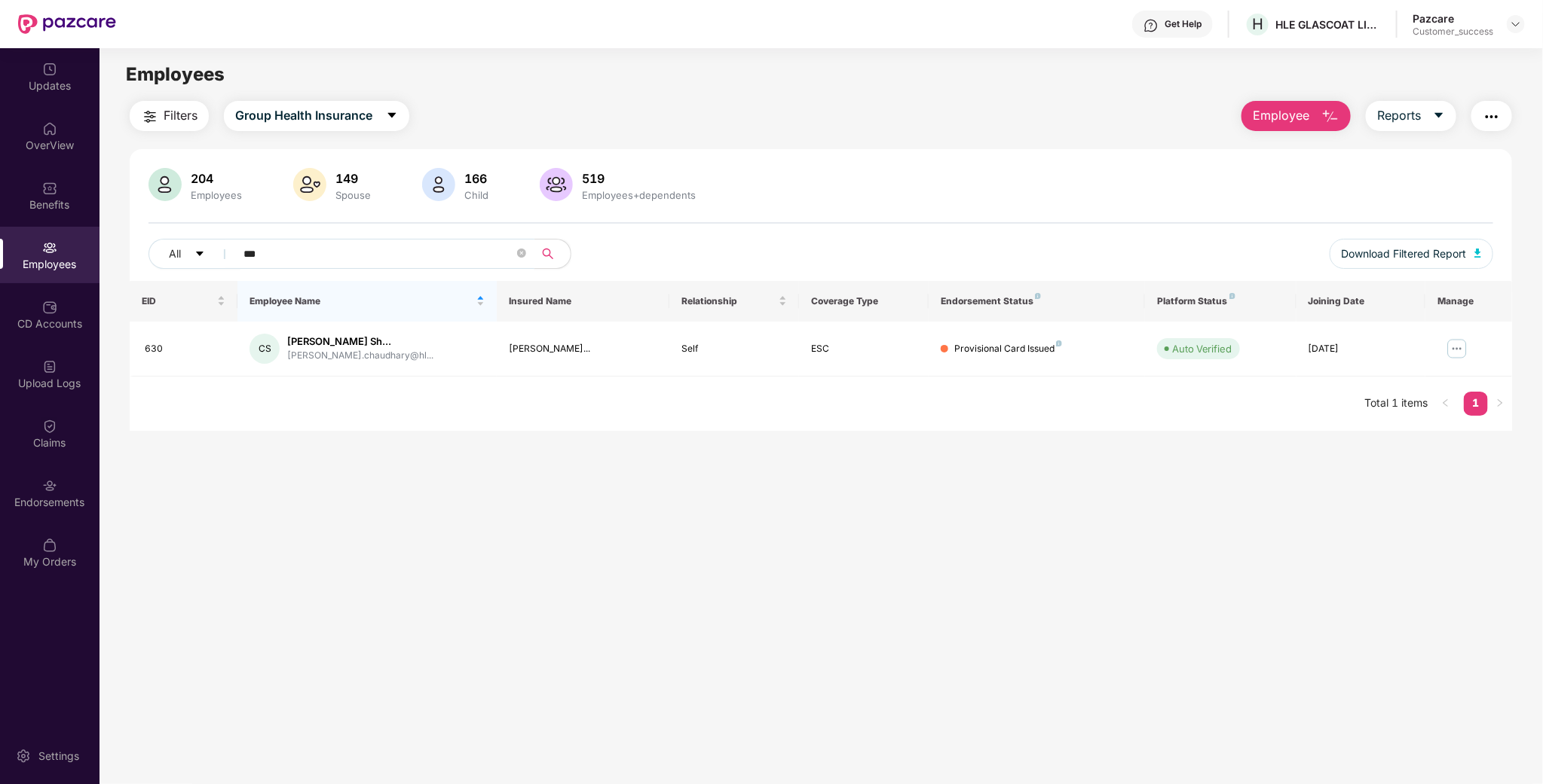
type input "***"
click at [1462, 346] on img at bounding box center [1457, 348] width 24 height 24
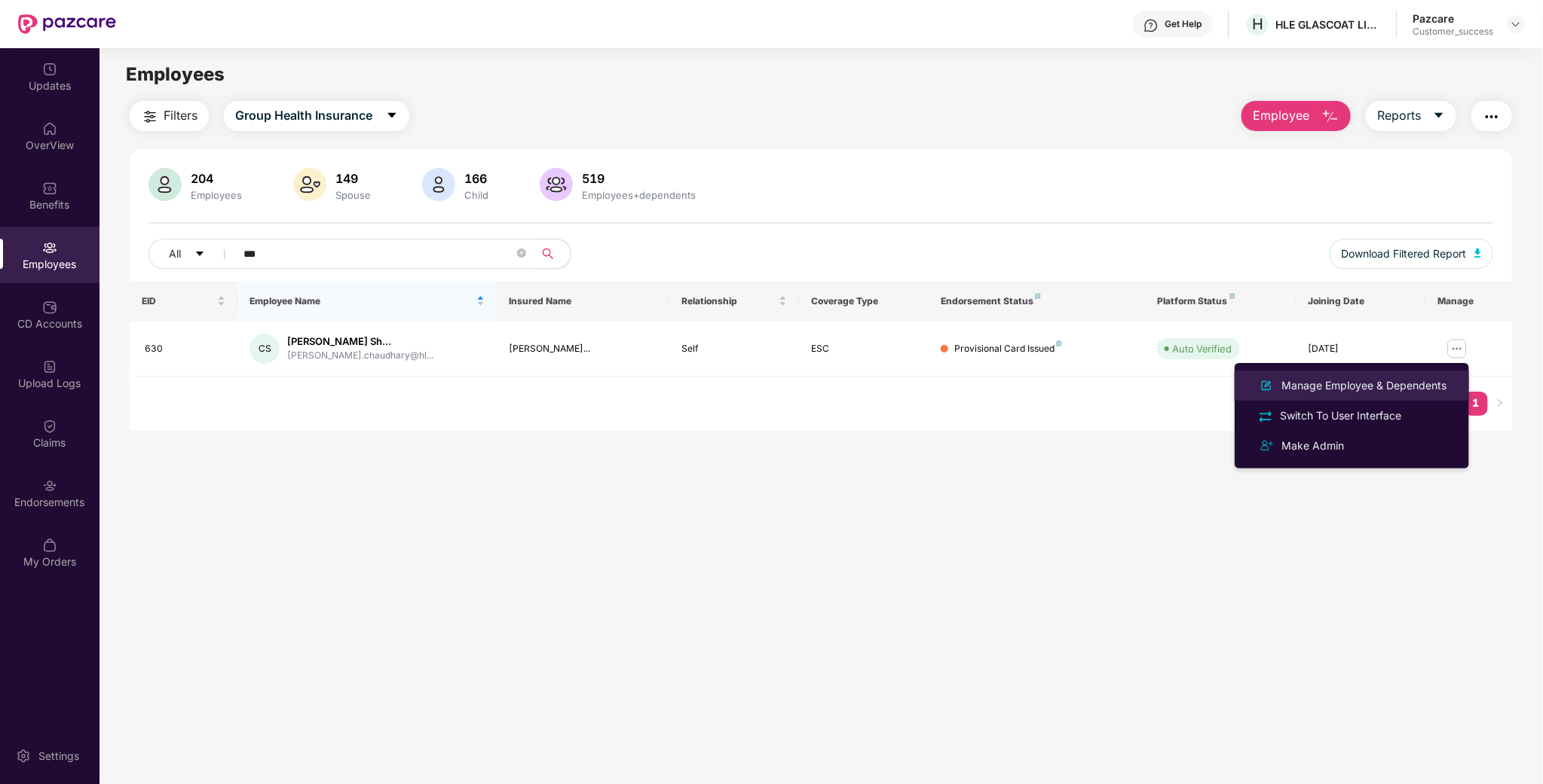
click at [1401, 392] on div "Manage Employee & Dependents" at bounding box center [1363, 385] width 171 height 16
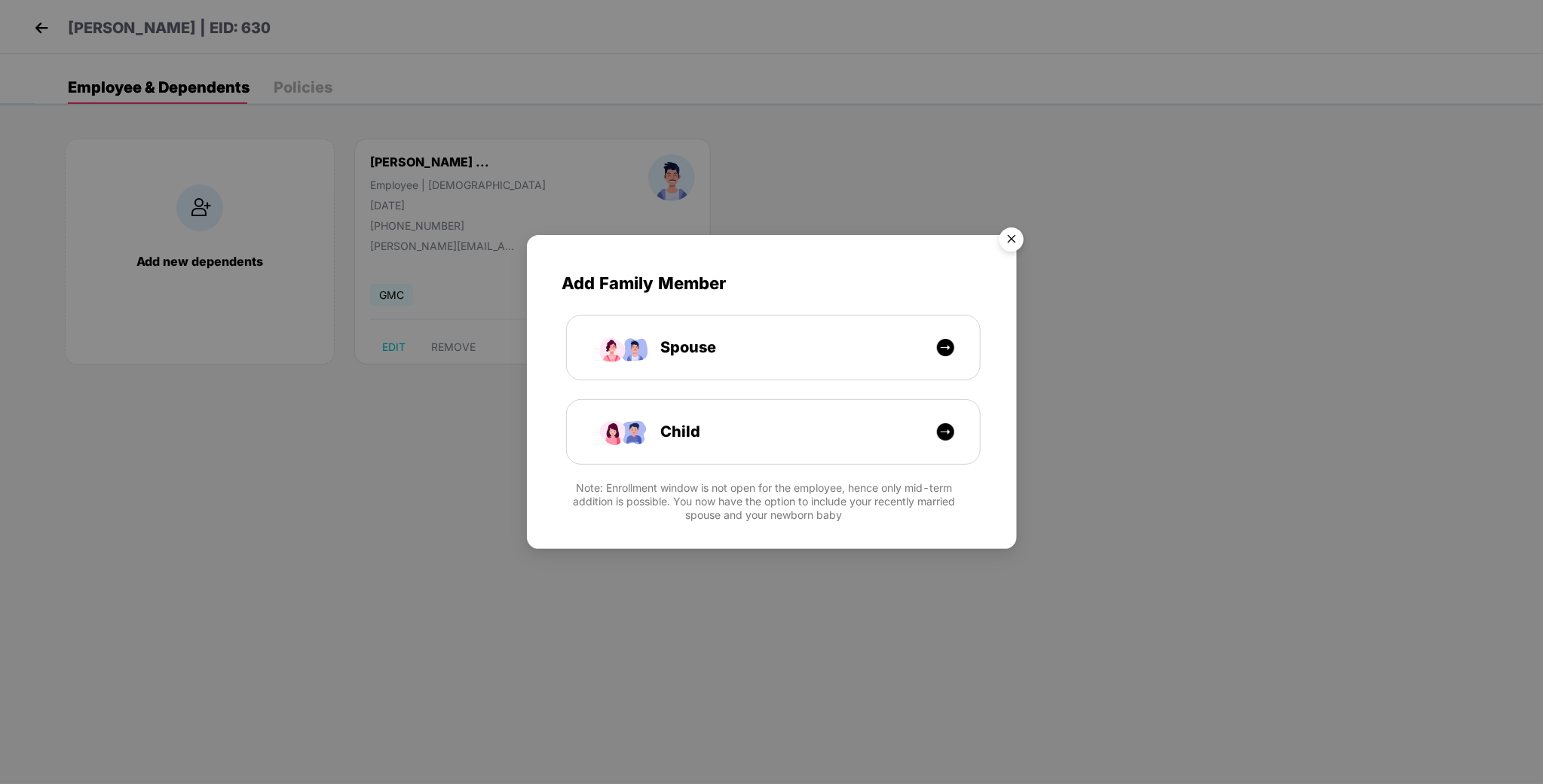
click at [1020, 237] on img "Close" at bounding box center [1012, 242] width 42 height 42
